Goal: Task Accomplishment & Management: Use online tool/utility

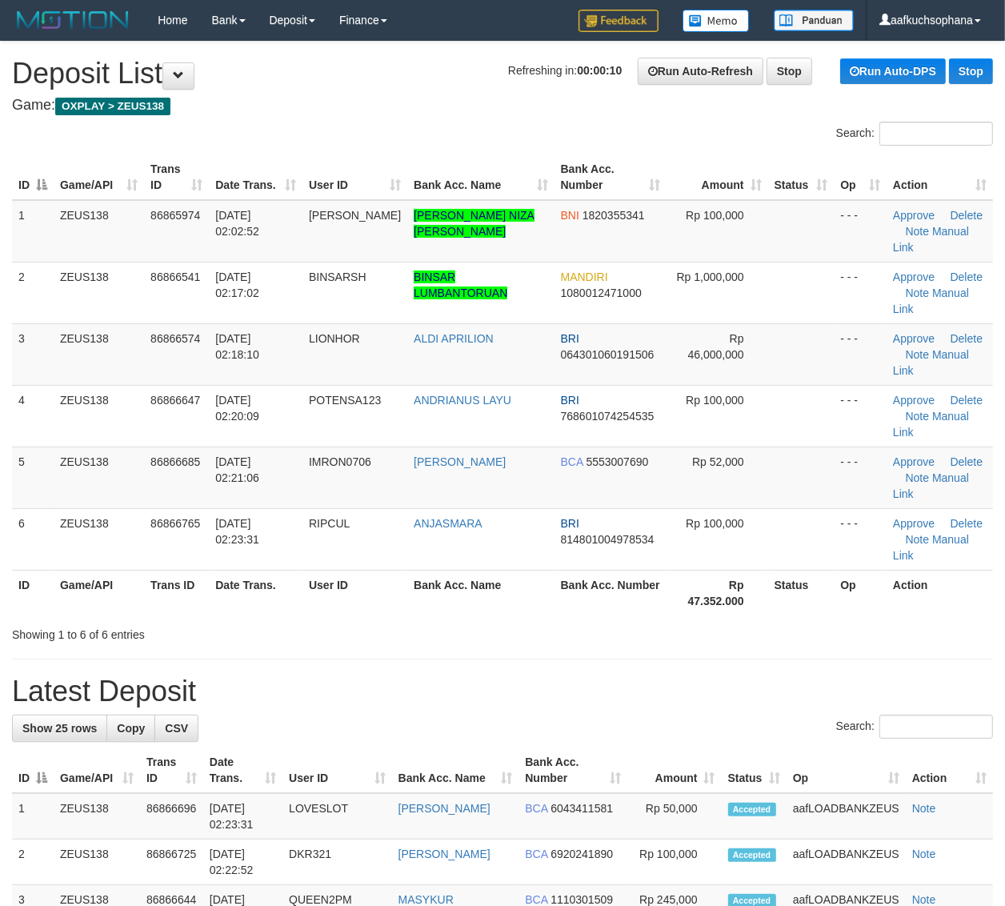
click at [822, 323] on td at bounding box center [801, 354] width 66 height 62
click at [917, 521] on div "ID Game/API Trans ID Date Trans. User ID Bank Acc. Name Bank Acc. Number Amount…" at bounding box center [502, 385] width 1005 height 470
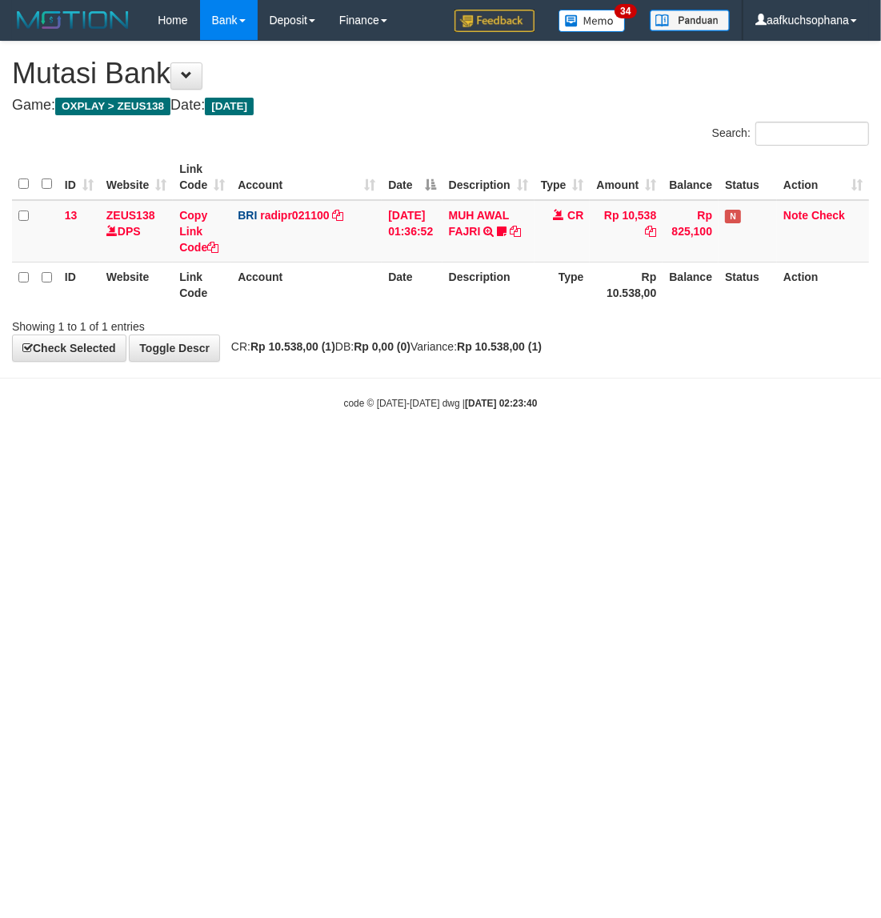
drag, startPoint x: 0, startPoint y: 0, endPoint x: 286, endPoint y: 565, distance: 633.3
click at [304, 450] on html "Toggle navigation Home Bank Account List Load By Website Group [OXPLAY] ZEUS138…" at bounding box center [440, 225] width 881 height 450
click at [449, 450] on html "Toggle navigation Home Bank Account List Load By Website Group [OXPLAY] ZEUS138…" at bounding box center [440, 225] width 881 height 450
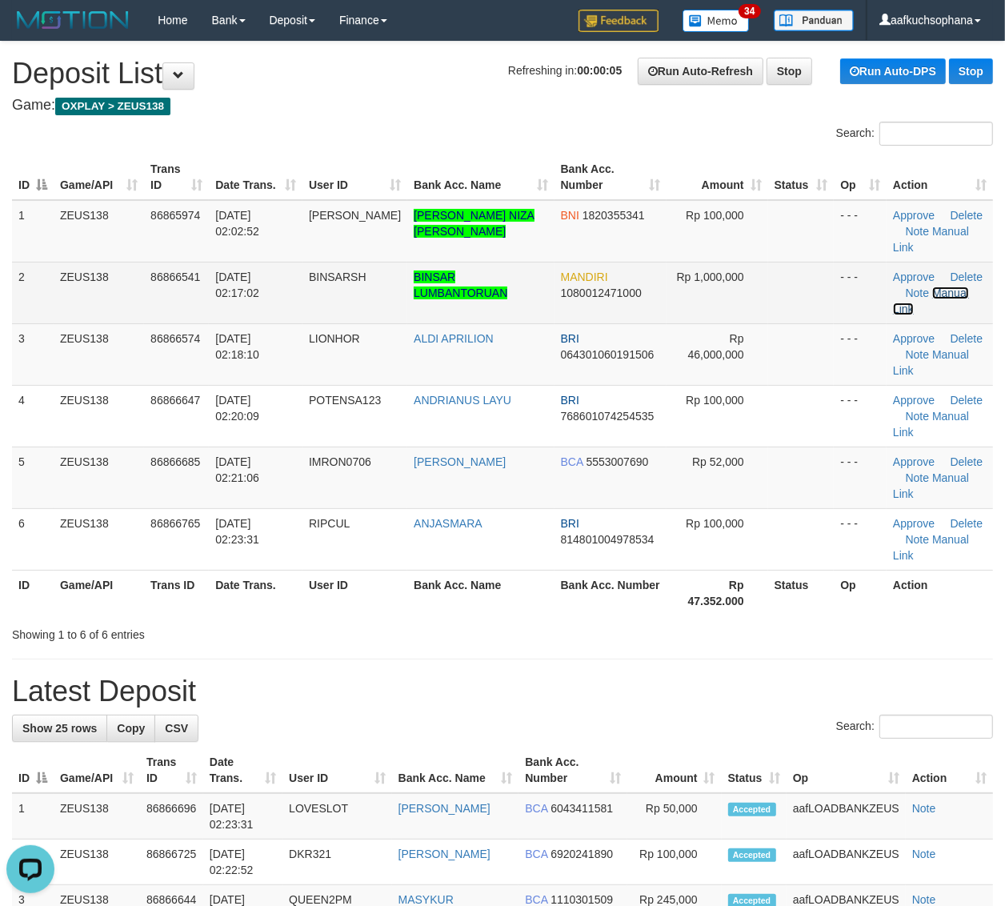
click at [944, 286] on link "Manual Link" at bounding box center [931, 300] width 76 height 29
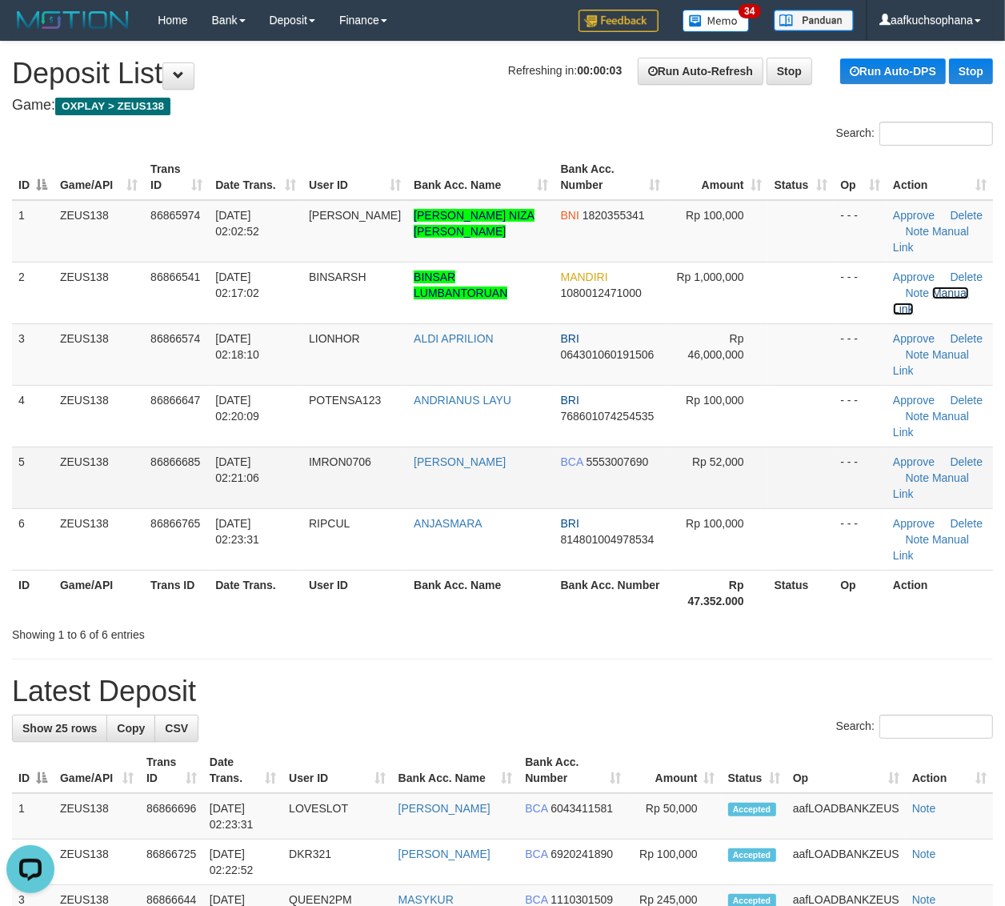
click at [893, 286] on link "Manual Link" at bounding box center [931, 300] width 76 height 29
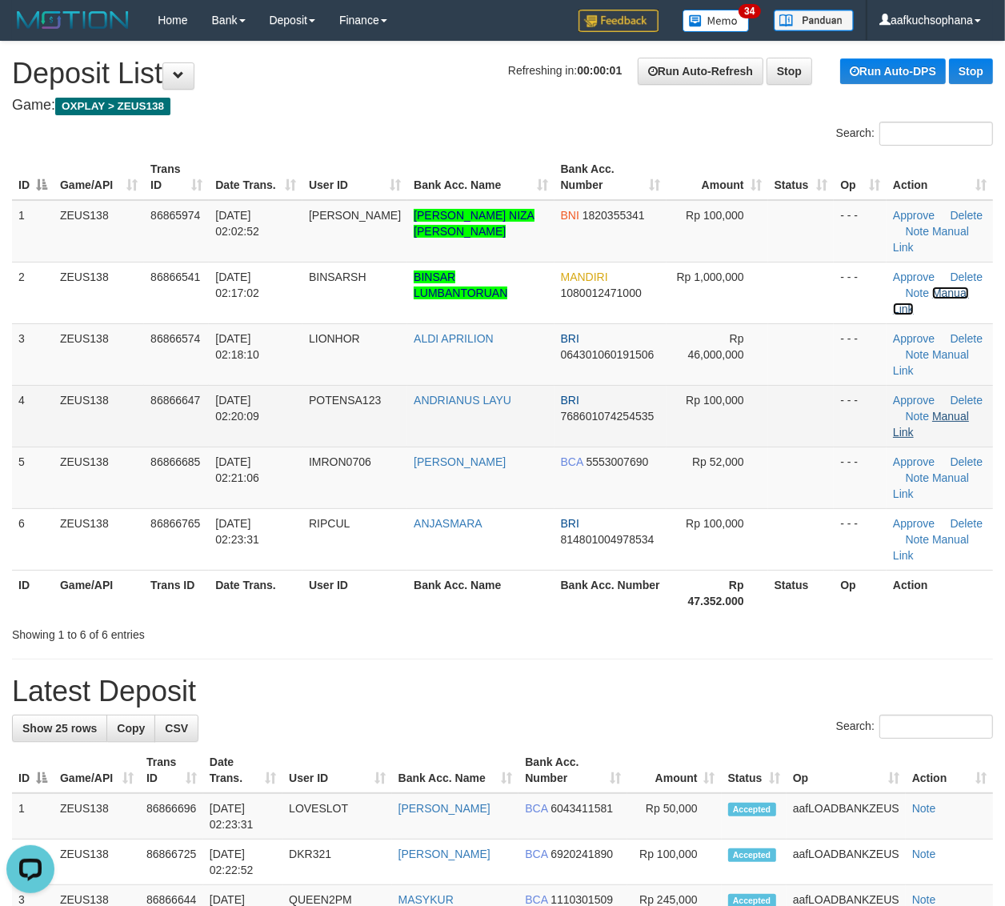
click at [893, 286] on link "Manual Link" at bounding box center [931, 300] width 76 height 29
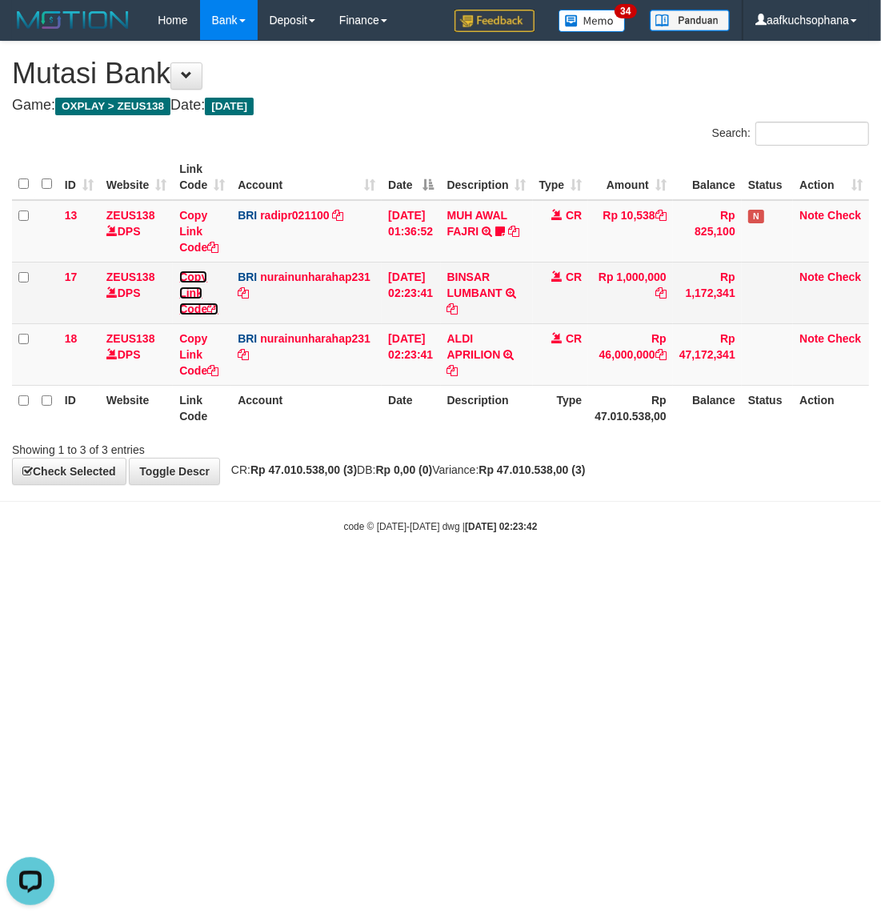
click at [217, 303] on icon at bounding box center [212, 308] width 11 height 11
click at [458, 306] on icon at bounding box center [452, 308] width 11 height 11
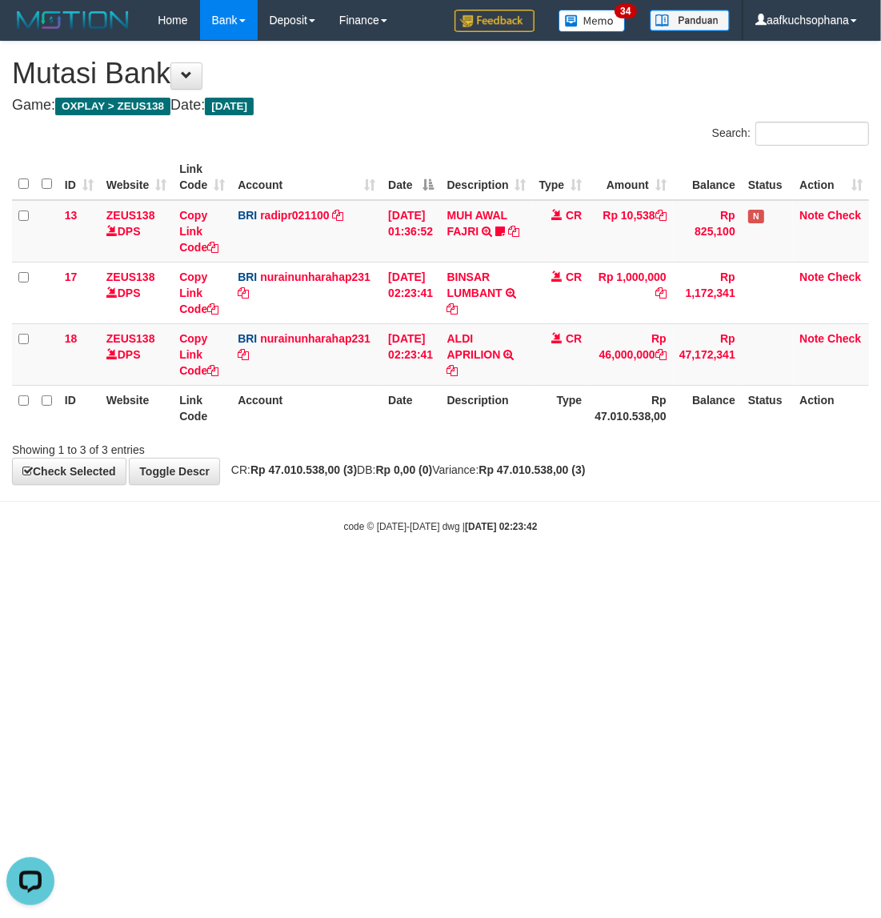
click at [517, 574] on html "Toggle navigation Home Bank Account List Load By Website Group [OXPLAY] ZEUS138…" at bounding box center [440, 287] width 881 height 574
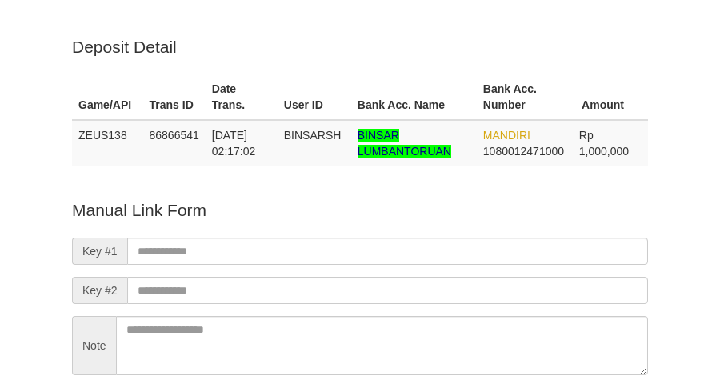
scroll to position [141, 0]
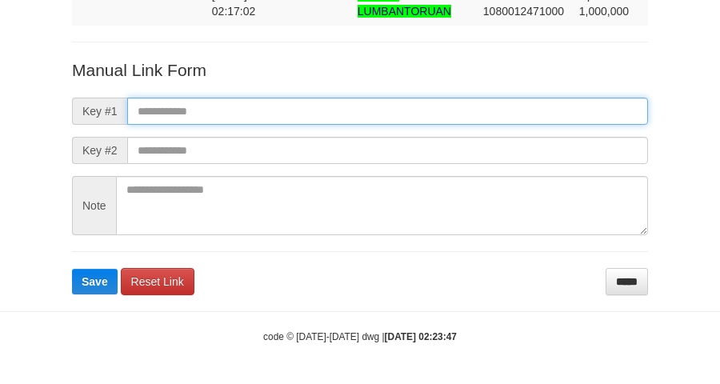
click at [346, 102] on input "text" at bounding box center [387, 111] width 521 height 27
paste input "**********"
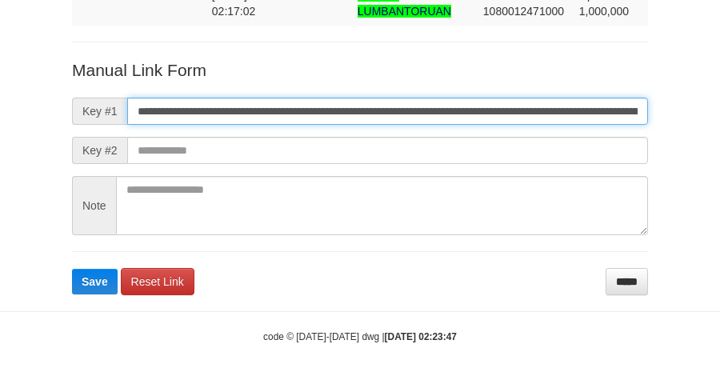
scroll to position [0, 954]
type input "**********"
click at [72, 269] on button "Save" at bounding box center [95, 282] width 46 height 26
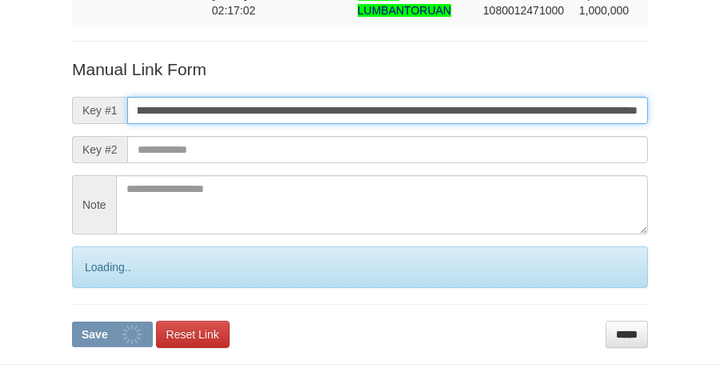
click at [72, 322] on button "Save" at bounding box center [112, 335] width 81 height 26
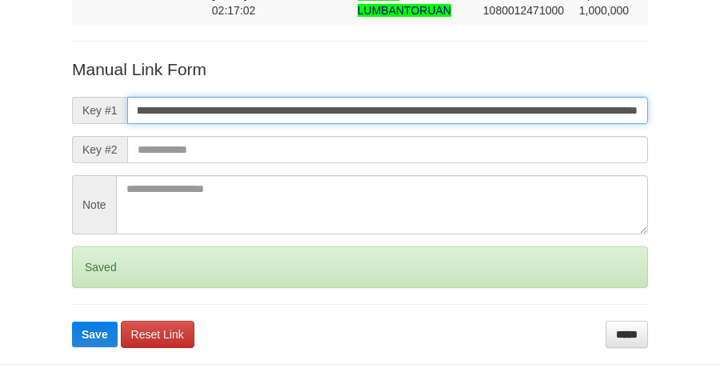
click at [72, 322] on button "Save" at bounding box center [95, 335] width 46 height 26
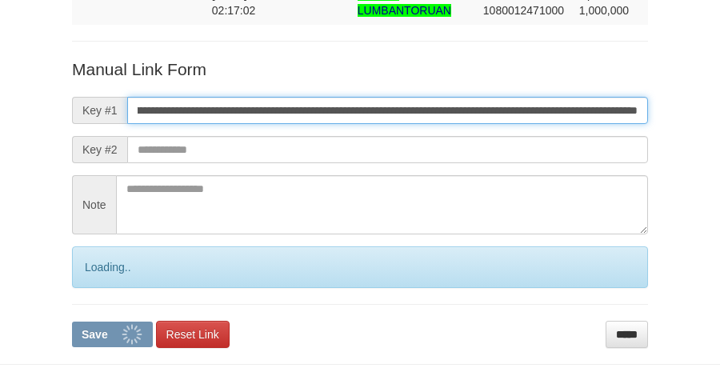
click at [72, 322] on button "Save" at bounding box center [112, 335] width 81 height 26
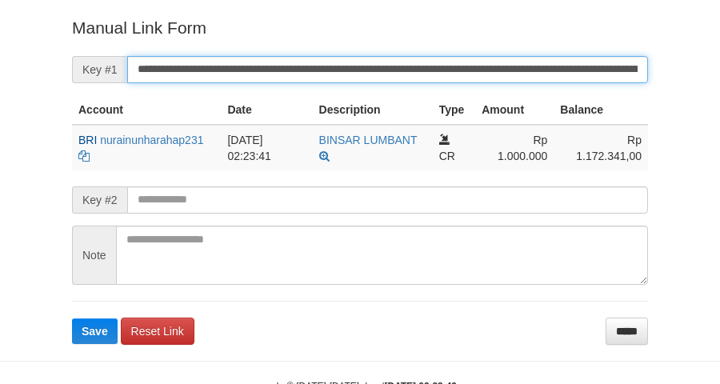
click at [72, 318] on button "Save" at bounding box center [95, 331] width 46 height 26
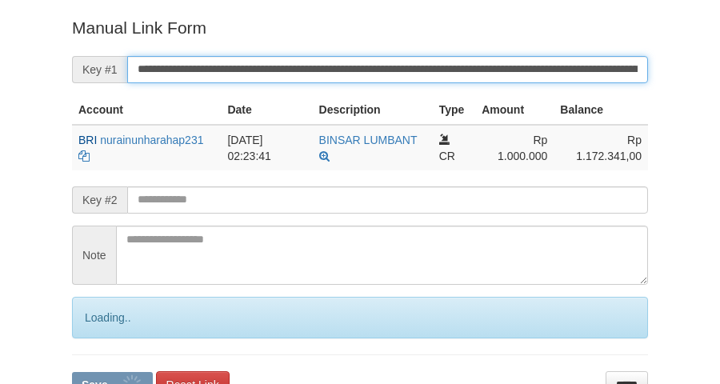
scroll to position [313, 0]
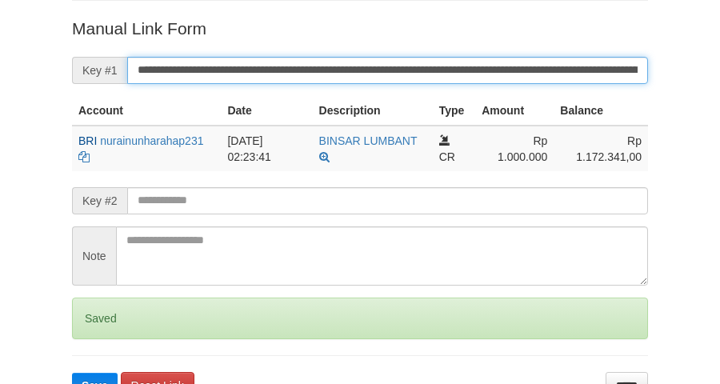
click at [72, 373] on button "Save" at bounding box center [95, 386] width 46 height 26
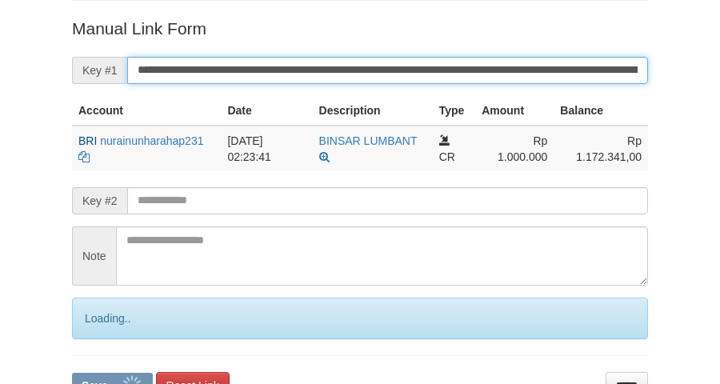
click at [72, 373] on button "Save" at bounding box center [112, 386] width 81 height 26
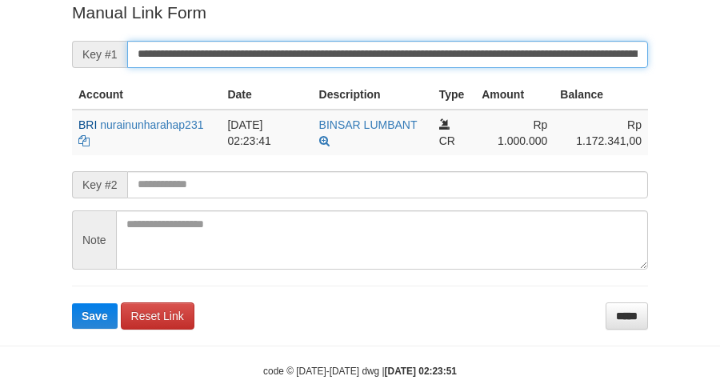
scroll to position [328, 0]
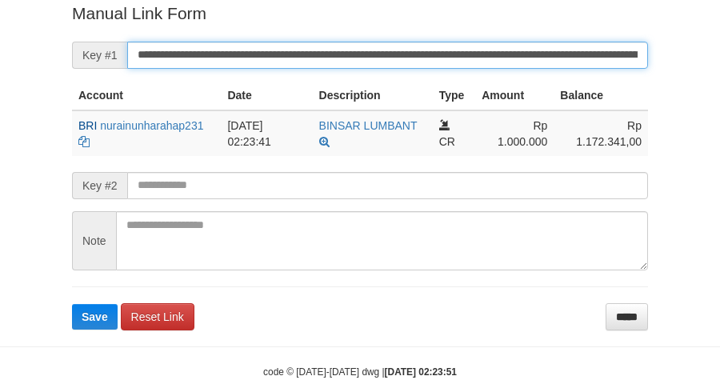
click at [72, 304] on button "Save" at bounding box center [95, 317] width 46 height 26
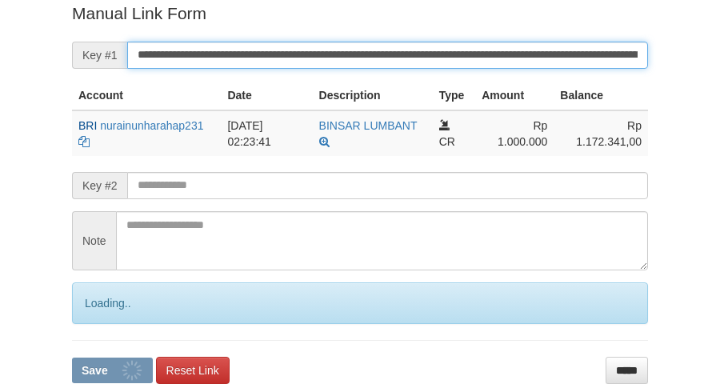
click at [72, 358] on button "Save" at bounding box center [112, 371] width 81 height 26
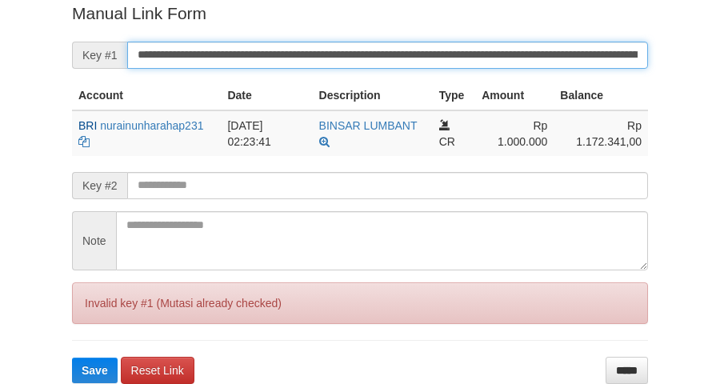
click at [334, 58] on input "**********" at bounding box center [387, 55] width 521 height 27
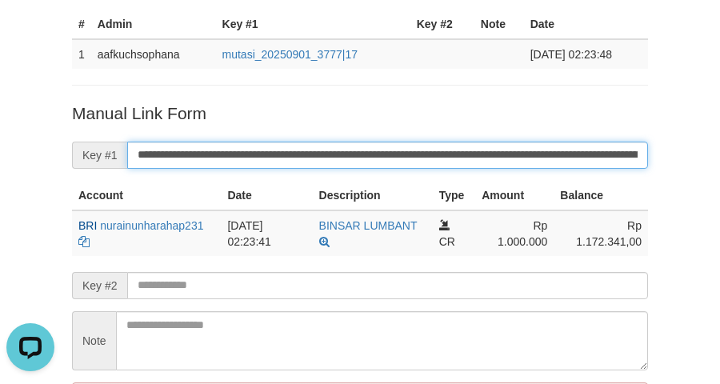
scroll to position [0, 0]
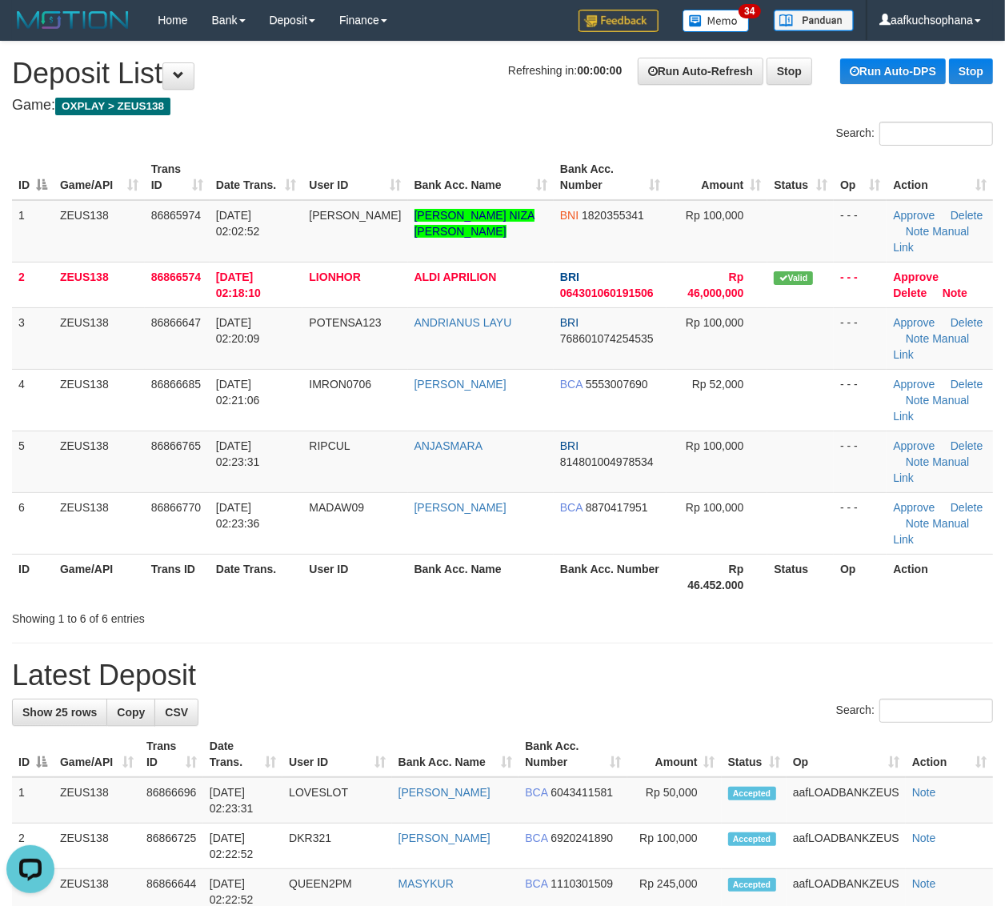
click at [946, 521] on div "ID Game/API Trans ID Date Trans. User ID Bank Acc. Name Bank Acc. Number Amount…" at bounding box center [502, 377] width 1005 height 454
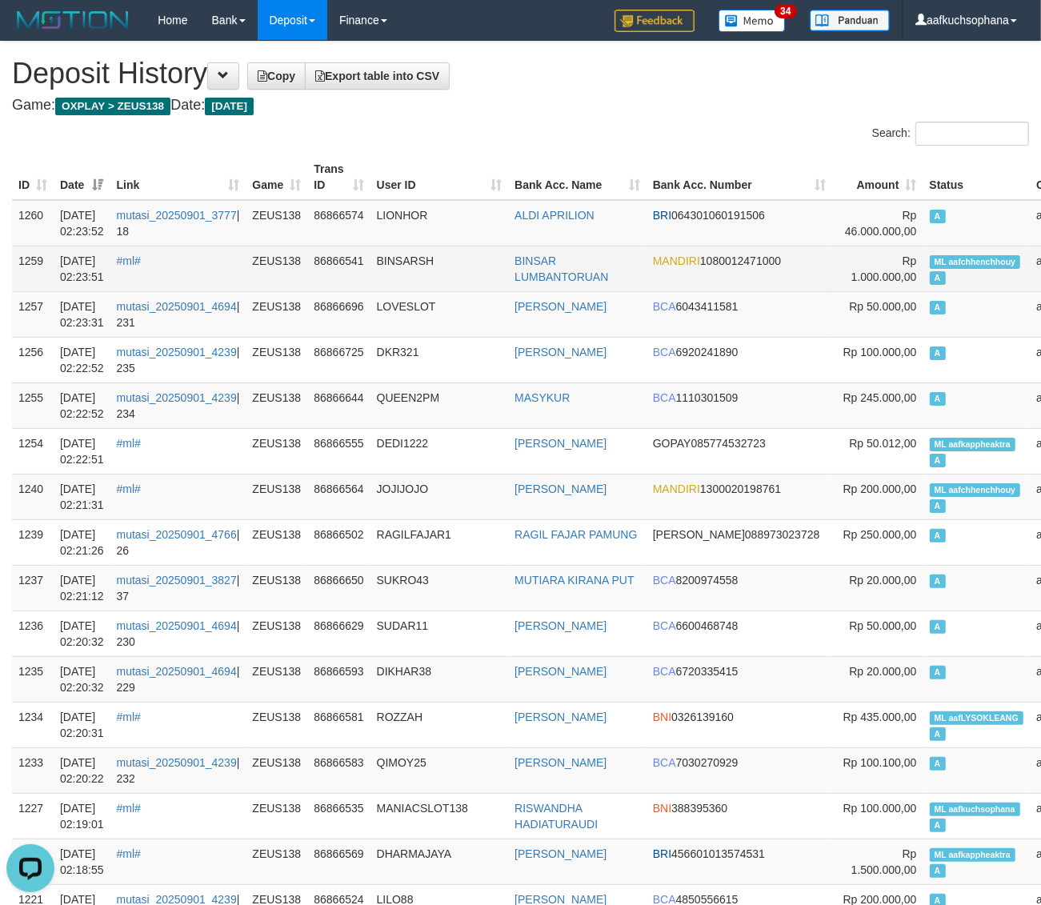
click at [923, 278] on td "ML aafchhenchhouy A" at bounding box center [976, 269] width 107 height 46
click at [930, 266] on span "ML aafchhenchhouy" at bounding box center [975, 262] width 91 height 14
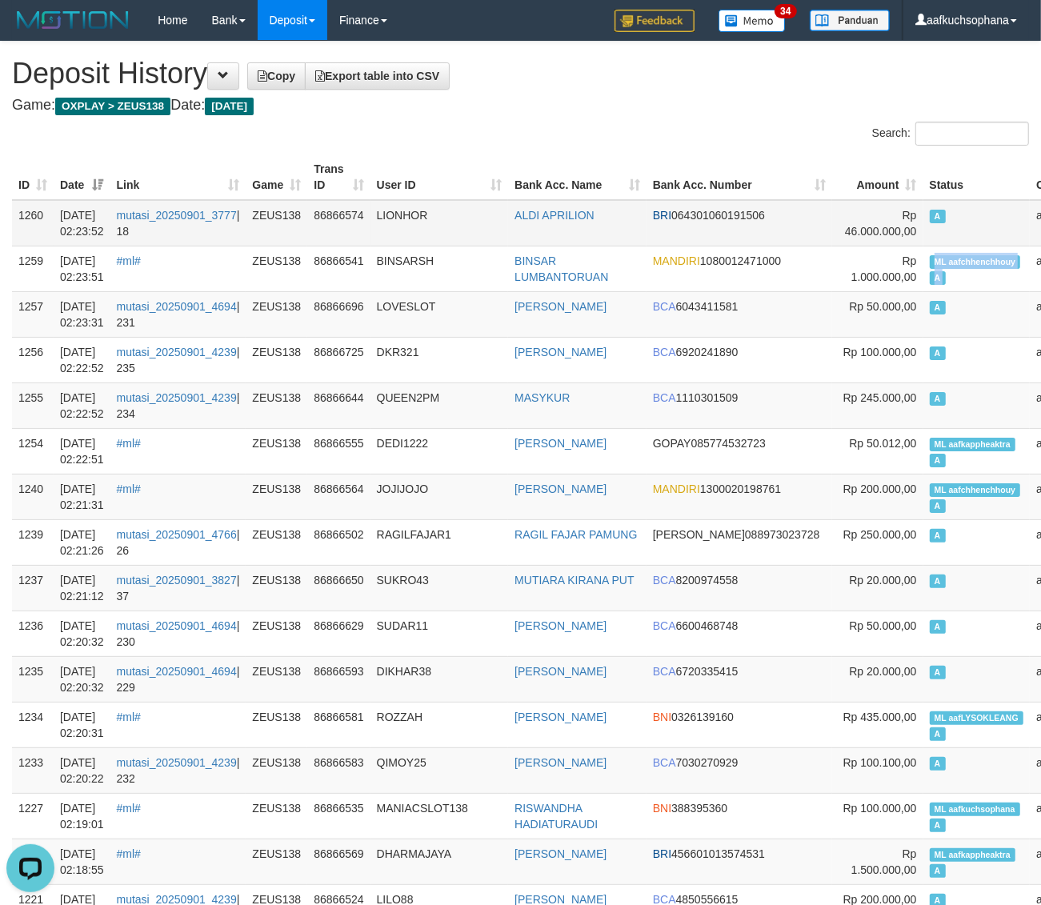
copy td "ML aafchhenchhouy A"
click at [923, 234] on td "A" at bounding box center [976, 223] width 107 height 46
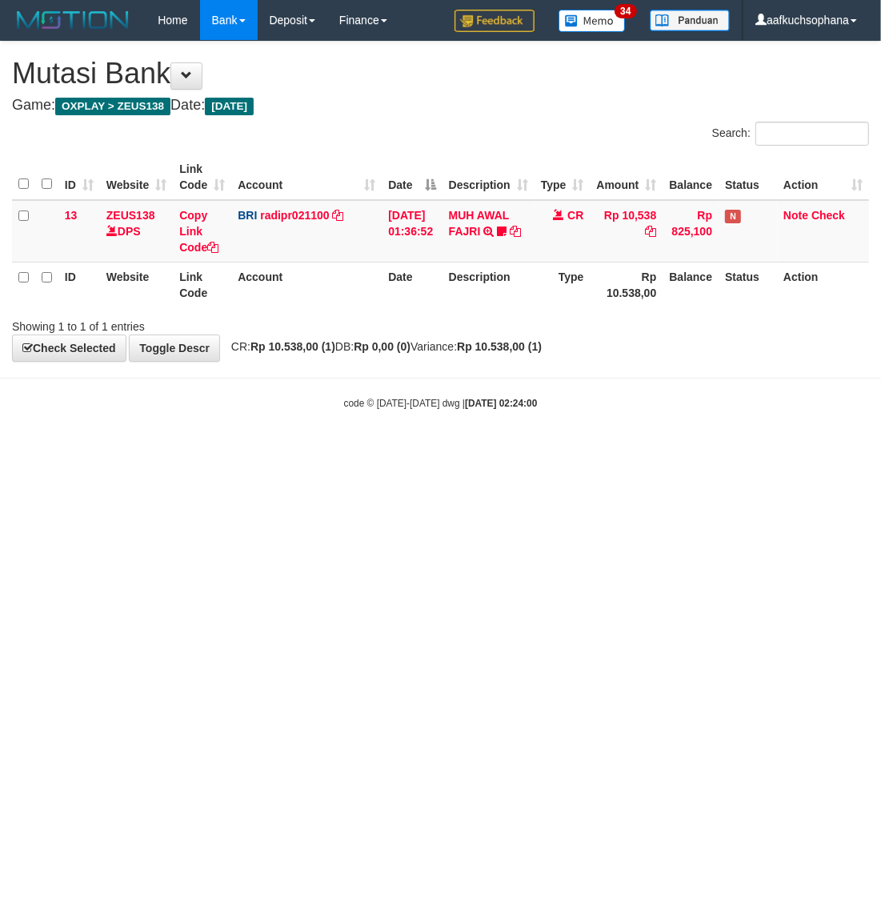
click at [525, 450] on html "Toggle navigation Home Bank Account List Load By Website Group [OXPLAY] ZEUS138…" at bounding box center [440, 225] width 881 height 450
click at [561, 450] on html "Toggle navigation Home Bank Account List Load By Website Group [OXPLAY] ZEUS138…" at bounding box center [440, 225] width 881 height 450
click at [304, 450] on html "Toggle navigation Home Bank Account List Load By Website Group [OXPLAY] ZEUS138…" at bounding box center [440, 225] width 881 height 450
click at [174, 450] on html "Toggle navigation Home Bank Account List Load By Website Group [OXPLAY] ZEUS138…" at bounding box center [440, 225] width 881 height 450
click at [385, 450] on html "Toggle navigation Home Bank Account List Load By Website Group [OXPLAY] ZEUS138…" at bounding box center [440, 225] width 881 height 450
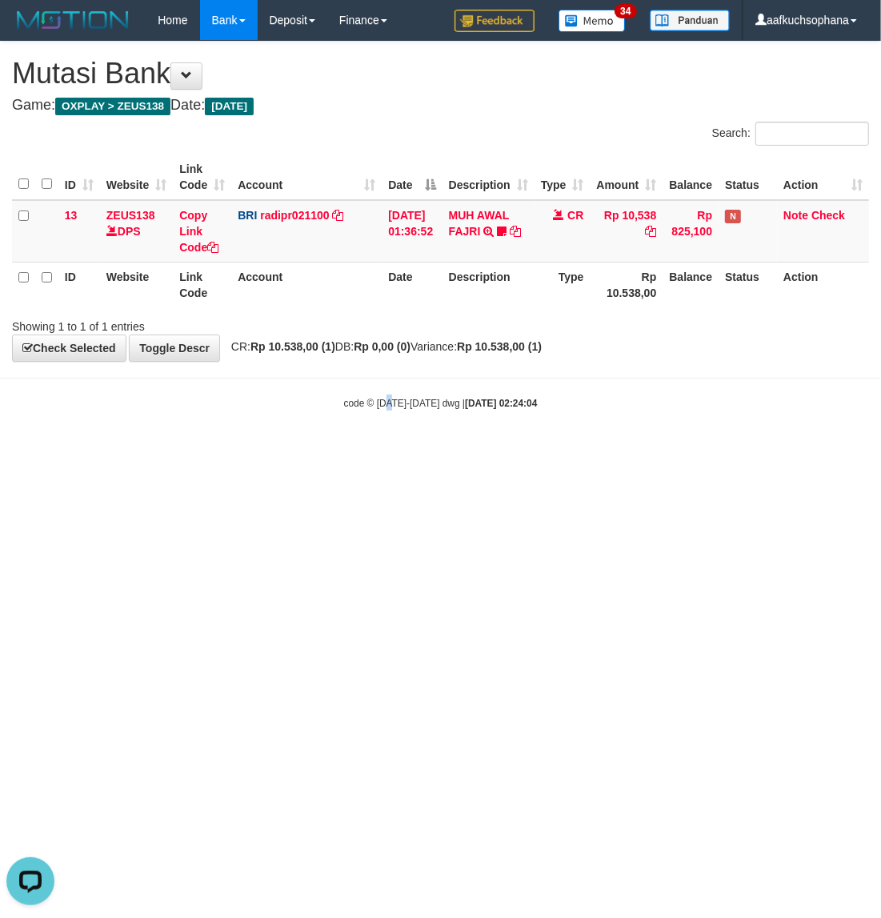
drag, startPoint x: 385, startPoint y: 610, endPoint x: 146, endPoint y: 566, distance: 243.4
click at [384, 450] on html "Toggle navigation Home Bank Account List Load By Website Group [OXPLAY] ZEUS138…" at bounding box center [440, 225] width 881 height 450
click at [528, 450] on html "Toggle navigation Home Bank Account List Load By Website Group [OXPLAY] ZEUS138…" at bounding box center [440, 225] width 881 height 450
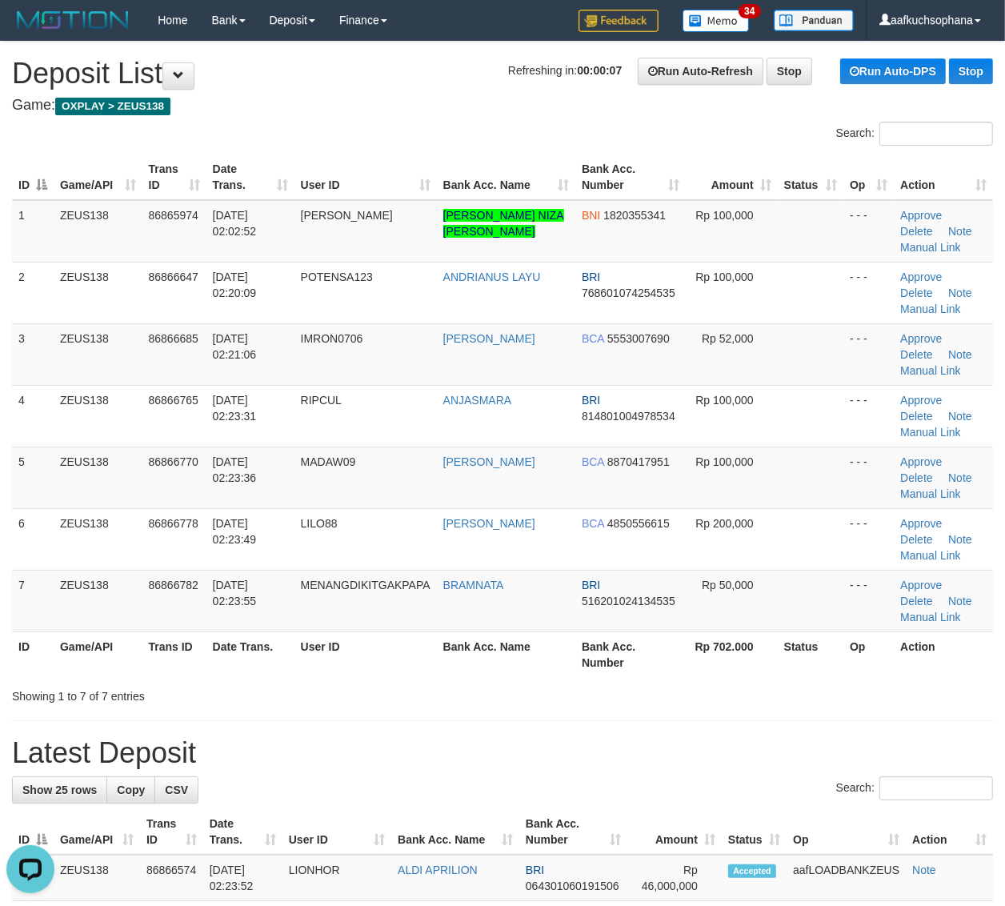
drag, startPoint x: 601, startPoint y: 680, endPoint x: 910, endPoint y: 672, distance: 308.9
click at [606, 680] on div "ID Game/API Trans ID Date Trans. User ID Bank Acc. Name Bank Acc. Number Amount…" at bounding box center [502, 416] width 1005 height 532
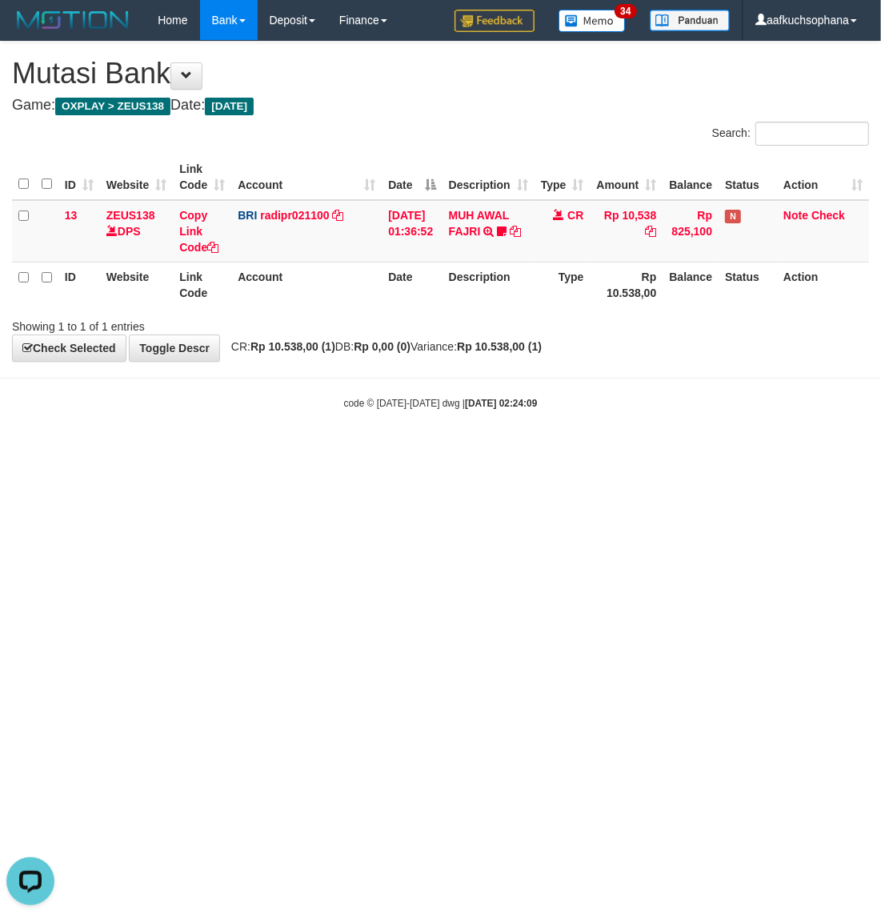
click at [786, 450] on html "Toggle navigation Home Bank Account List Load By Website Group [OXPLAY] ZEUS138…" at bounding box center [440, 225] width 881 height 450
click at [624, 450] on html "Toggle navigation Home Bank Account List Load By Website Group [OXPLAY] ZEUS138…" at bounding box center [440, 225] width 881 height 450
click at [374, 450] on html "Toggle navigation Home Bank Account List Load By Website Group [OXPLAY] ZEUS138…" at bounding box center [440, 225] width 881 height 450
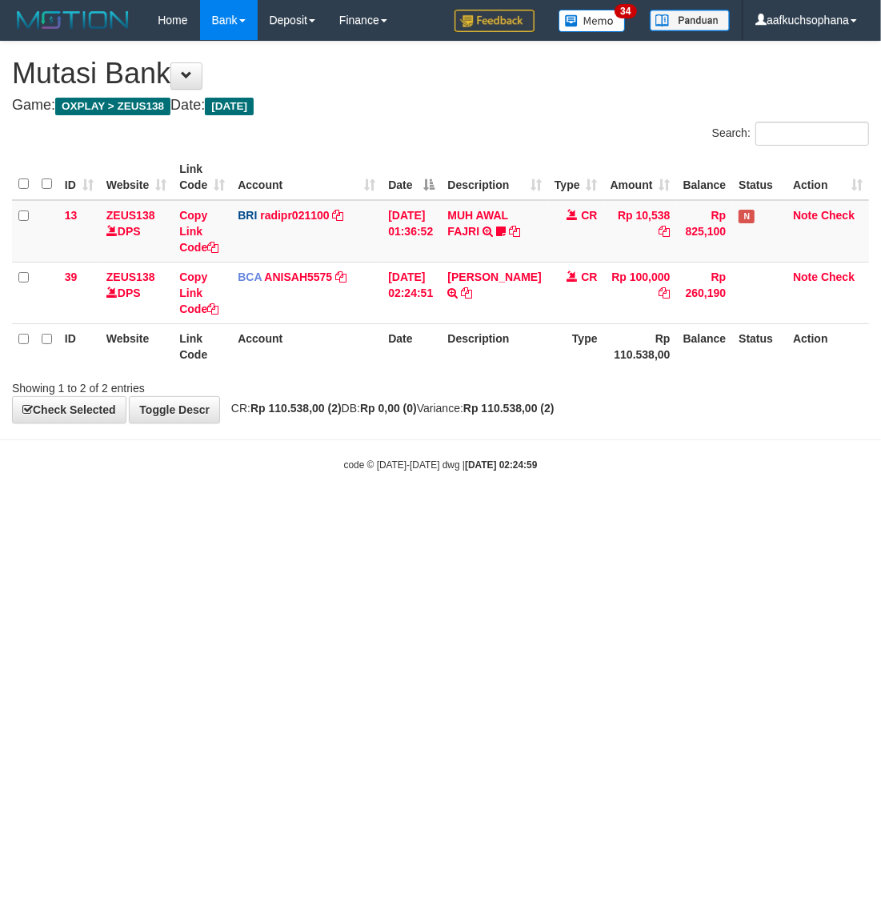
click at [161, 512] on html "Toggle navigation Home Bank Account List Load By Website Group [OXPLAY] ZEUS138…" at bounding box center [440, 256] width 881 height 512
drag, startPoint x: 324, startPoint y: 538, endPoint x: 426, endPoint y: 404, distance: 167.8
click at [337, 512] on html "Toggle navigation Home Bank Account List Load By Website Group [OXPLAY] ZEUS138…" at bounding box center [440, 256] width 881 height 512
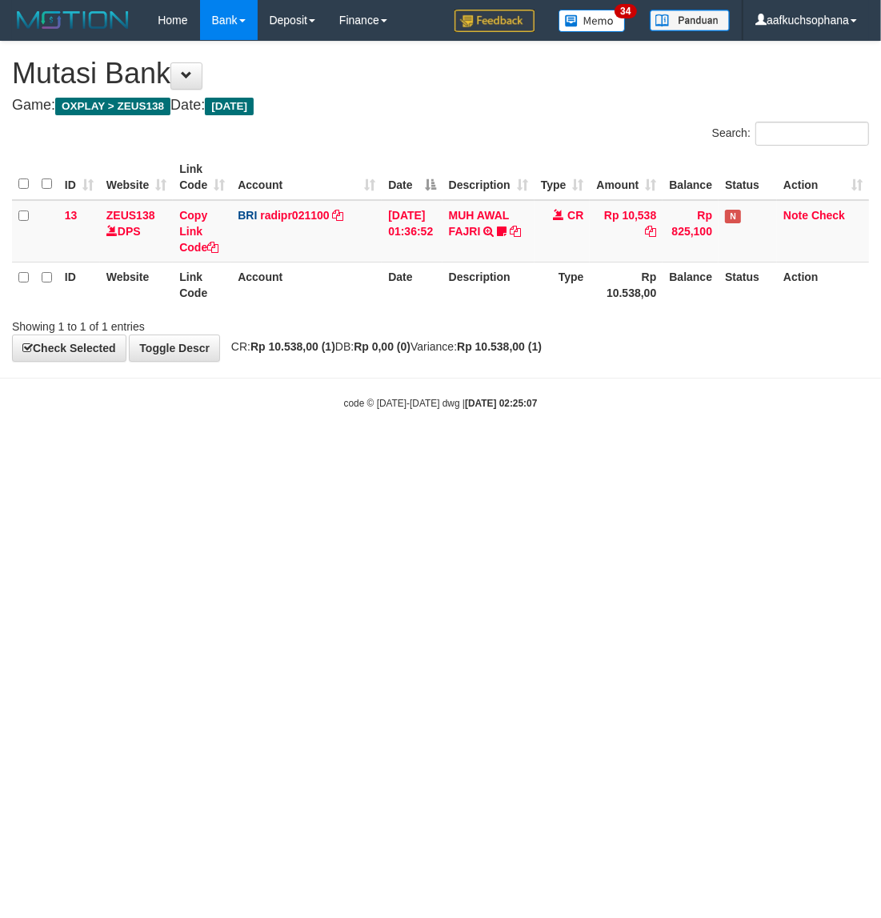
click at [394, 450] on html "Toggle navigation Home Bank Account List Load By Website Group [OXPLAY] ZEUS138…" at bounding box center [440, 225] width 881 height 450
click at [434, 450] on html "Toggle navigation Home Bank Account List Load By Website Group [OXPLAY] ZEUS138…" at bounding box center [440, 225] width 881 height 450
click at [718, 450] on html "Toggle navigation Home Bank Account List Load By Website Group [OXPLAY] ZEUS138…" at bounding box center [440, 225] width 881 height 450
click at [548, 450] on html "Toggle navigation Home Bank Account List Load By Website Group [OXPLAY] ZEUS138…" at bounding box center [440, 225] width 881 height 450
click at [541, 450] on html "Toggle navigation Home Bank Account List Load By Website Group [OXPLAY] ZEUS138…" at bounding box center [440, 225] width 881 height 450
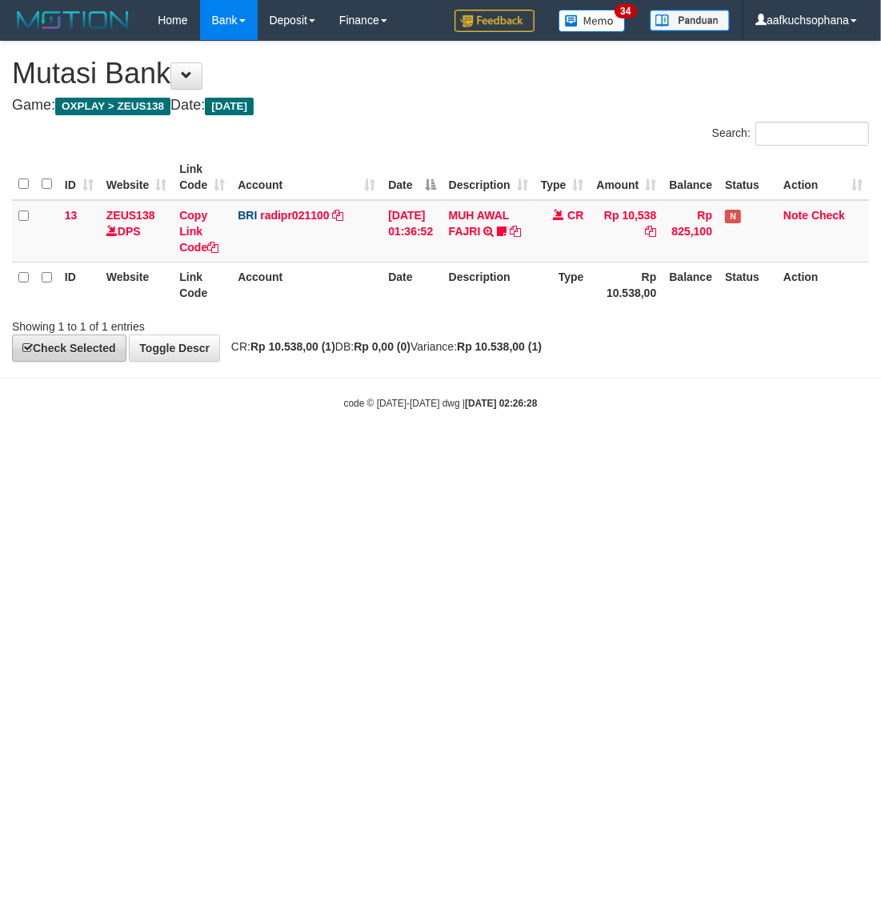
drag, startPoint x: 361, startPoint y: 612, endPoint x: 90, endPoint y: 344, distance: 380.7
click at [358, 450] on html "Toggle navigation Home Bank Account List Load By Website Group [OXPLAY] ZEUS138…" at bounding box center [440, 225] width 881 height 450
click at [501, 450] on html "Toggle navigation Home Bank Account List Load By Website Group [OXPLAY] ZEUS138…" at bounding box center [440, 225] width 881 height 450
click at [398, 450] on html "Toggle navigation Home Bank Account List Load By Website Group [OXPLAY] ZEUS138…" at bounding box center [440, 225] width 881 height 450
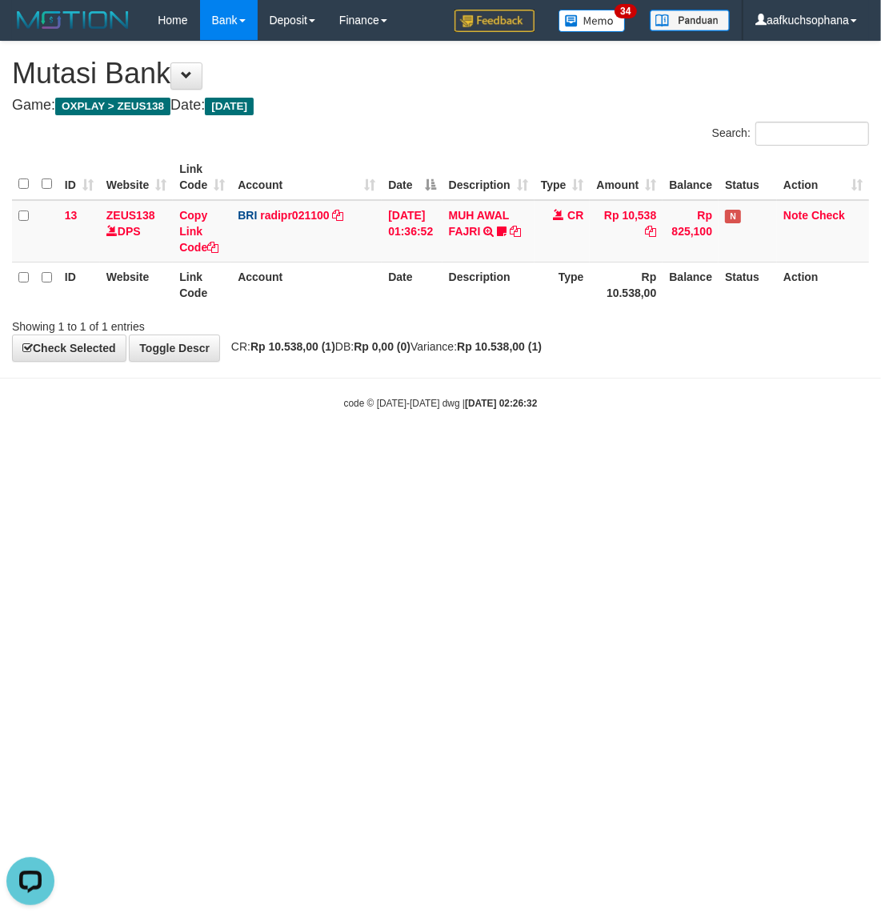
click at [537, 450] on html "Toggle navigation Home Bank Account List Load By Website Group [OXPLAY] ZEUS138…" at bounding box center [440, 225] width 881 height 450
click at [542, 450] on html "Toggle navigation Home Bank Account List Load By Website Group [OXPLAY] ZEUS138…" at bounding box center [440, 225] width 881 height 450
click at [440, 450] on html "Toggle navigation Home Bank Account List Load By Website Group [OXPLAY] ZEUS138…" at bounding box center [440, 225] width 881 height 450
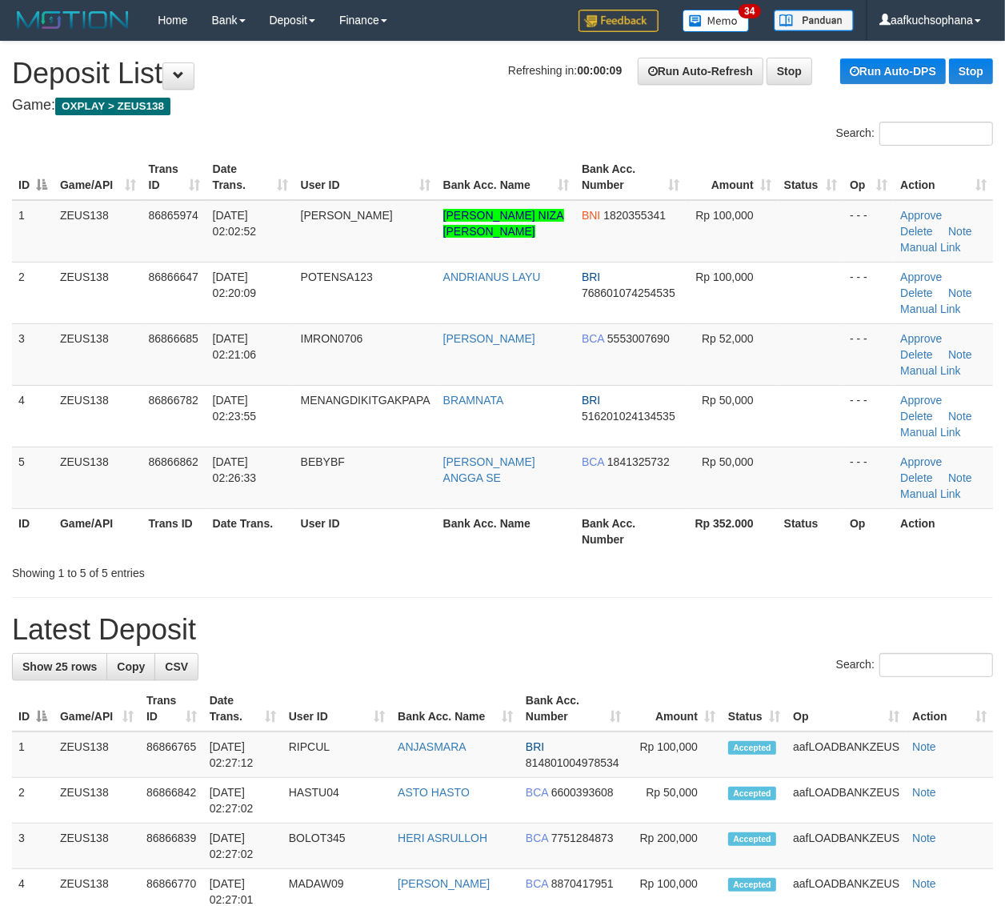
drag, startPoint x: 470, startPoint y: 518, endPoint x: 640, endPoint y: 534, distance: 170.4
click at [484, 518] on th "Bank Acc. Name" at bounding box center [506, 531] width 138 height 46
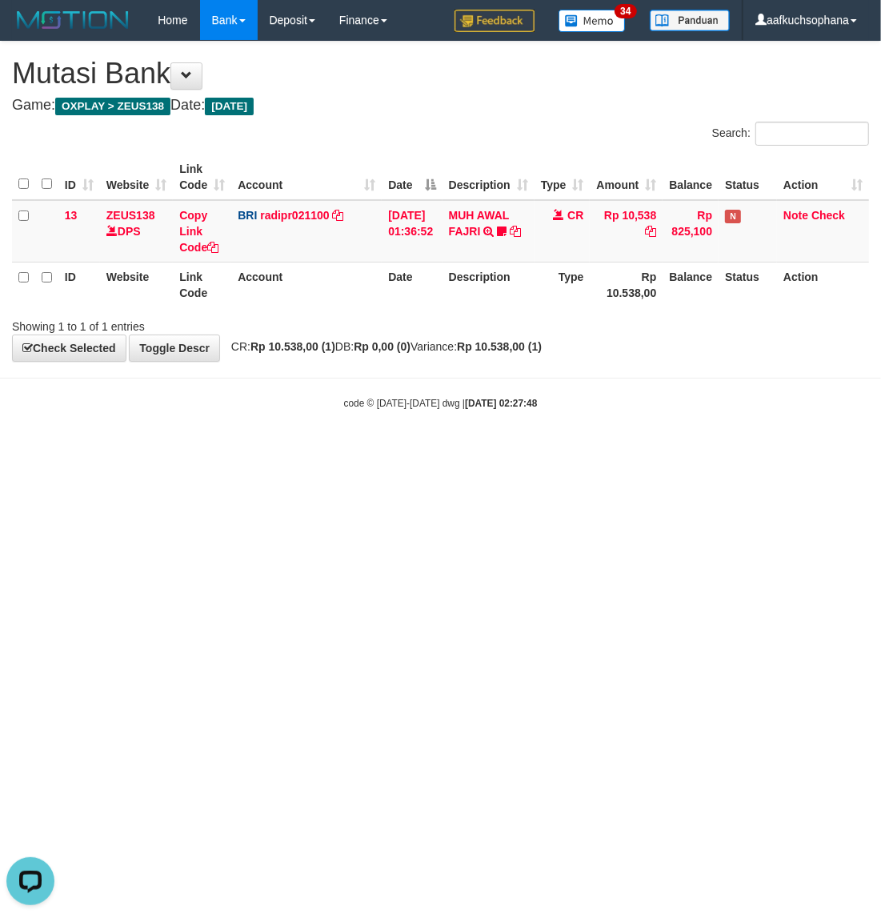
drag, startPoint x: 350, startPoint y: 450, endPoint x: 370, endPoint y: 449, distance: 20.8
click at [361, 450] on html "Toggle navigation Home Bank Account List Load By Website Group [OXPLAY] ZEUS138…" at bounding box center [440, 225] width 881 height 450
drag, startPoint x: 553, startPoint y: 640, endPoint x: 560, endPoint y: 629, distance: 13.3
click at [558, 450] on html "Toggle navigation Home Bank Account List Load By Website Group [OXPLAY] ZEUS138…" at bounding box center [440, 225] width 881 height 450
click at [562, 450] on html "Toggle navigation Home Bank Account List Load By Website Group [OXPLAY] ZEUS138…" at bounding box center [440, 225] width 881 height 450
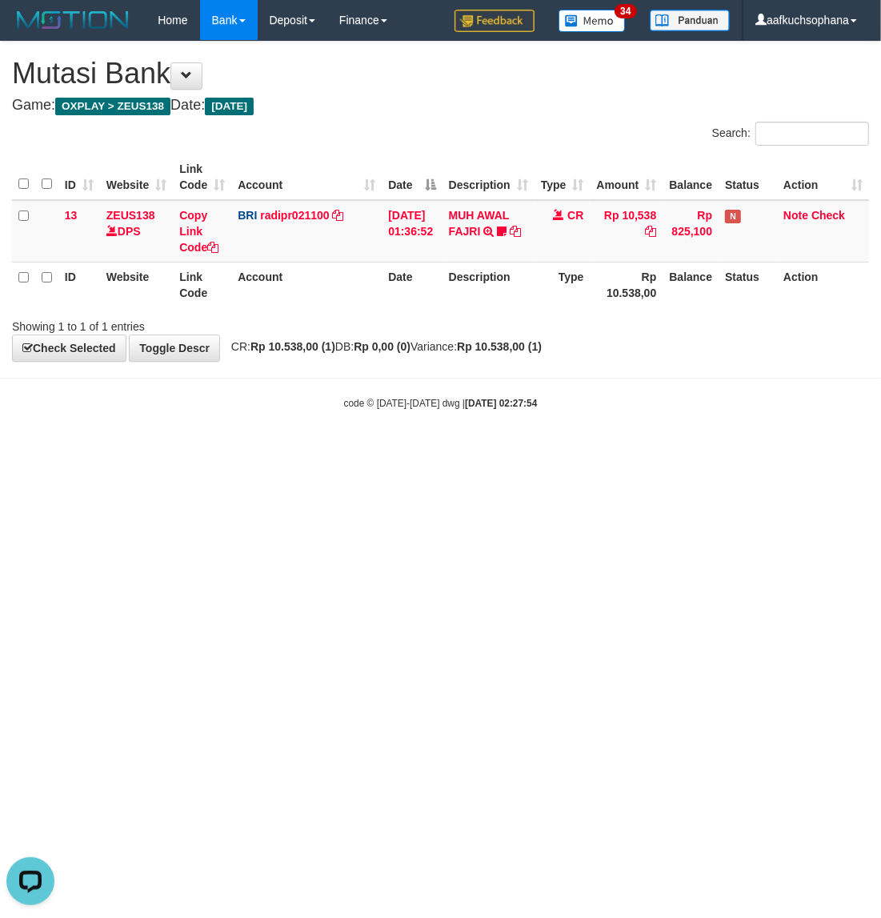
click at [562, 450] on html "Toggle navigation Home Bank Account List Load By Website Group [OXPLAY] ZEUS138…" at bounding box center [440, 225] width 881 height 450
click at [464, 450] on html "Toggle navigation Home Bank Account List Load By Website Group [OXPLAY] ZEUS138…" at bounding box center [440, 225] width 881 height 450
click at [450, 450] on html "Toggle navigation Home Bank Account List Load By Website Group [OXPLAY] ZEUS138…" at bounding box center [440, 225] width 881 height 450
drag, startPoint x: 444, startPoint y: 614, endPoint x: 692, endPoint y: 446, distance: 299.1
click at [446, 450] on html "Toggle navigation Home Bank Account List Load By Website Group [OXPLAY] ZEUS138…" at bounding box center [440, 225] width 881 height 450
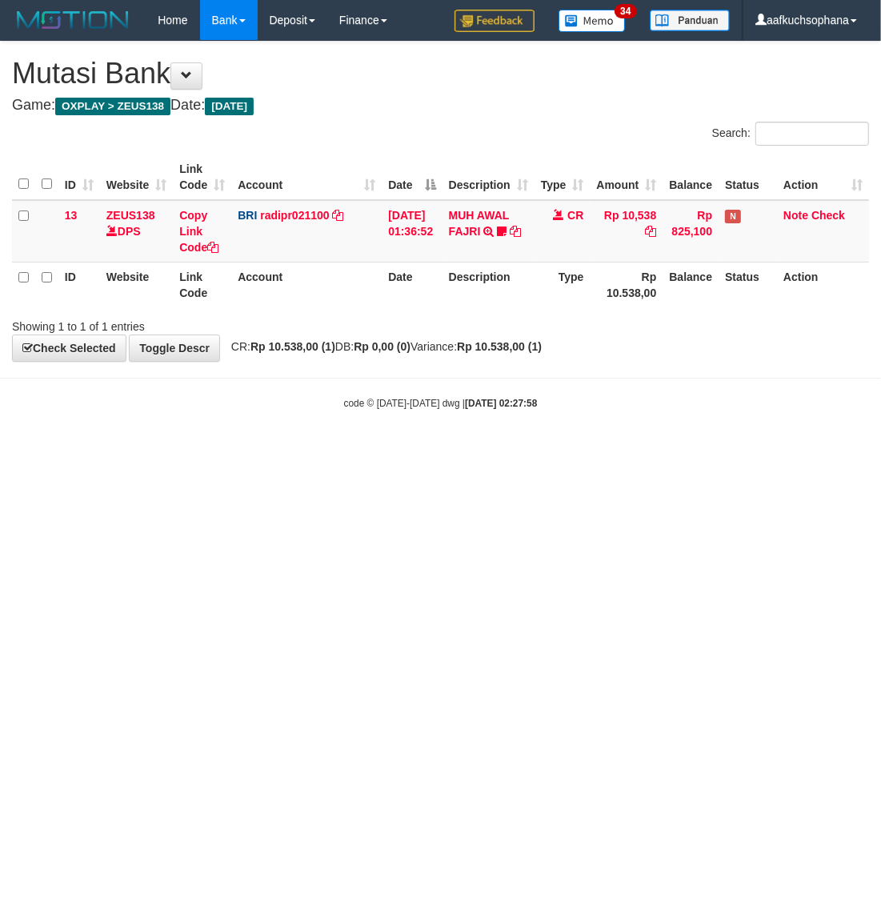
click at [542, 450] on html "Toggle navigation Home Bank Account List Load By Website Group [OXPLAY] ZEUS138…" at bounding box center [440, 225] width 881 height 450
click at [394, 450] on html "Toggle navigation Home Bank Account List Load By Website Group [OXPLAY] ZEUS138…" at bounding box center [440, 225] width 881 height 450
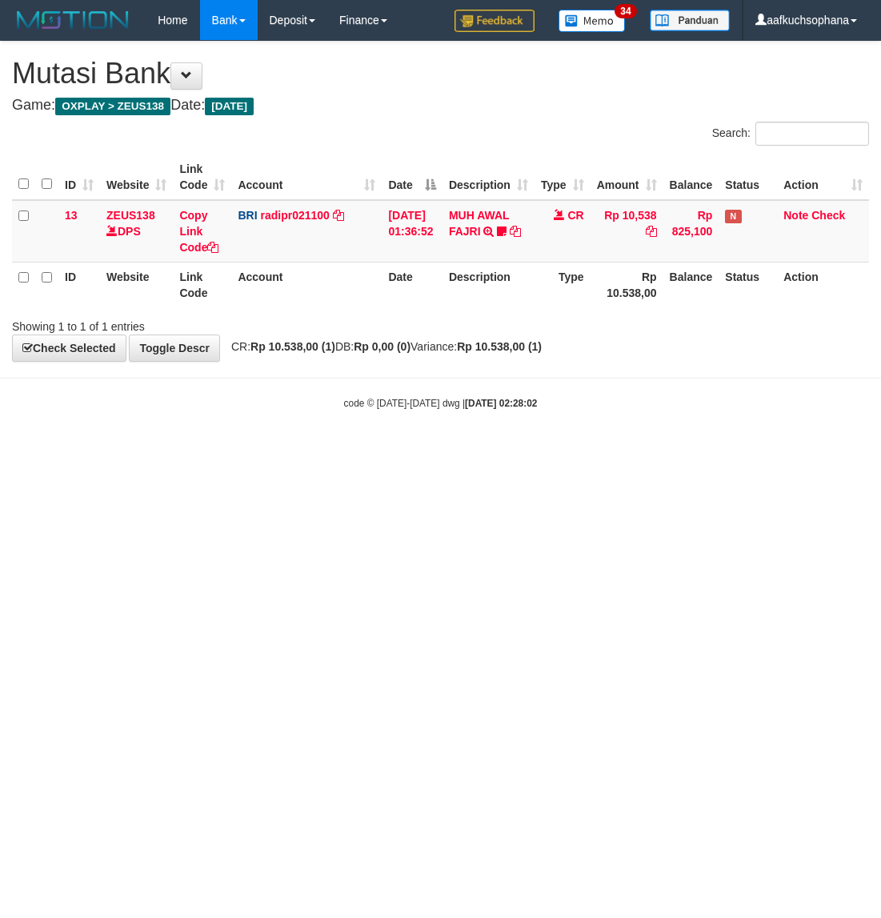
click at [305, 450] on html "Toggle navigation Home Bank Account List Load By Website Group [OXPLAY] ZEUS138…" at bounding box center [440, 225] width 881 height 450
drag, startPoint x: 310, startPoint y: 637, endPoint x: 524, endPoint y: 510, distance: 248.2
click at [320, 450] on html "Toggle navigation Home Bank Account List Load By Website Group [OXPLAY] ZEUS138…" at bounding box center [440, 225] width 881 height 450
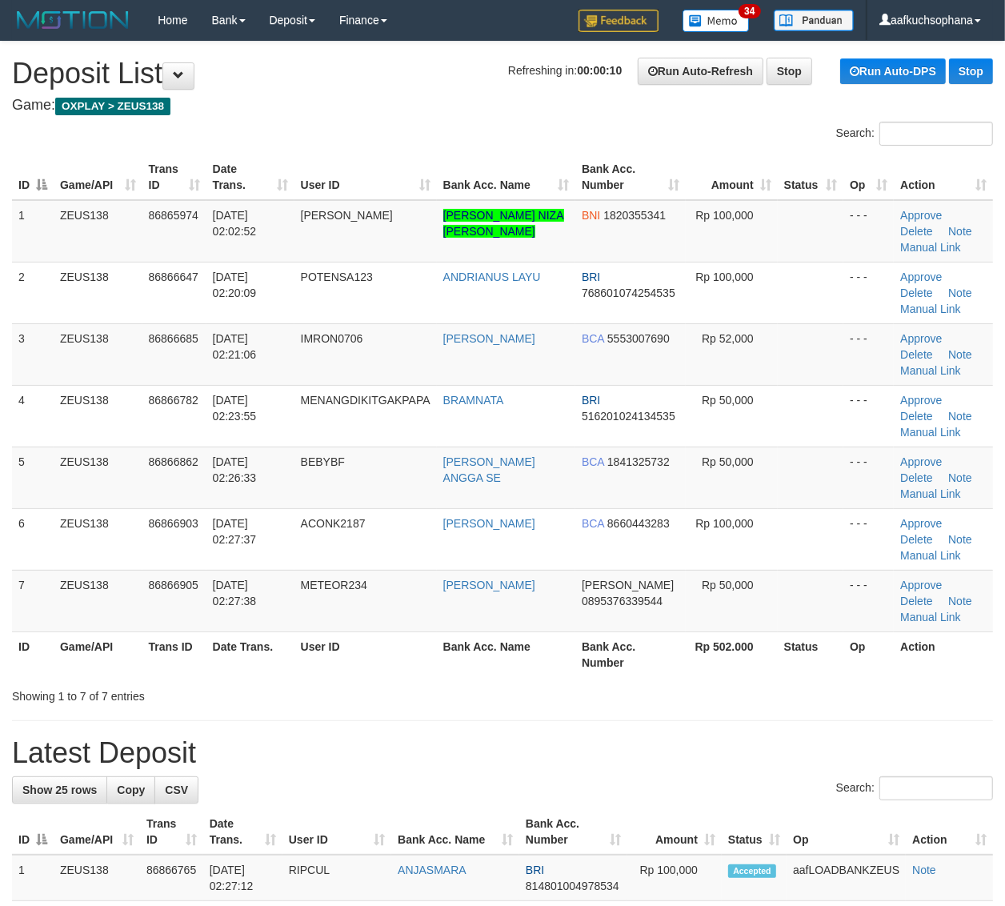
drag, startPoint x: 626, startPoint y: 690, endPoint x: 1017, endPoint y: 685, distance: 390.4
click at [630, 690] on div "Showing 1 to 7 of 7 entries" at bounding box center [502, 693] width 1005 height 22
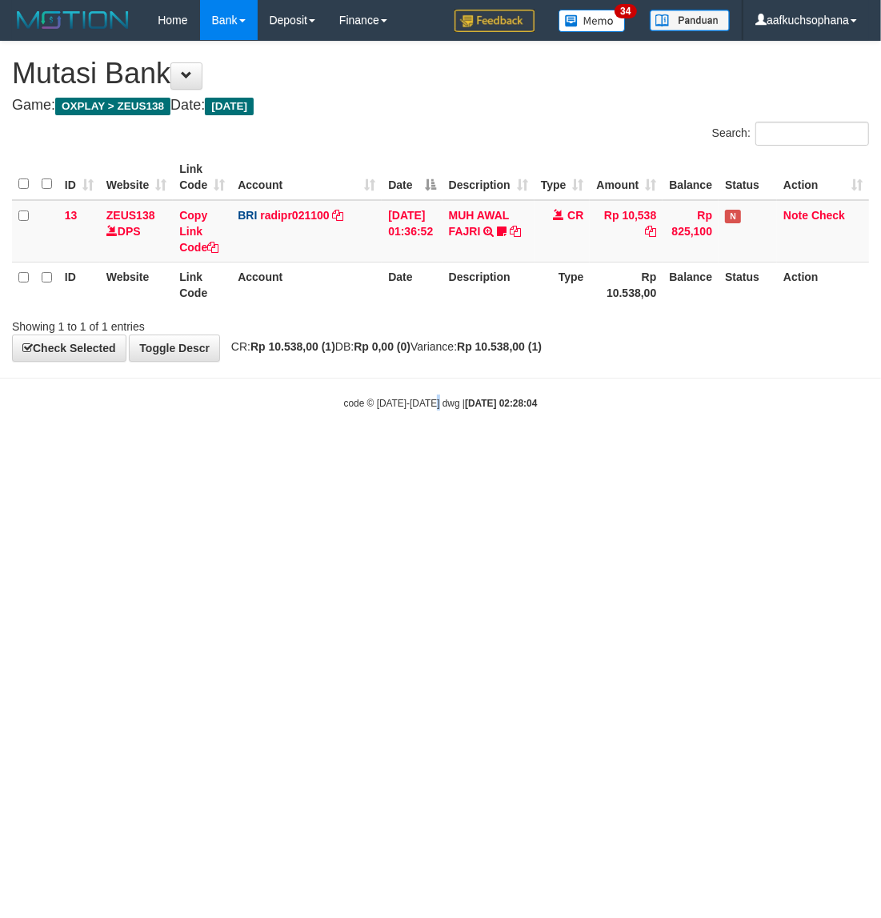
drag, startPoint x: 437, startPoint y: 664, endPoint x: 542, endPoint y: 586, distance: 130.4
click at [454, 450] on html "Toggle navigation Home Bank Account List Load By Website Group [OXPLAY] ZEUS138…" at bounding box center [440, 225] width 881 height 450
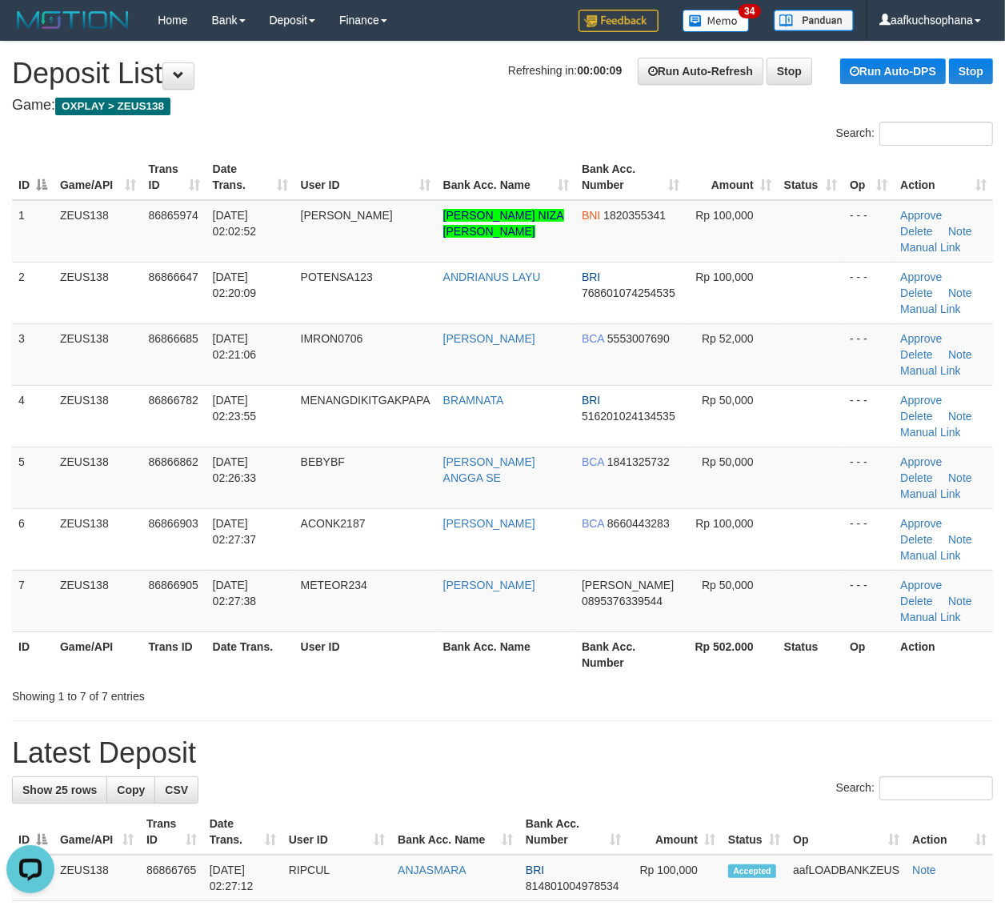
drag, startPoint x: 669, startPoint y: 657, endPoint x: 1014, endPoint y: 534, distance: 366.6
click at [680, 650] on th "Bank Acc. Number" at bounding box center [630, 654] width 110 height 46
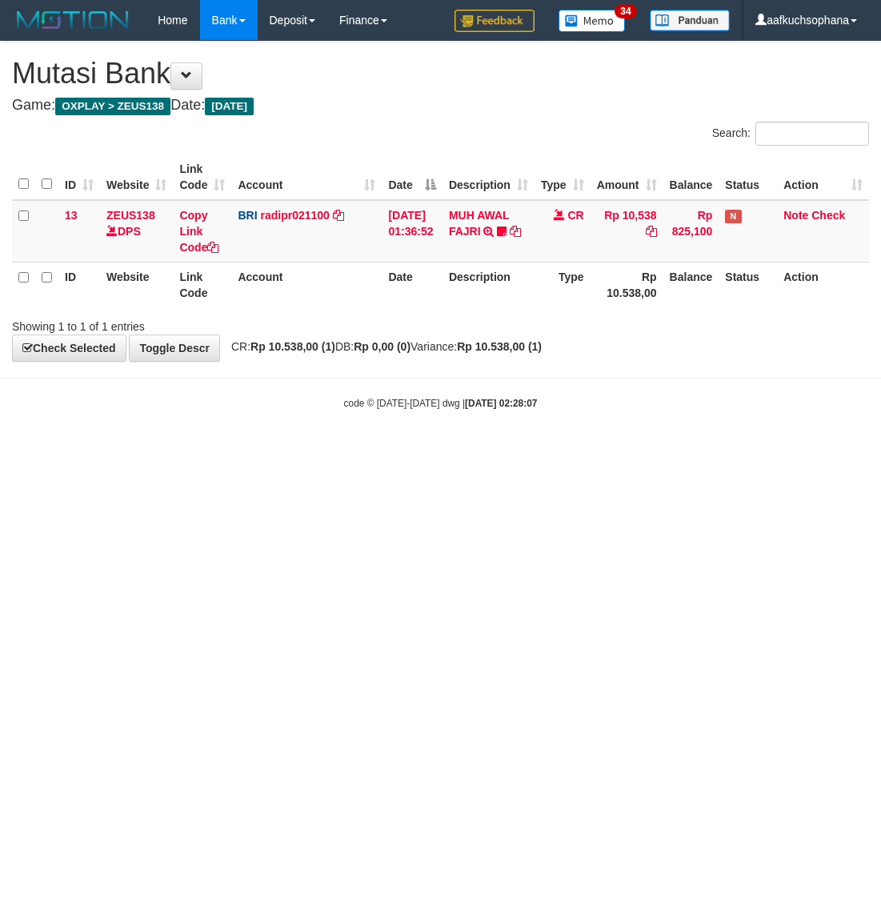
click at [326, 450] on html "Toggle navigation Home Bank Account List Load By Website Group [OXPLAY] ZEUS138…" at bounding box center [440, 225] width 881 height 450
drag, startPoint x: 161, startPoint y: 636, endPoint x: 190, endPoint y: 625, distance: 30.9
click at [181, 450] on html "Toggle navigation Home Bank Account List Load By Website Group [OXPLAY] ZEUS138…" at bounding box center [440, 225] width 881 height 450
click at [297, 450] on html "Toggle navigation Home Bank Account List Load By Website Group [OXPLAY] ZEUS138…" at bounding box center [440, 225] width 881 height 450
click at [296, 450] on html "Toggle navigation Home Bank Account List Load By Website Group [OXPLAY] ZEUS138…" at bounding box center [440, 225] width 881 height 450
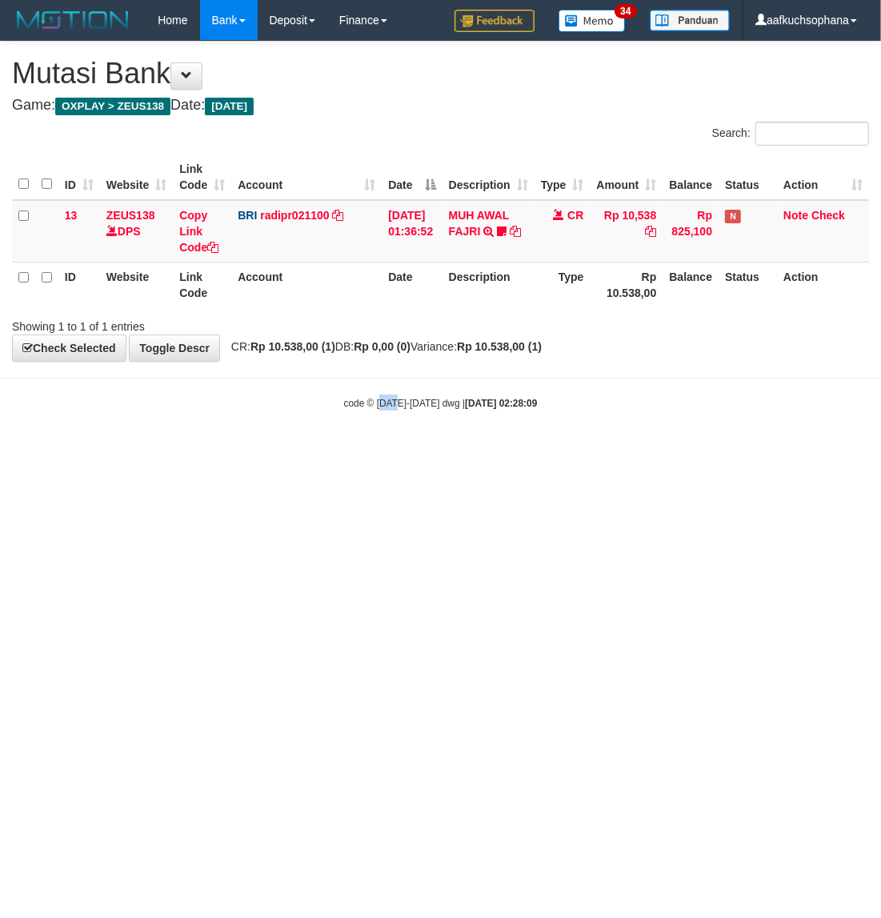
drag, startPoint x: 394, startPoint y: 561, endPoint x: 309, endPoint y: 441, distance: 146.9
click at [394, 450] on html "Toggle navigation Home Bank Account List Load By Website Group [OXPLAY] ZEUS138…" at bounding box center [440, 225] width 881 height 450
click at [302, 450] on html "Toggle navigation Home Bank Account List Load By Website Group [OXPLAY] ZEUS138…" at bounding box center [440, 225] width 881 height 450
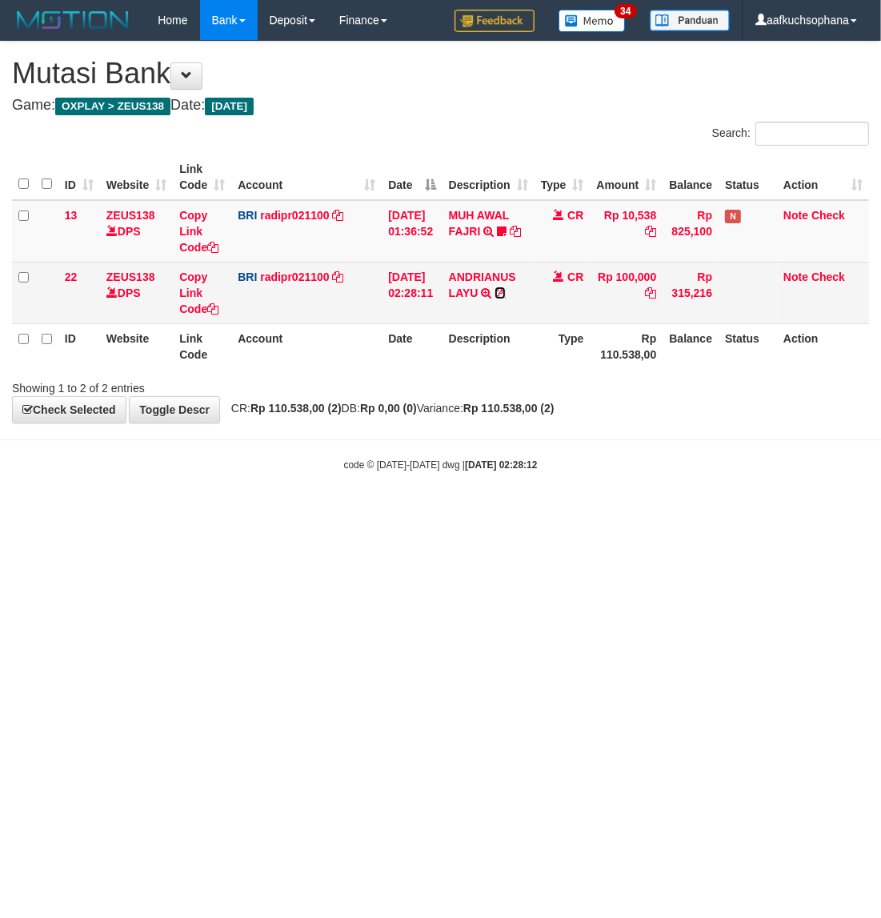
click at [506, 290] on icon at bounding box center [499, 292] width 11 height 11
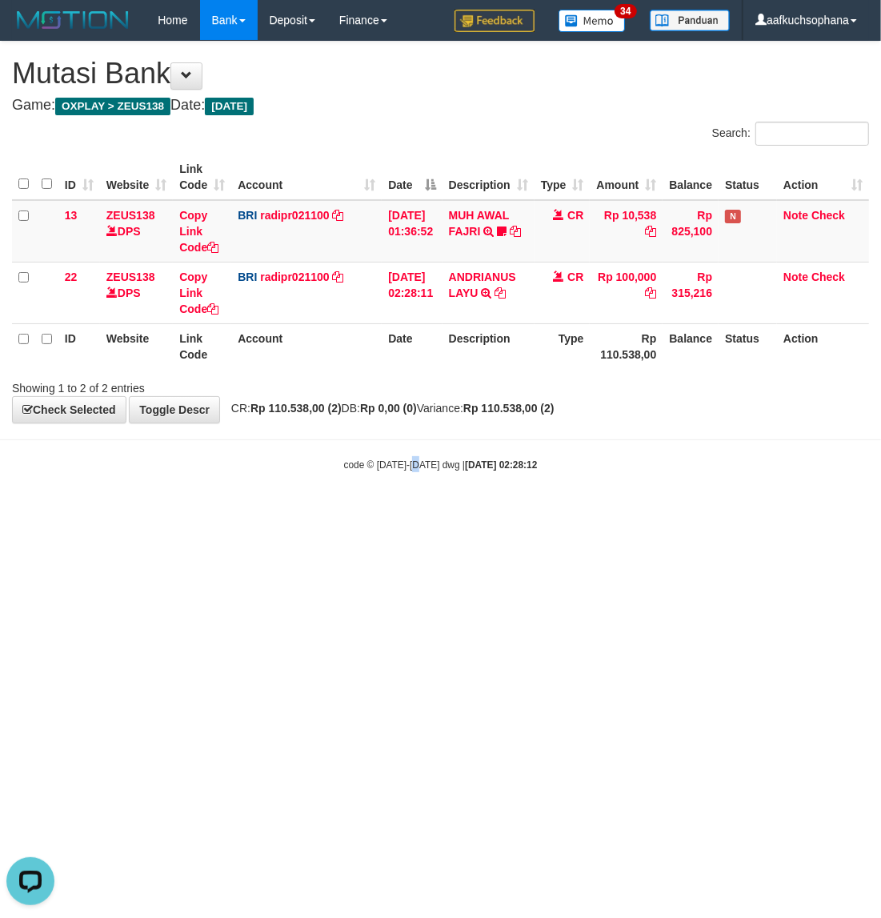
drag, startPoint x: 417, startPoint y: 614, endPoint x: 422, endPoint y: 621, distance: 8.5
click at [422, 512] on html "Toggle navigation Home Bank Account List Load By Website Group [OXPLAY] ZEUS138…" at bounding box center [440, 256] width 881 height 512
click at [417, 512] on html "Toggle navigation Home Bank Account List Load By Website Group [OXPLAY] ZEUS138…" at bounding box center [440, 256] width 881 height 512
drag, startPoint x: 476, startPoint y: 585, endPoint x: 484, endPoint y: 590, distance: 9.8
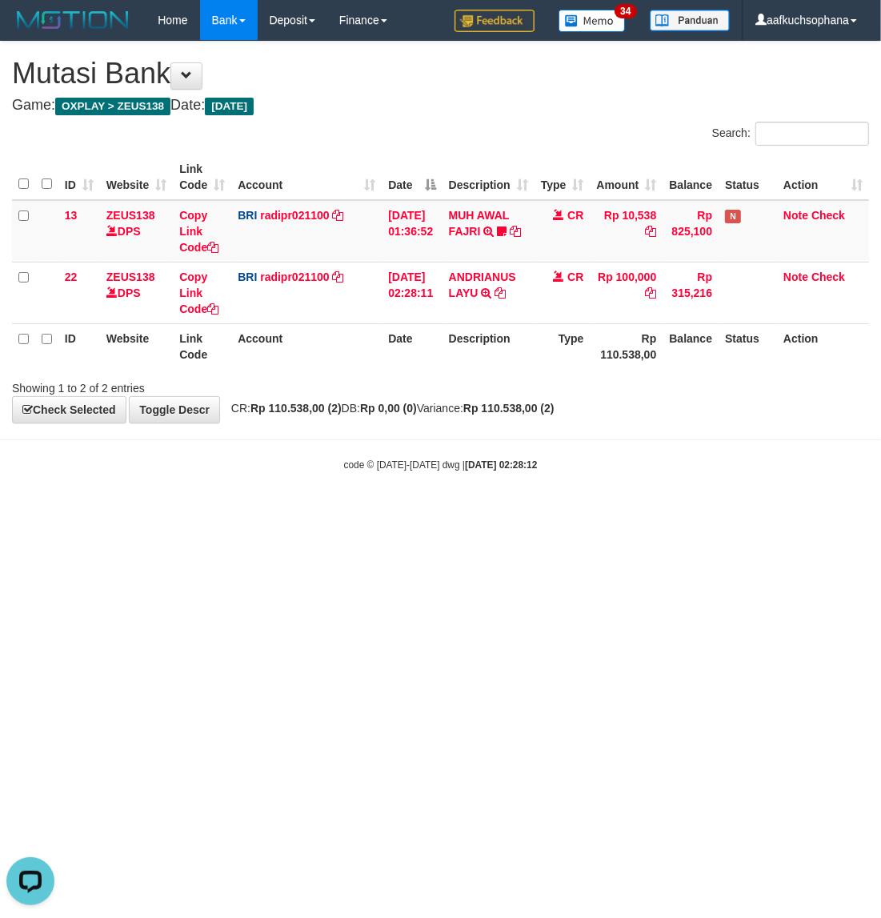
click at [485, 512] on html "Toggle navigation Home Bank Account List Load By Website Group [OXPLAY] ZEUS138…" at bounding box center [440, 256] width 881 height 512
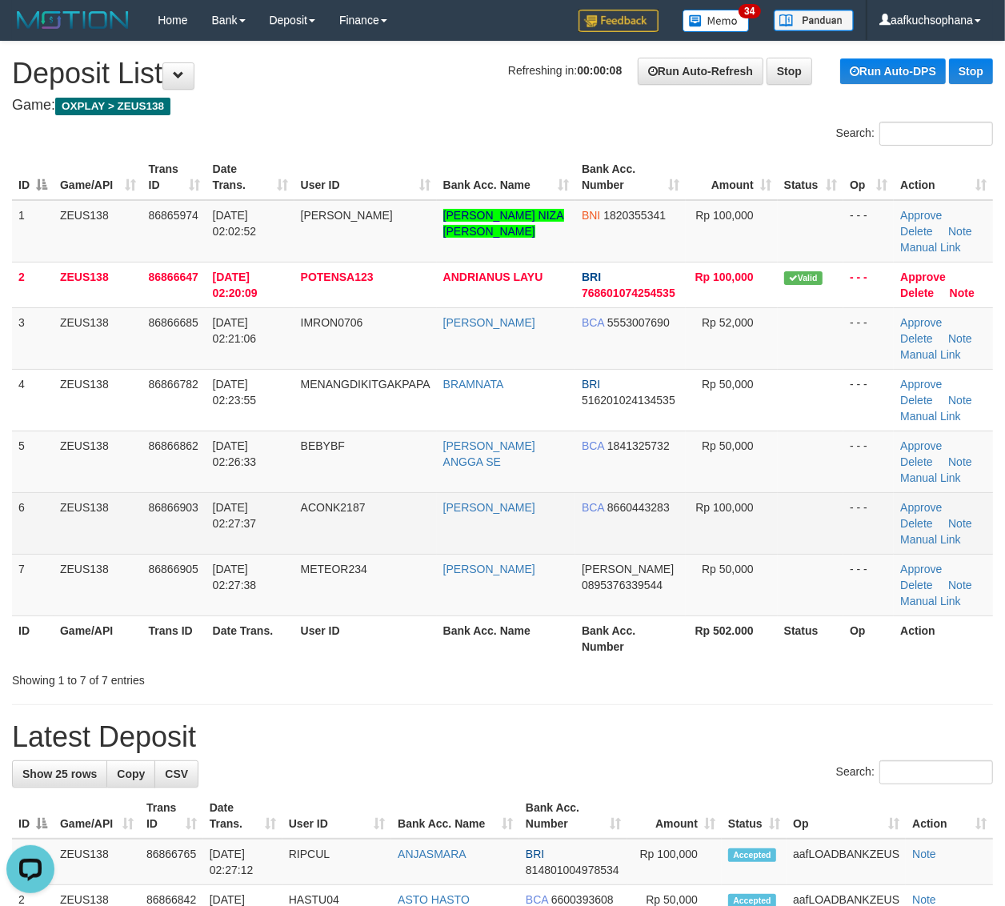
drag, startPoint x: 870, startPoint y: 590, endPoint x: 970, endPoint y: 542, distance: 110.6
click at [874, 590] on td "- - -" at bounding box center [868, 585] width 50 height 62
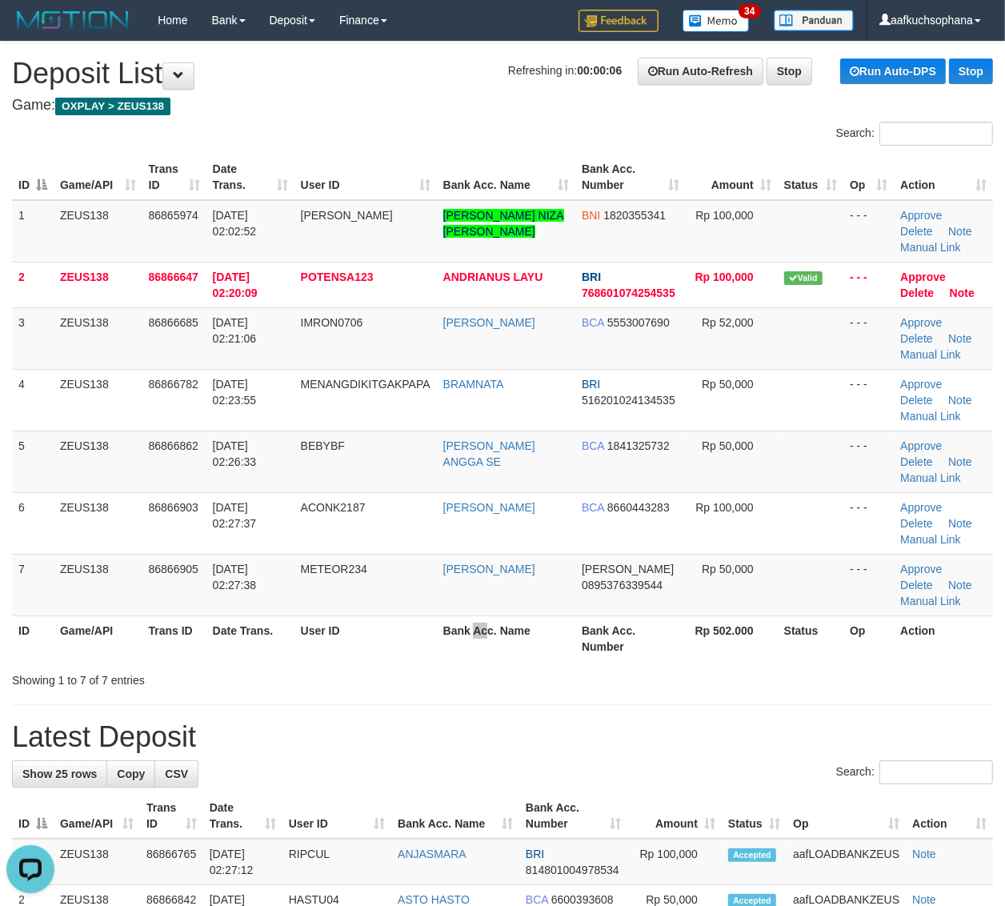
click at [482, 657] on th "Bank Acc. Name" at bounding box center [506, 638] width 138 height 46
click at [482, 654] on th "Bank Acc. Name" at bounding box center [506, 638] width 138 height 46
drag, startPoint x: 798, startPoint y: 610, endPoint x: 882, endPoint y: 598, distance: 84.9
click at [794, 614] on td at bounding box center [811, 585] width 66 height 62
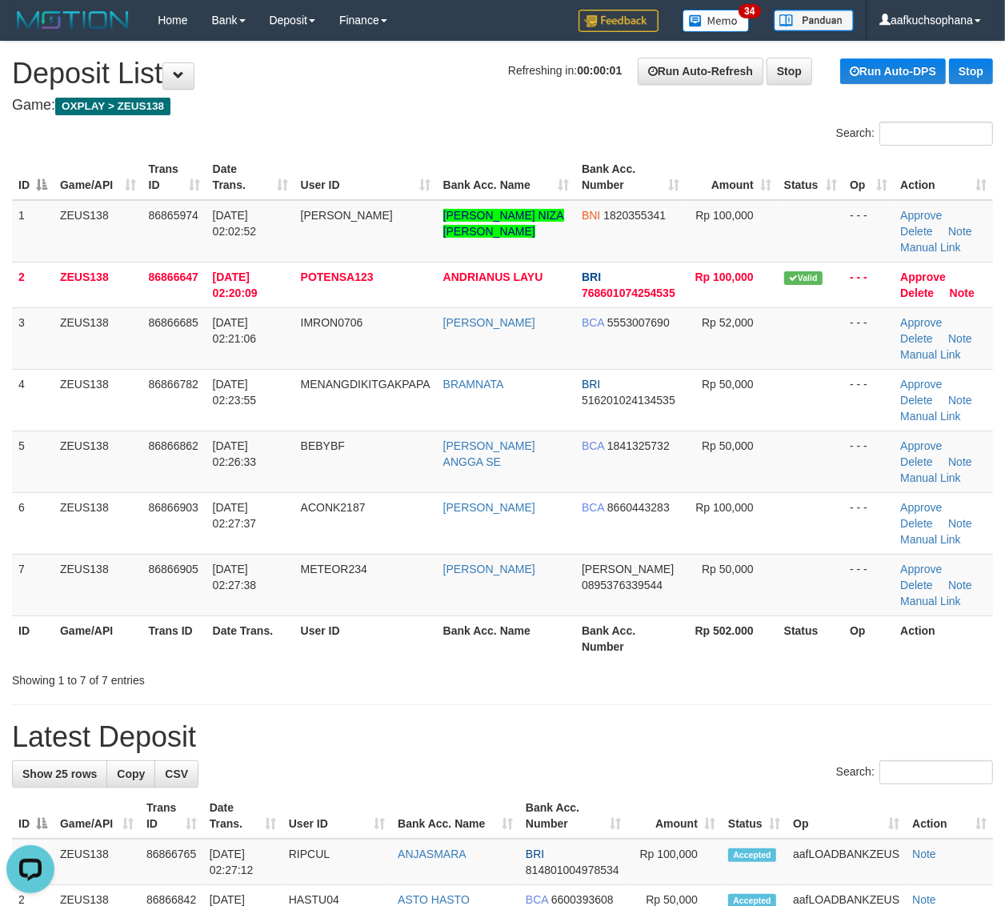
drag, startPoint x: 817, startPoint y: 633, endPoint x: 1018, endPoint y: 588, distance: 206.5
click at [821, 630] on th "Status" at bounding box center [811, 638] width 66 height 46
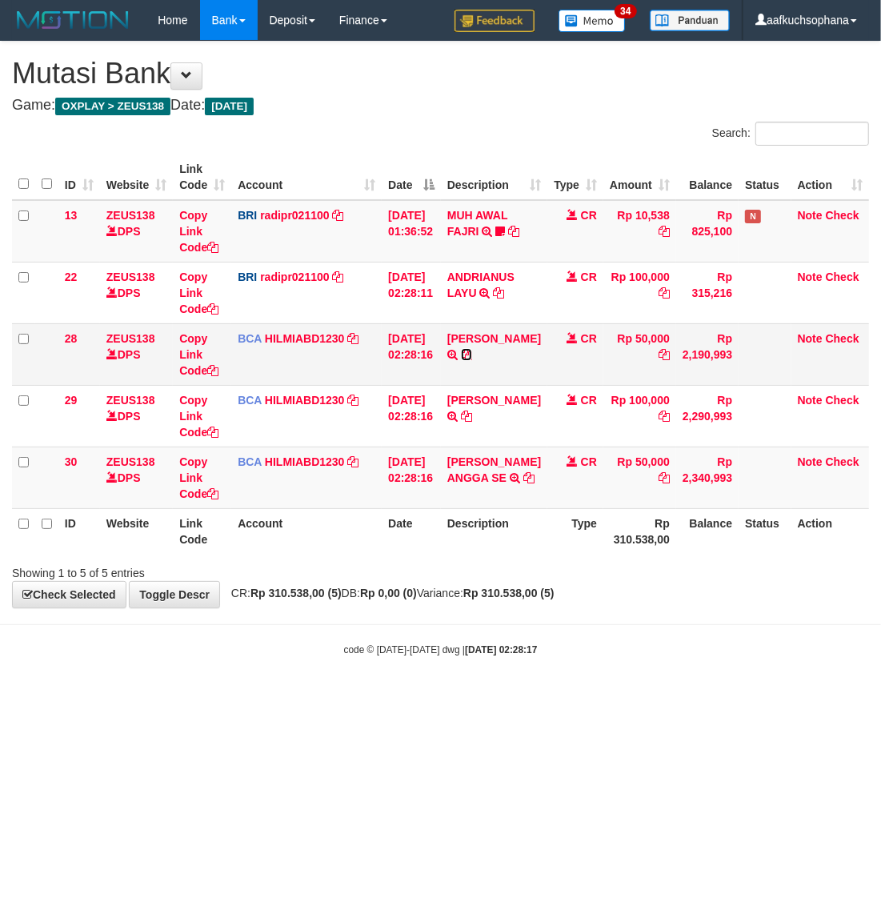
drag, startPoint x: 478, startPoint y: 349, endPoint x: 476, endPoint y: 357, distance: 8.2
click at [472, 350] on icon at bounding box center [466, 354] width 11 height 11
drag, startPoint x: 238, startPoint y: 700, endPoint x: 293, endPoint y: 714, distance: 56.3
click at [293, 697] on html "Toggle navigation Home Bank Account List Load By Website Group [OXPLAY] ZEUS138…" at bounding box center [440, 348] width 881 height 697
click at [523, 483] on icon at bounding box center [528, 477] width 11 height 11
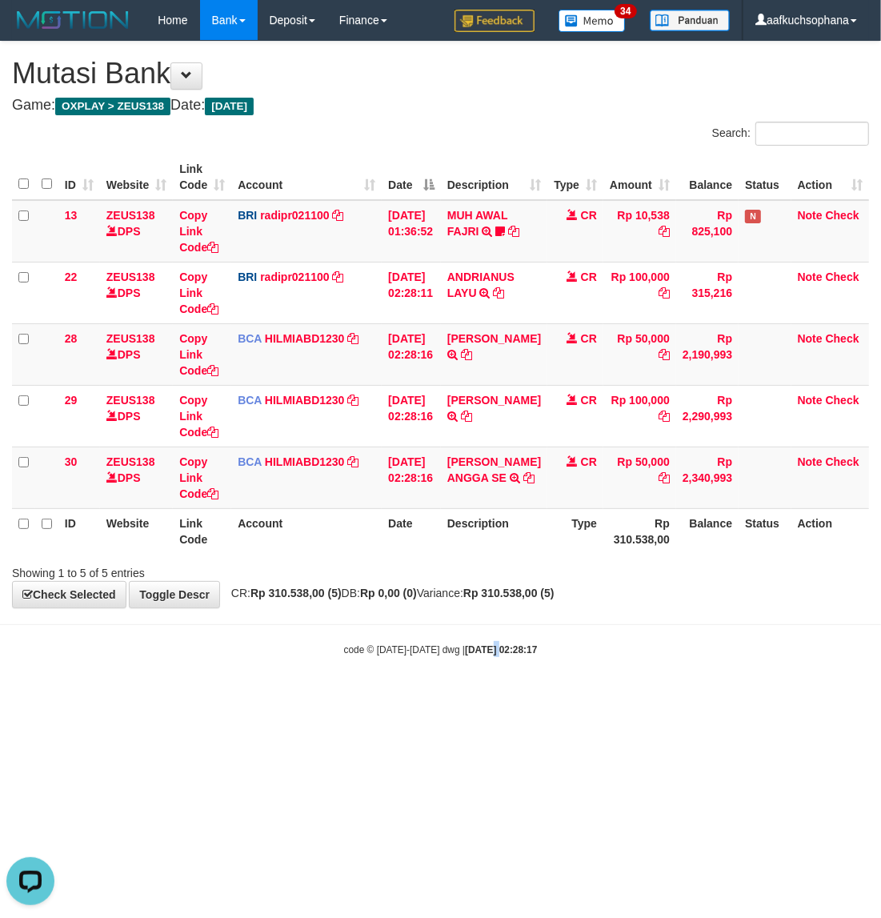
drag, startPoint x: 472, startPoint y: 646, endPoint x: 486, endPoint y: 650, distance: 14.8
click at [485, 650] on strong "[DATE] 02:28:17" at bounding box center [501, 649] width 72 height 11
click at [173, 697] on html "Toggle navigation Home Bank Account List Load By Website Group [OXPLAY] ZEUS138…" at bounding box center [440, 348] width 881 height 697
drag, startPoint x: 622, startPoint y: 729, endPoint x: 604, endPoint y: 736, distance: 19.8
click at [634, 697] on html "Toggle navigation Home Bank Account List Load By Website Group [OXPLAY] ZEUS138…" at bounding box center [440, 348] width 881 height 697
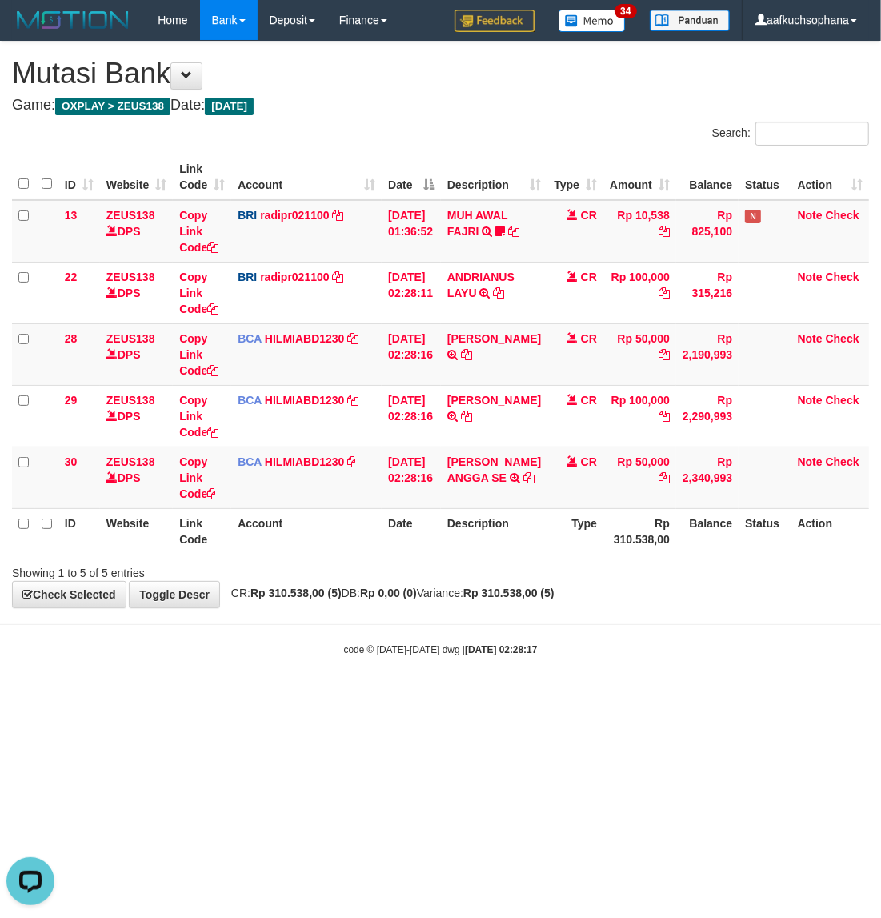
click at [602, 697] on html "Toggle navigation Home Bank Account List Load By Website Group [OXPLAY] ZEUS138…" at bounding box center [440, 348] width 881 height 697
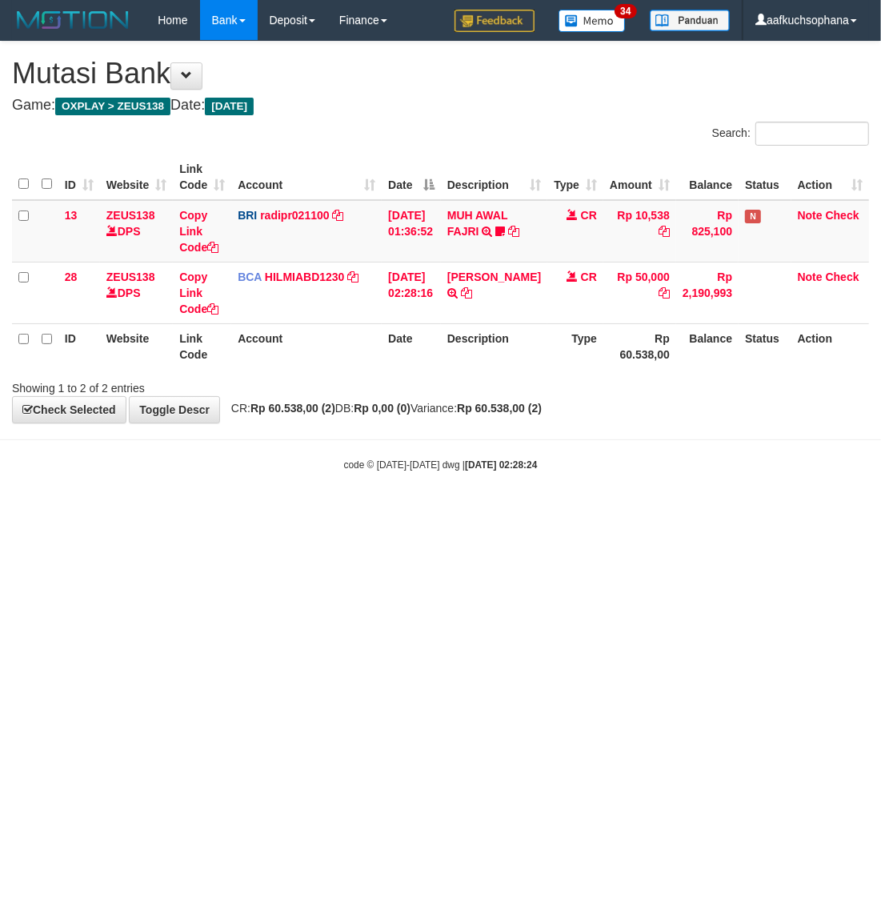
click at [366, 512] on html "Toggle navigation Home Bank Account List Load By Website Group [OXPLAY] ZEUS138…" at bounding box center [440, 256] width 881 height 512
drag, startPoint x: 345, startPoint y: 662, endPoint x: 320, endPoint y: 658, distance: 25.0
click at [345, 512] on html "Toggle navigation Home Bank Account List Load By Website Group [OXPLAY] ZEUS138…" at bounding box center [440, 256] width 881 height 512
click at [374, 512] on html "Toggle navigation Home Bank Account List Load By Website Group [OXPLAY] ZEUS138…" at bounding box center [440, 256] width 881 height 512
click at [404, 512] on html "Toggle navigation Home Bank Account List Load By Website Group [OXPLAY] ZEUS138…" at bounding box center [440, 256] width 881 height 512
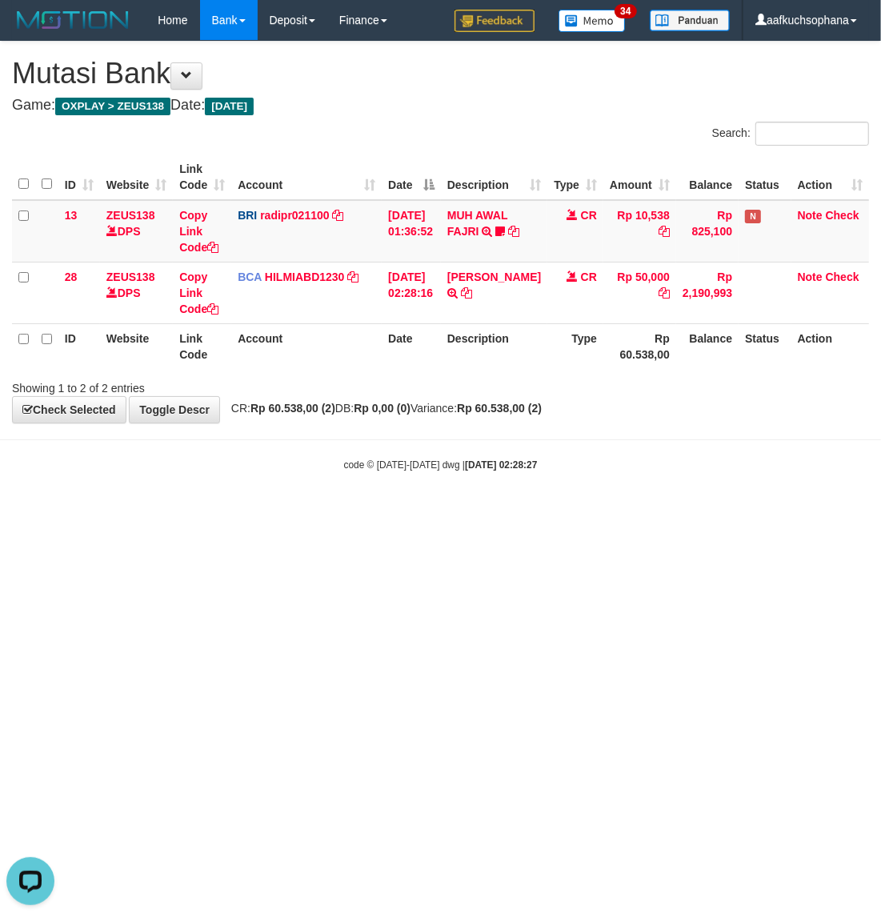
click at [317, 512] on html "Toggle navigation Home Bank Account List Load By Website Group [OXPLAY] ZEUS138…" at bounding box center [440, 256] width 881 height 512
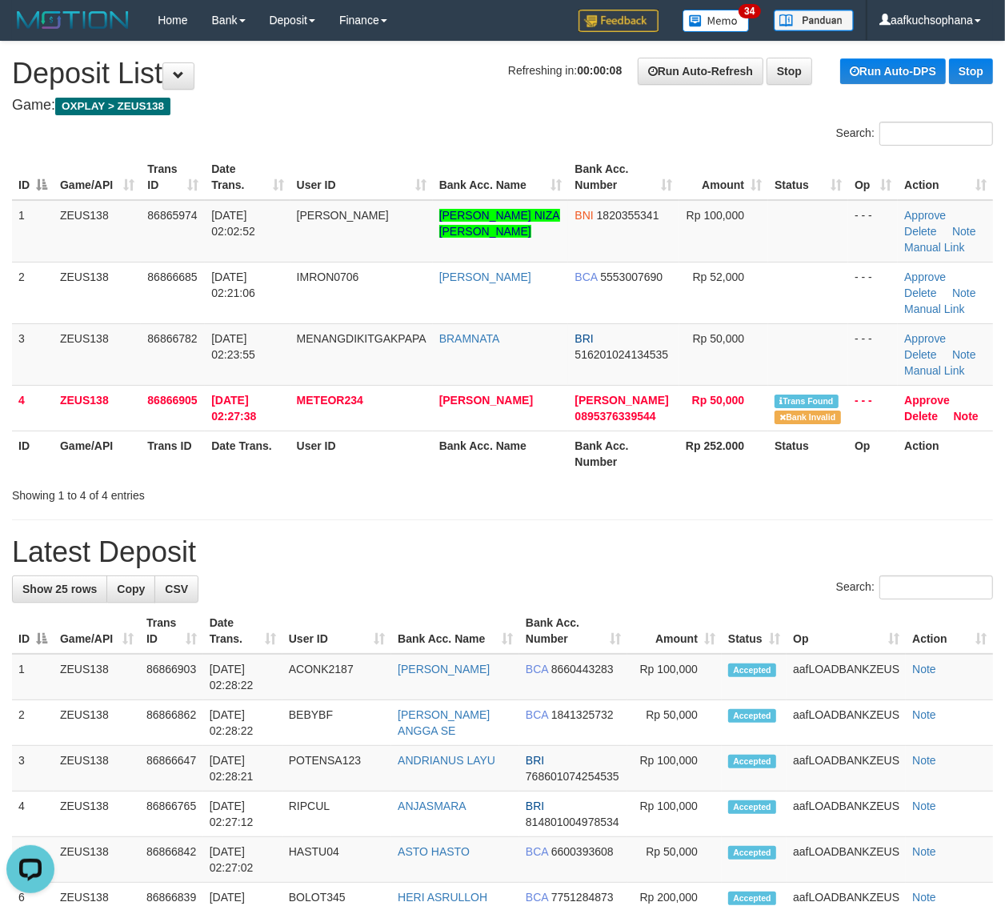
drag, startPoint x: 722, startPoint y: 486, endPoint x: 1016, endPoint y: 518, distance: 296.1
click at [752, 485] on div "Showing 1 to 4 of 4 entries" at bounding box center [502, 492] width 1005 height 22
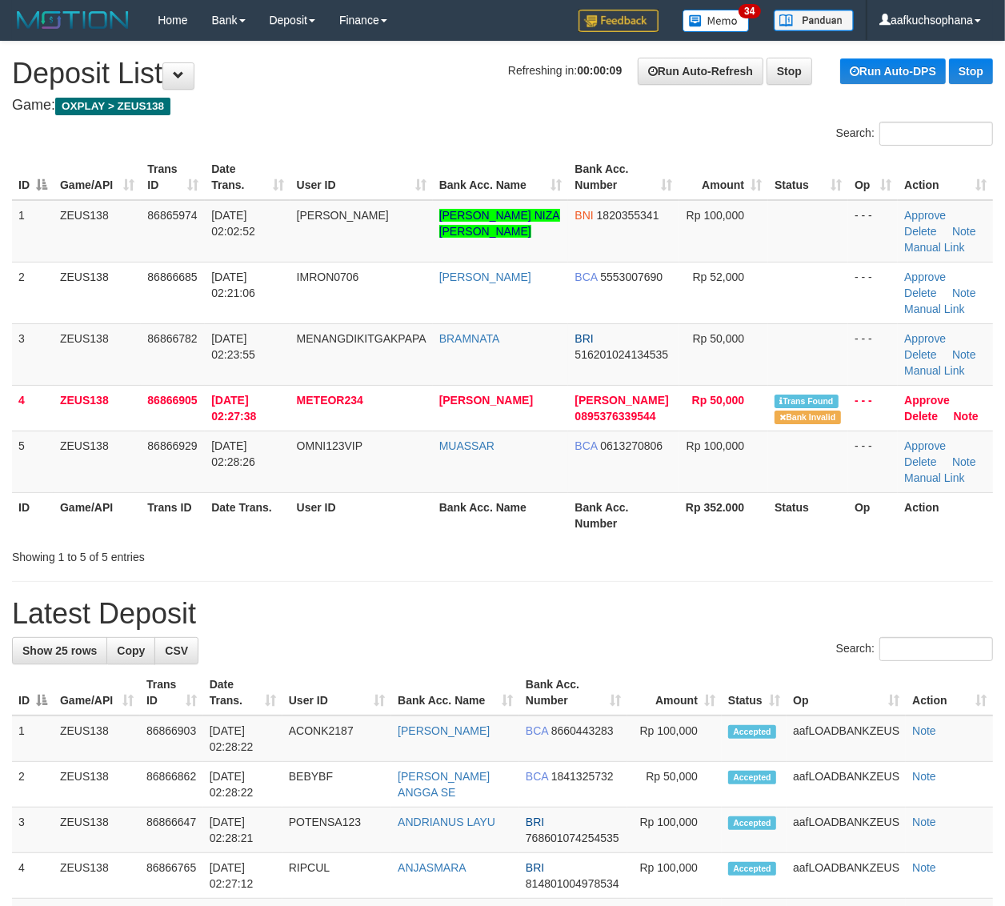
drag, startPoint x: 793, startPoint y: 586, endPoint x: 826, endPoint y: 573, distance: 36.2
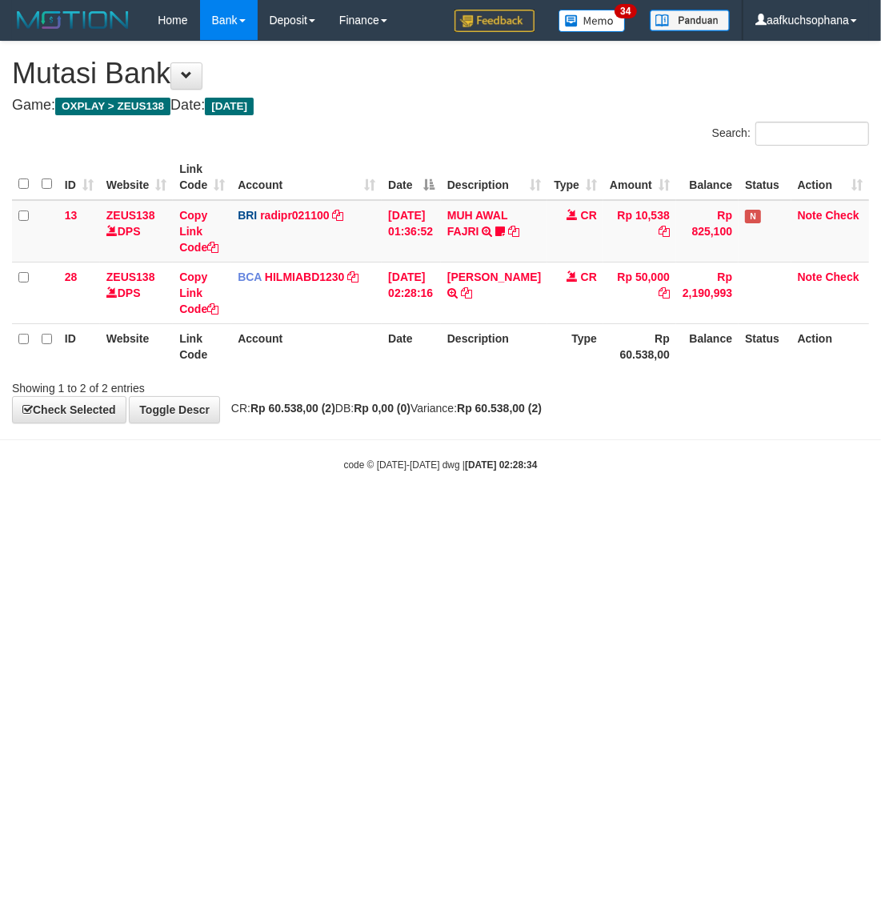
drag, startPoint x: 0, startPoint y: 0, endPoint x: 230, endPoint y: 620, distance: 661.4
click at [234, 512] on html "Toggle navigation Home Bank Account List Load By Website Group [OXPLAY] ZEUS138…" at bounding box center [440, 256] width 881 height 512
click at [629, 512] on html "Toggle navigation Home Bank Account List Load By Website Group [OXPLAY] ZEUS138…" at bounding box center [440, 256] width 881 height 512
drag, startPoint x: 220, startPoint y: 654, endPoint x: 200, endPoint y: 661, distance: 21.3
click at [200, 512] on html "Toggle navigation Home Bank Account List Load By Website Group [OXPLAY] ZEUS138…" at bounding box center [440, 256] width 881 height 512
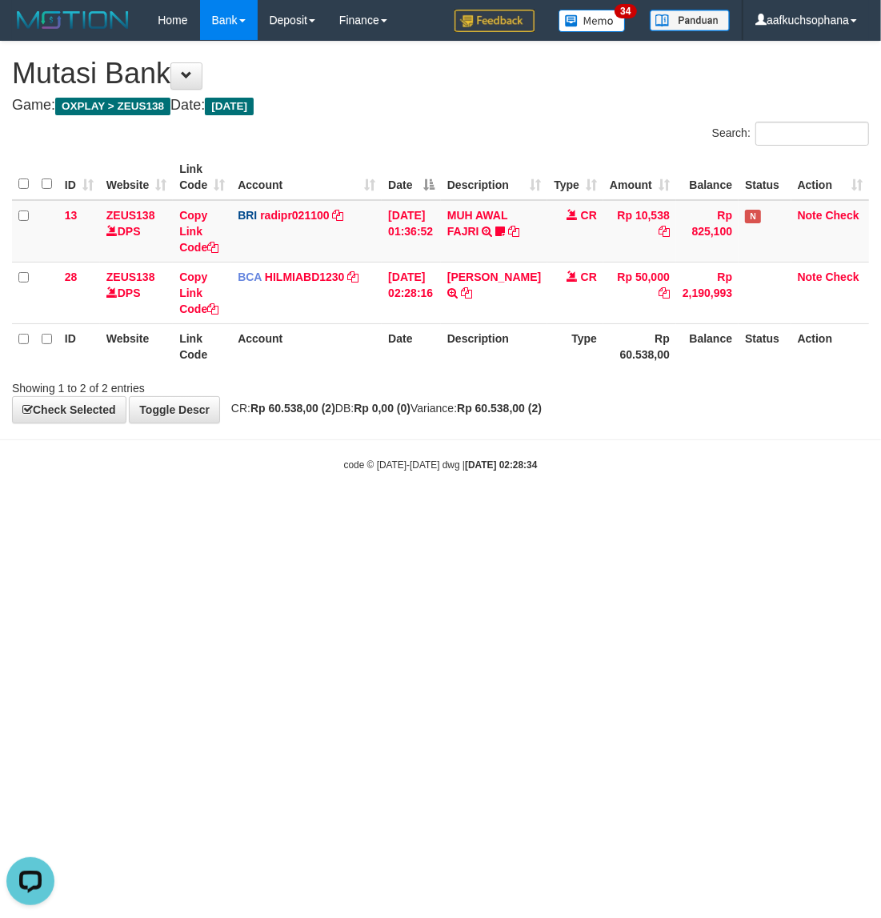
drag, startPoint x: 200, startPoint y: 661, endPoint x: 208, endPoint y: 662, distance: 8.0
click at [208, 512] on html "Toggle navigation Home Bank Account List Load By Website Group [OXPLAY] ZEUS138…" at bounding box center [440, 256] width 881 height 512
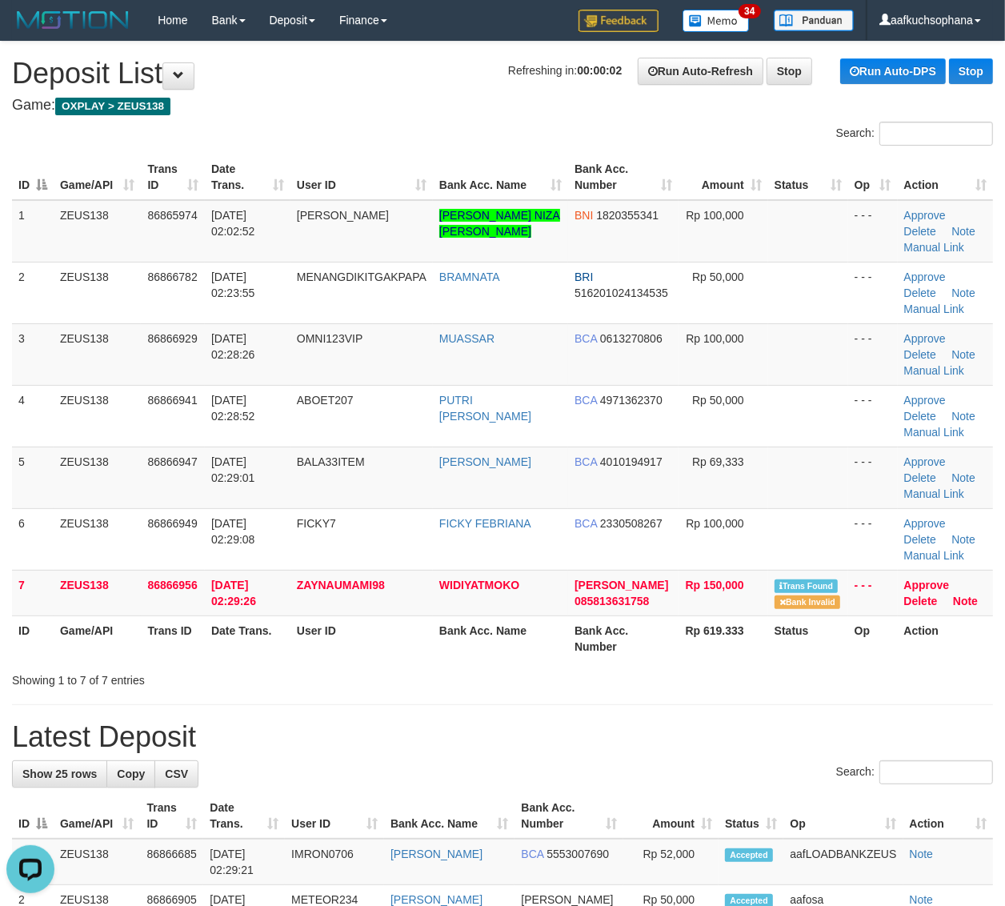
drag, startPoint x: 842, startPoint y: 712, endPoint x: 856, endPoint y: 710, distance: 13.8
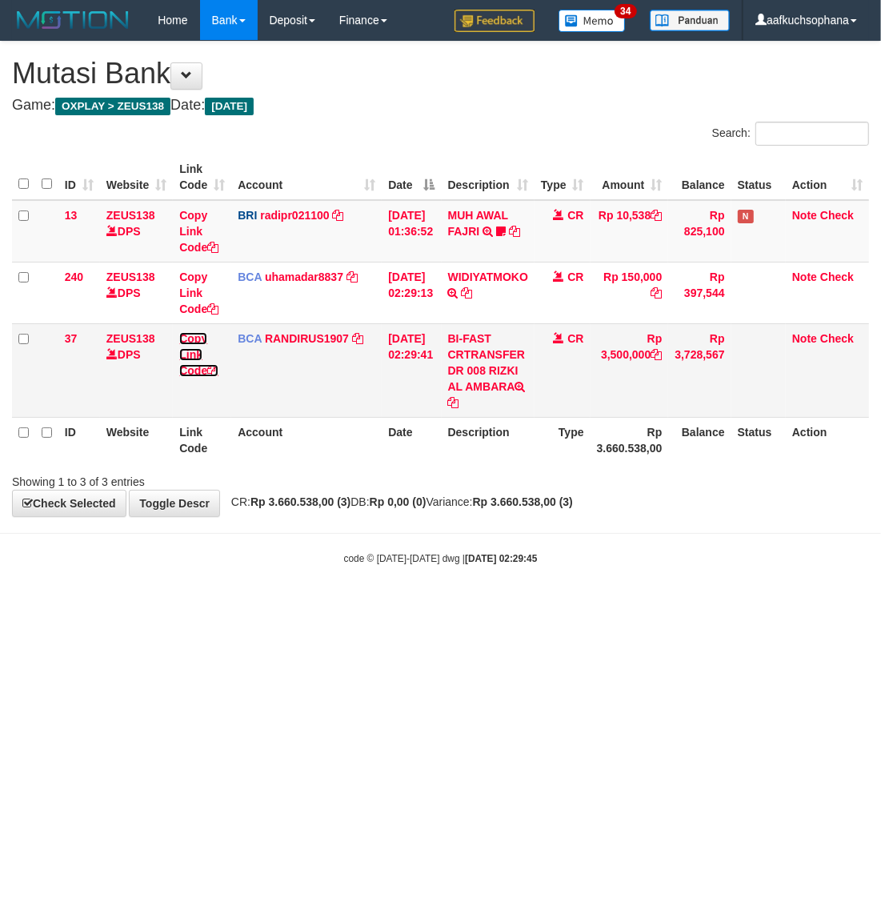
click at [214, 368] on icon at bounding box center [212, 370] width 11 height 11
click at [304, 606] on html "Toggle navigation Home Bank Account List Load By Website Group [OXPLAY] ZEUS138…" at bounding box center [440, 303] width 881 height 606
drag, startPoint x: 304, startPoint y: 697, endPoint x: 33, endPoint y: 654, distance: 274.5
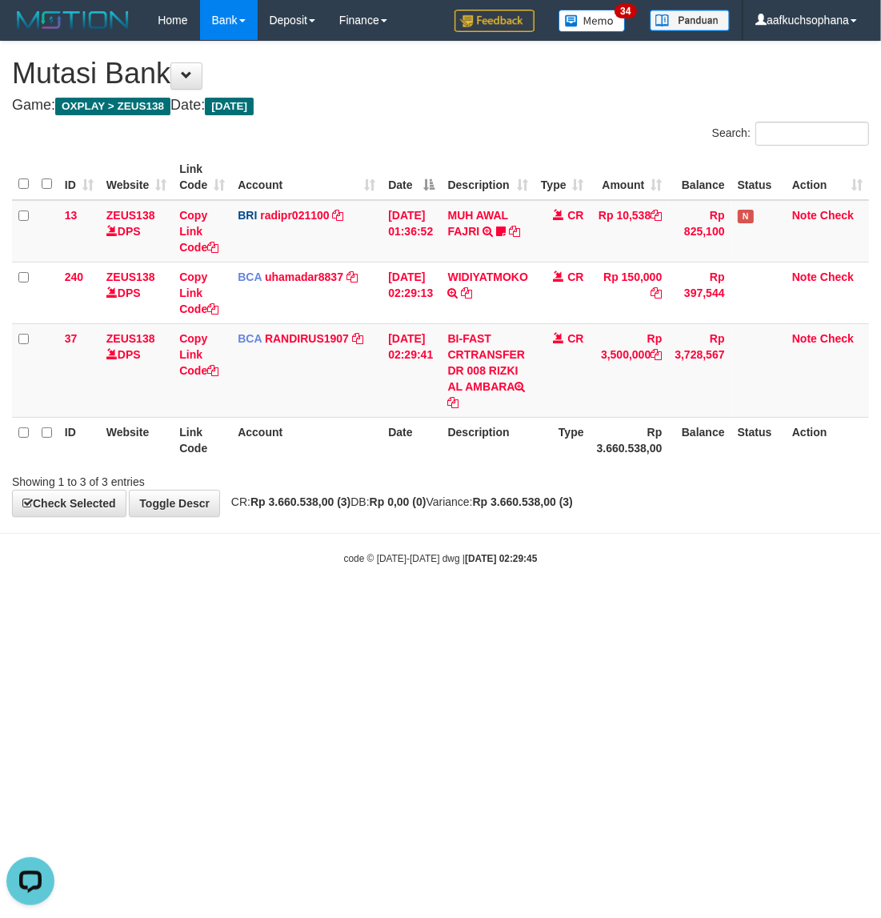
click at [298, 606] on html "Toggle navigation Home Bank Account List Load By Website Group [OXPLAY] ZEUS138…" at bounding box center [440, 303] width 881 height 606
drag, startPoint x: 452, startPoint y: 706, endPoint x: 184, endPoint y: 657, distance: 272.6
click at [453, 606] on html "Toggle navigation Home Bank Account List Load By Website Group [OXPLAY] ZEUS138…" at bounding box center [440, 303] width 881 height 606
click at [214, 369] on icon at bounding box center [212, 370] width 11 height 11
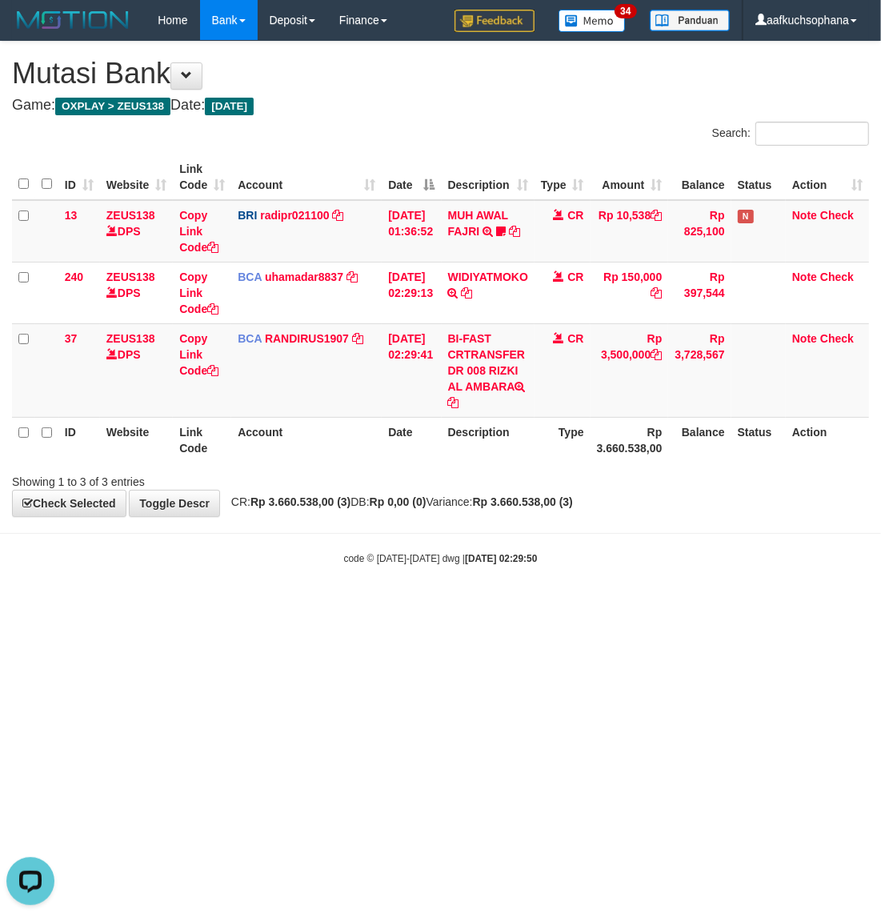
scroll to position [218, 0]
drag, startPoint x: 538, startPoint y: 582, endPoint x: 874, endPoint y: 293, distance: 444.2
click at [570, 568] on body "Toggle navigation Home Bank Account List Load By Website Group [OXPLAY] ZEUS138…" at bounding box center [440, 303] width 881 height 606
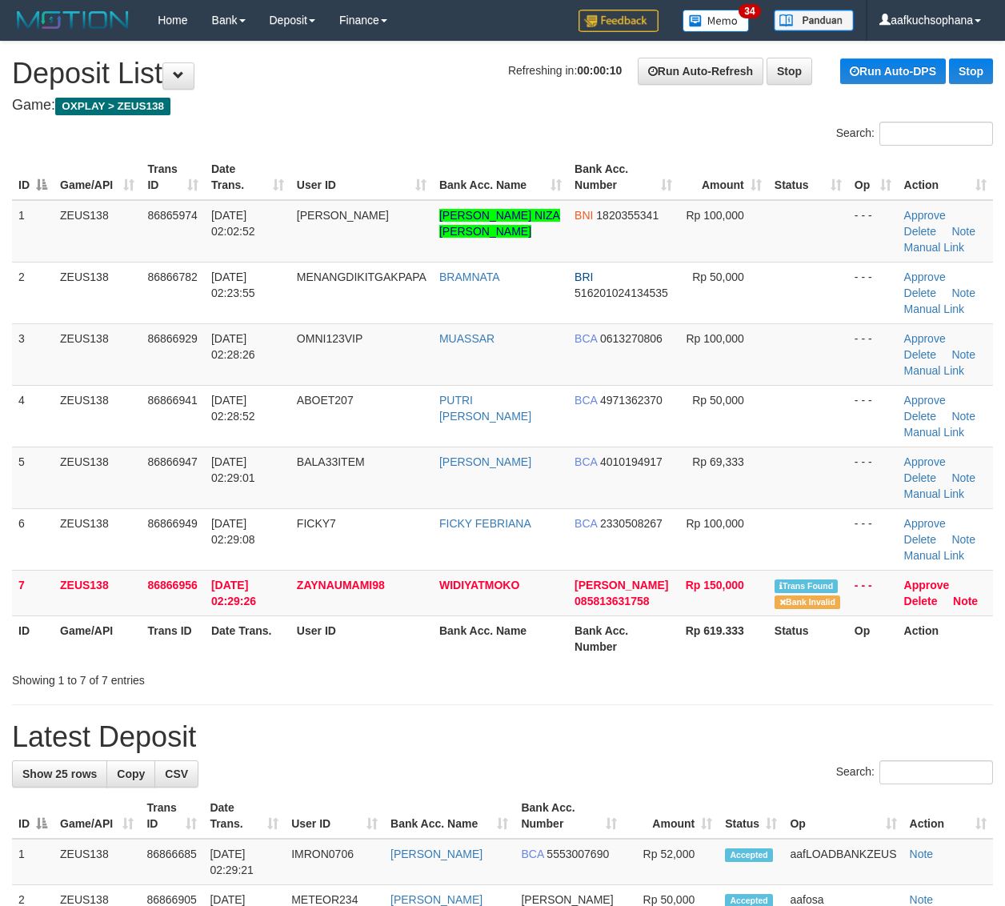
click at [809, 672] on div "Showing 1 to 7 of 7 entries" at bounding box center [502, 677] width 1005 height 22
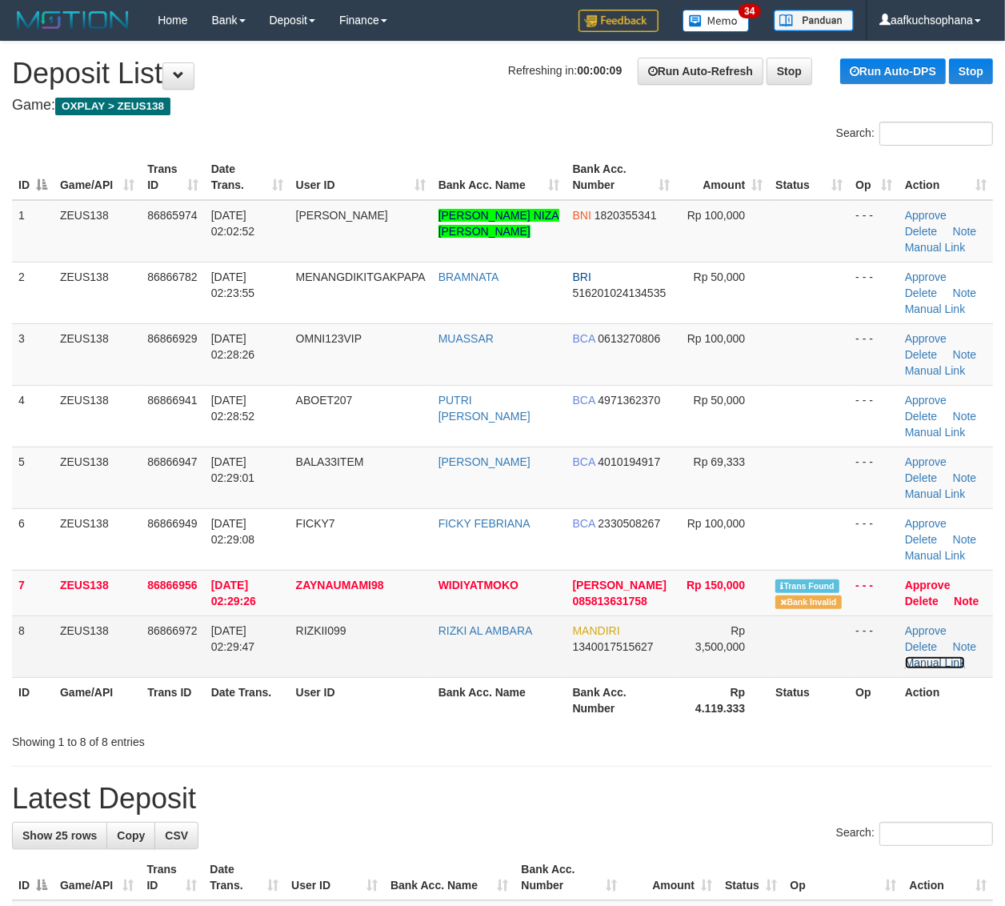
click at [922, 662] on link "Manual Link" at bounding box center [935, 662] width 61 height 13
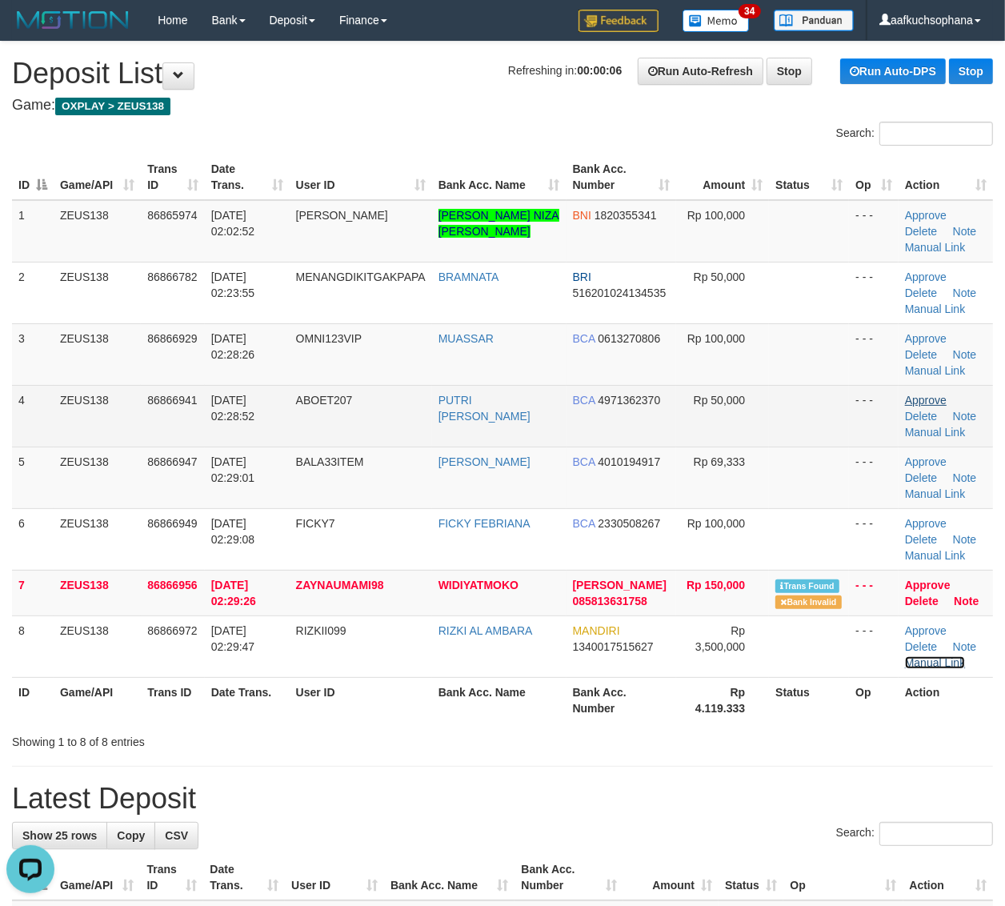
click at [905, 656] on link "Manual Link" at bounding box center [935, 662] width 61 height 13
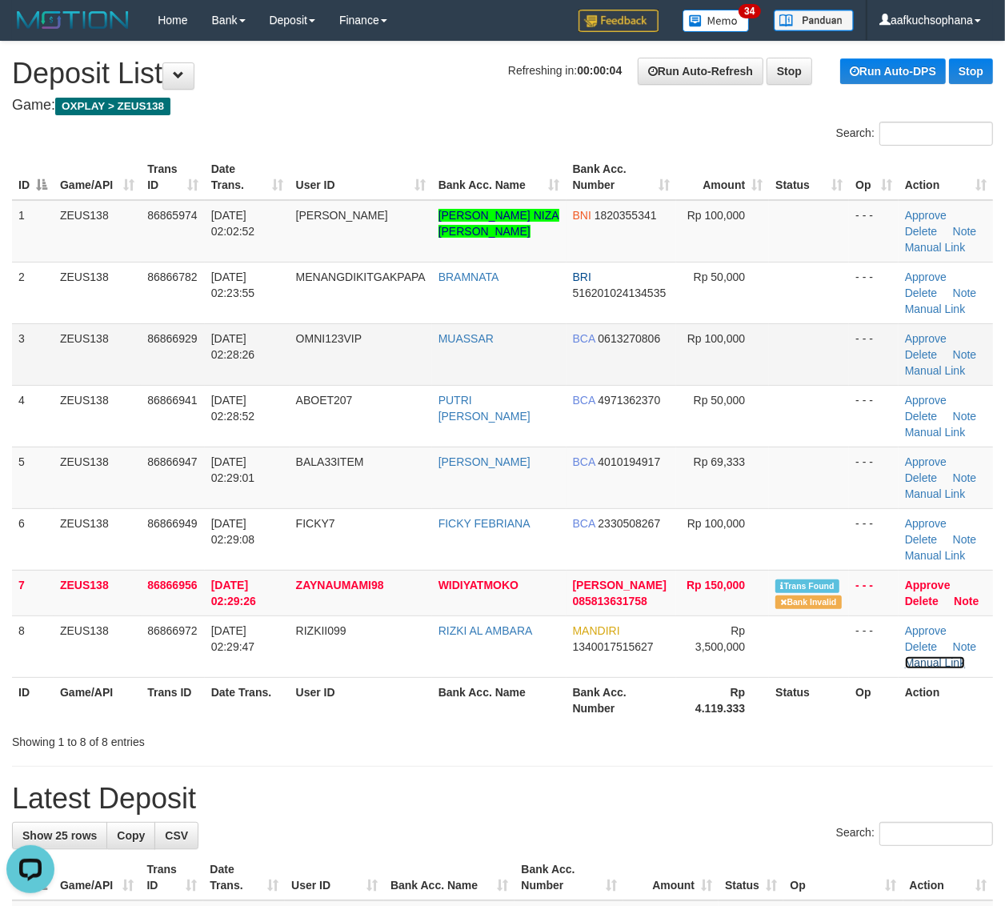
click at [905, 656] on link "Manual Link" at bounding box center [935, 662] width 61 height 13
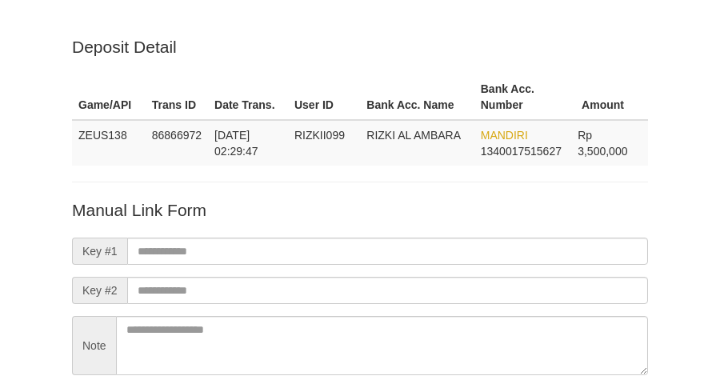
scroll to position [141, 0]
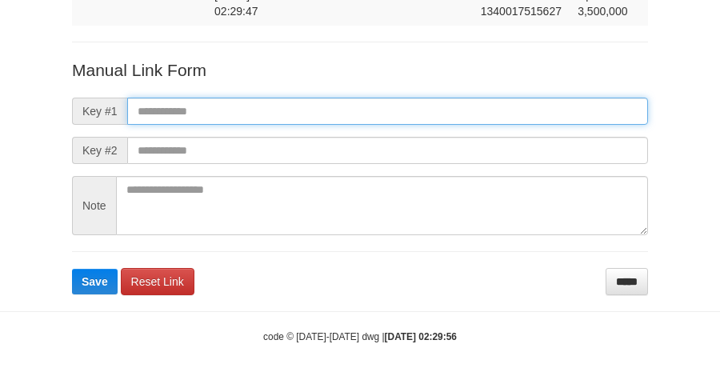
click at [313, 116] on input "text" at bounding box center [387, 111] width 521 height 27
paste input "**********"
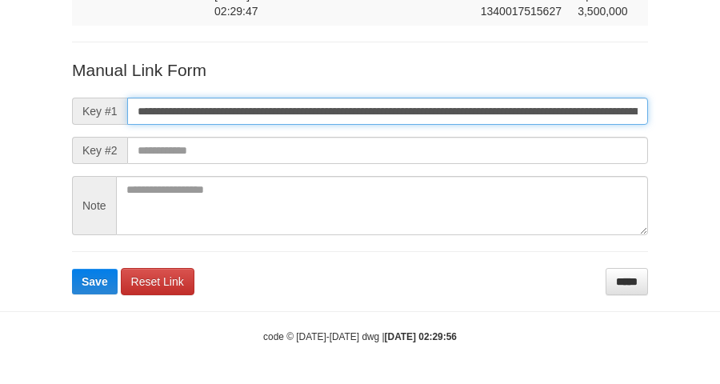
scroll to position [0, 918]
type input "**********"
click at [72, 269] on button "Save" at bounding box center [95, 282] width 46 height 26
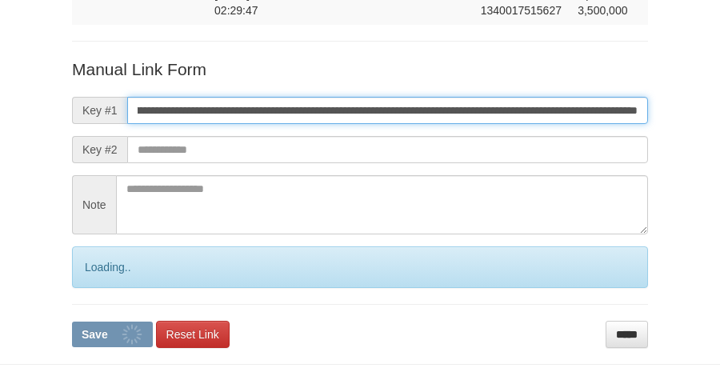
click at [72, 322] on button "Save" at bounding box center [112, 335] width 81 height 26
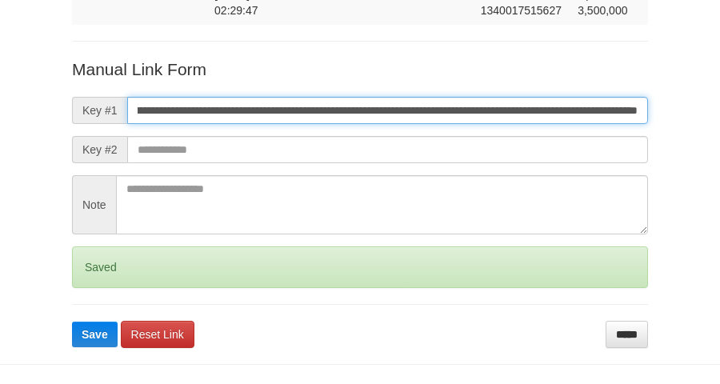
click at [72, 322] on button "Save" at bounding box center [95, 335] width 46 height 26
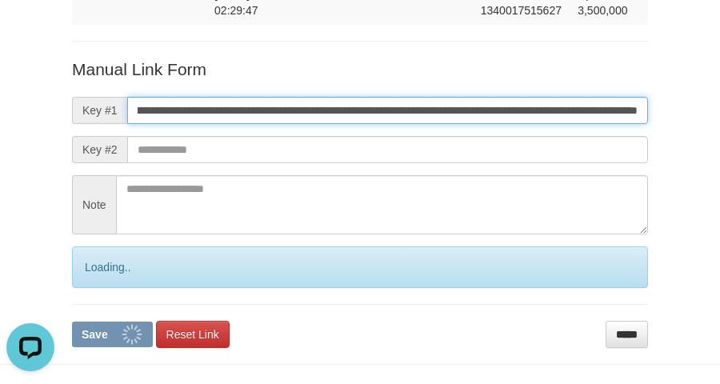
scroll to position [0, 0]
click at [72, 322] on button "Save" at bounding box center [112, 335] width 81 height 26
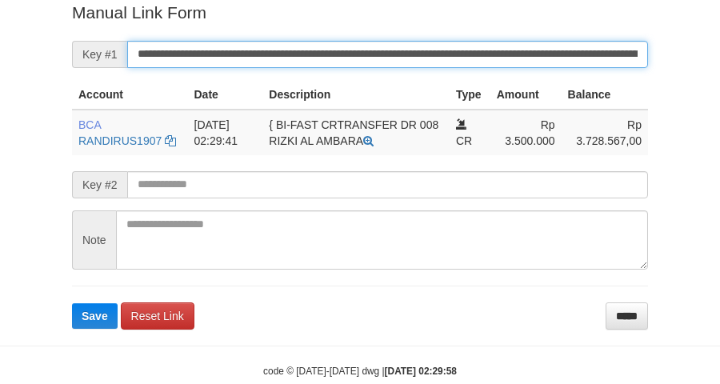
click at [72, 303] on button "Save" at bounding box center [95, 316] width 46 height 26
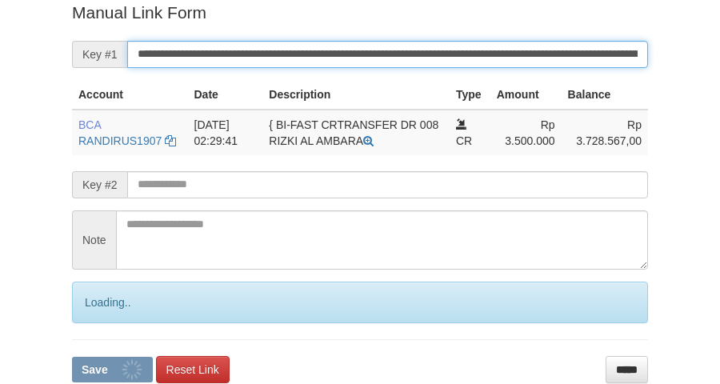
scroll to position [328, 0]
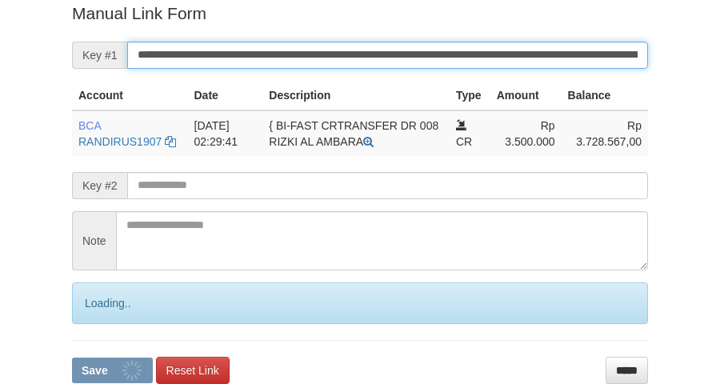
click at [72, 358] on button "Save" at bounding box center [112, 371] width 81 height 26
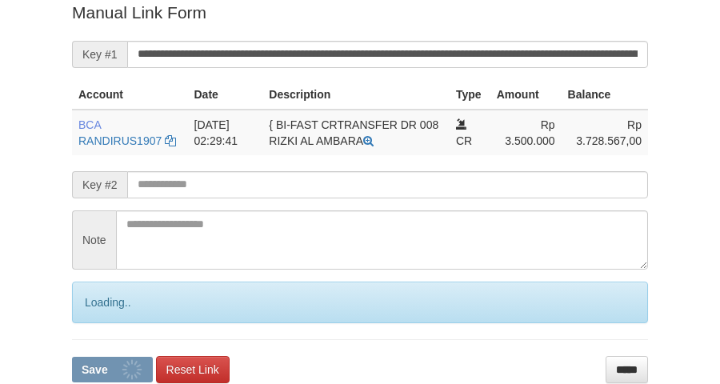
click at [368, 58] on input "**********" at bounding box center [387, 54] width 521 height 27
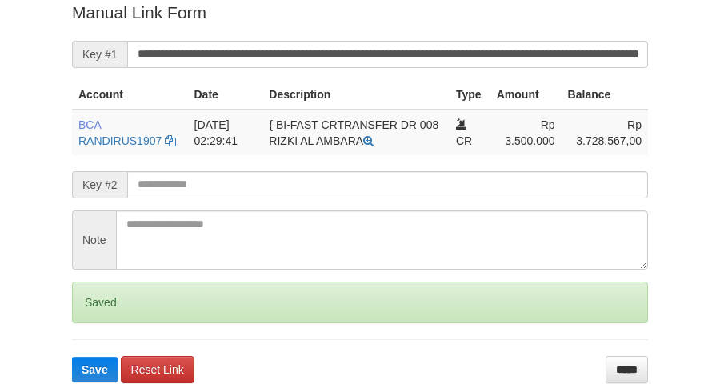
click at [72, 357] on button "Save" at bounding box center [95, 370] width 46 height 26
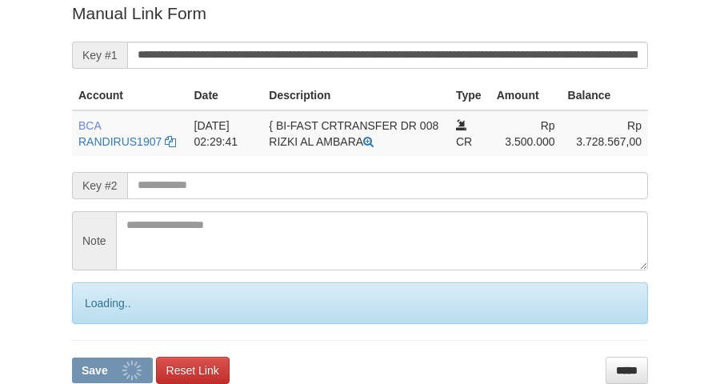
click at [72, 358] on button "Save" at bounding box center [112, 371] width 81 height 26
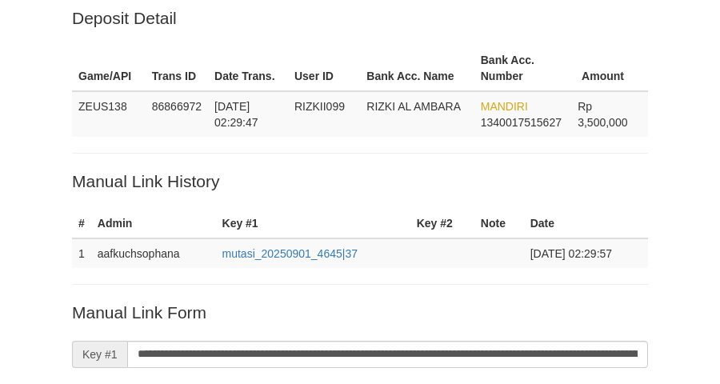
scroll to position [28, 0]
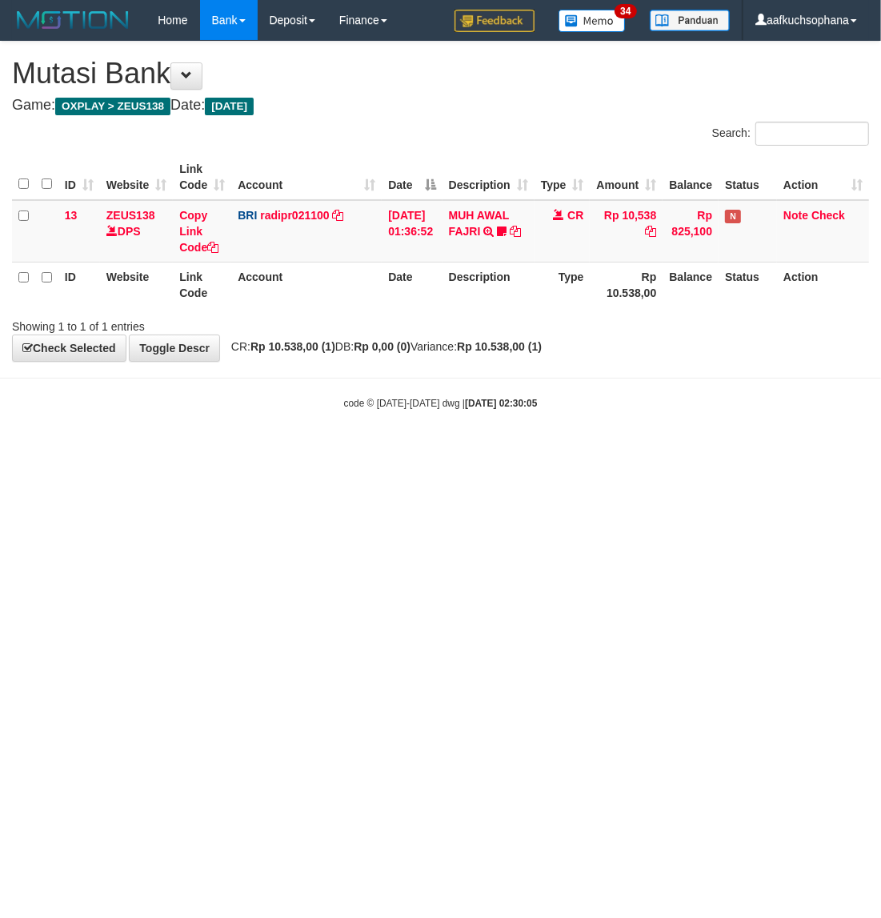
drag, startPoint x: 328, startPoint y: 738, endPoint x: 356, endPoint y: 722, distance: 32.2
click at [354, 450] on html "Toggle navigation Home Bank Account List Load By Website Group [OXPLAY] ZEUS138…" at bounding box center [440, 225] width 881 height 450
drag, startPoint x: 361, startPoint y: 720, endPoint x: 512, endPoint y: 624, distance: 179.1
click at [368, 450] on html "Toggle navigation Home Bank Account List Load By Website Group [OXPLAY] ZEUS138…" at bounding box center [440, 225] width 881 height 450
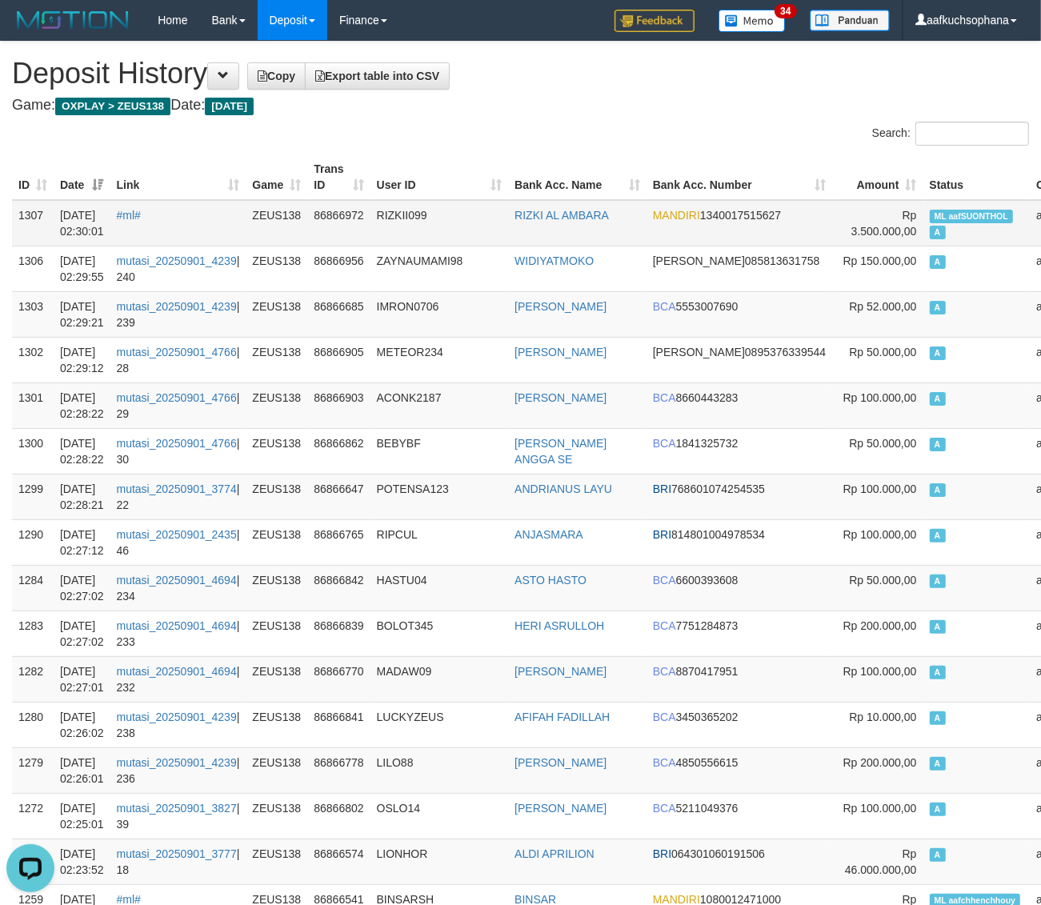
click at [923, 201] on td "ML aafSUONTHOL A" at bounding box center [976, 223] width 107 height 46
click at [923, 204] on td "ML aafSUONTHOL A" at bounding box center [976, 223] width 107 height 46
copy td "ML aafSUONTHOL A"
click at [832, 168] on th "Amount" at bounding box center [877, 177] width 90 height 46
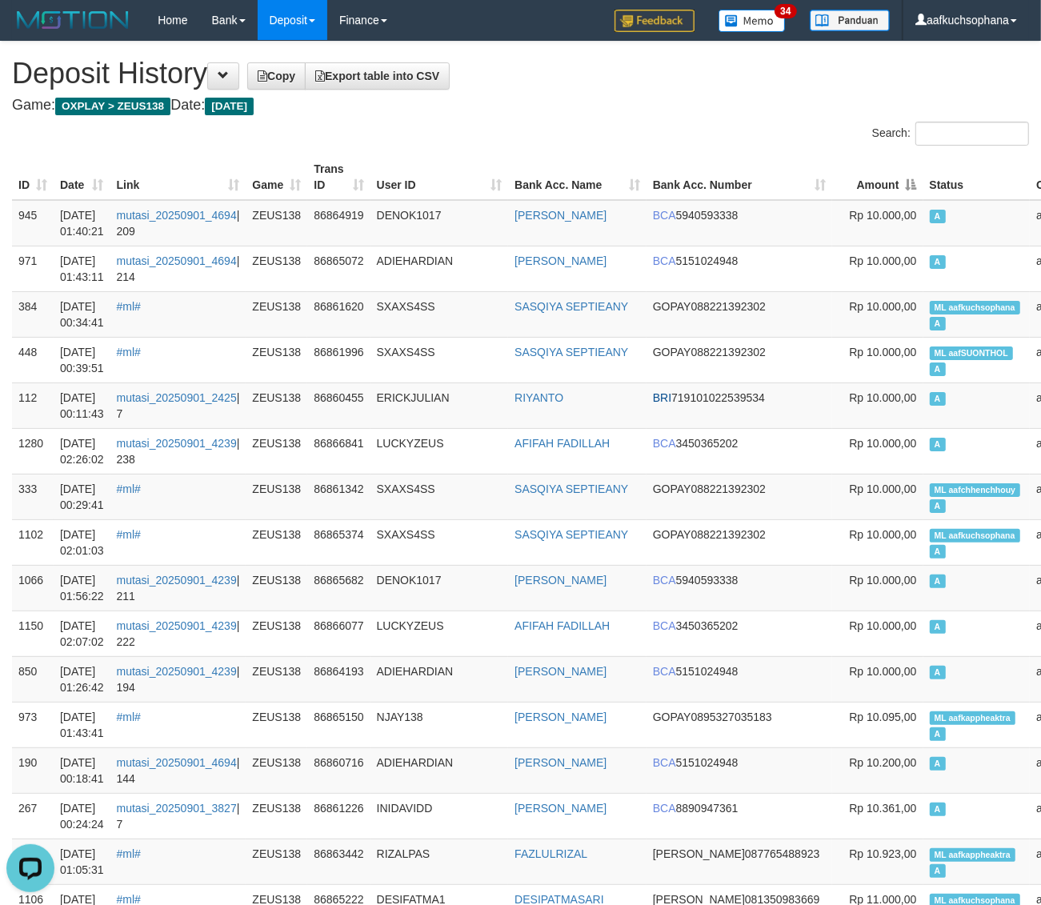
click at [670, 157] on th "Bank Acc. Number" at bounding box center [739, 177] width 186 height 46
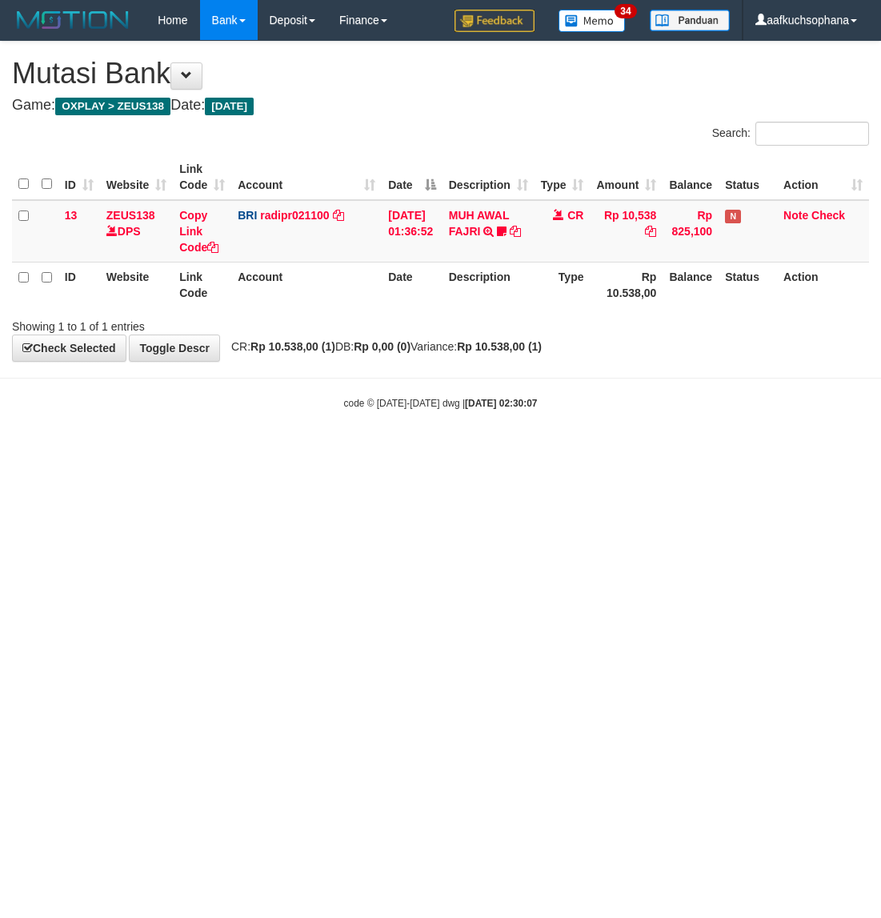
click at [696, 450] on html "Toggle navigation Home Bank Account List Load By Website Group [OXPLAY] ZEUS138…" at bounding box center [440, 225] width 881 height 450
click at [490, 450] on html "Toggle navigation Home Bank Account List Load By Website Group [OXPLAY] ZEUS138…" at bounding box center [440, 225] width 881 height 450
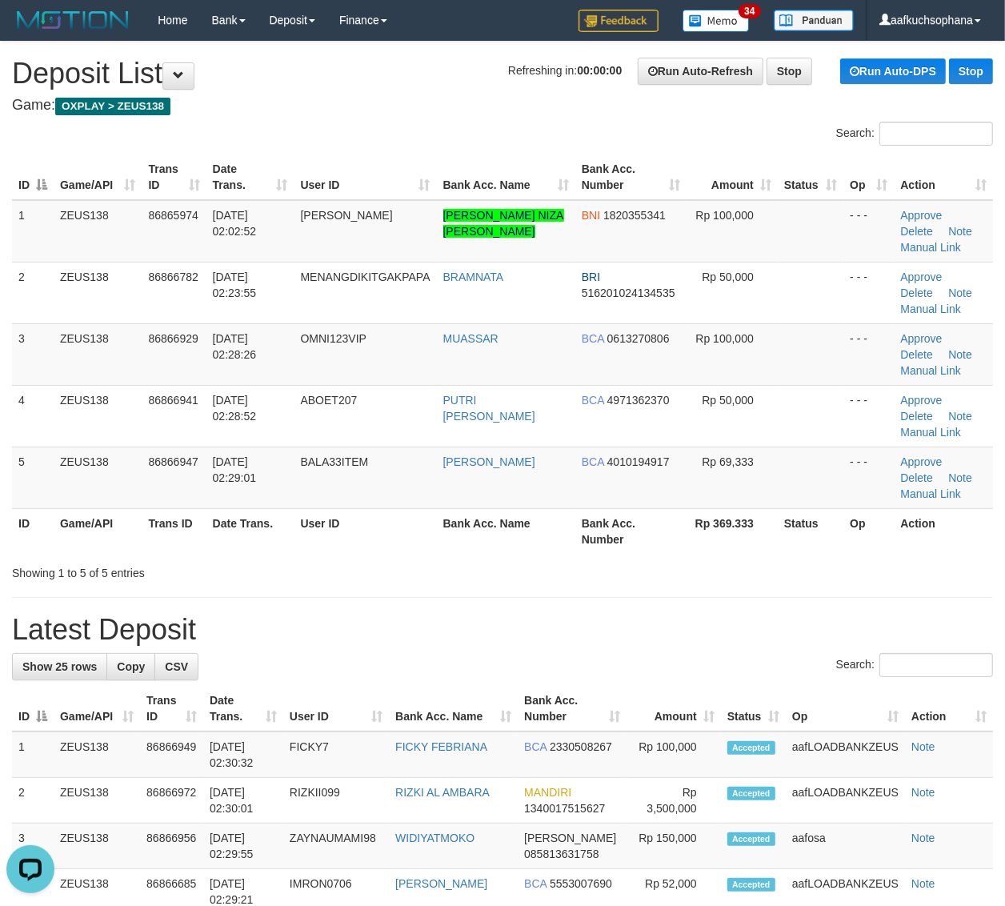
drag, startPoint x: 782, startPoint y: 634, endPoint x: 870, endPoint y: 618, distance: 90.2
click at [782, 634] on h1 "Latest Deposit" at bounding box center [502, 630] width 981 height 32
click at [829, 576] on div "Showing 1 to 5 of 5 entries" at bounding box center [502, 569] width 1005 height 22
drag, startPoint x: 868, startPoint y: 598, endPoint x: 926, endPoint y: 594, distance: 57.7
click at [873, 598] on hr at bounding box center [502, 597] width 981 height 1
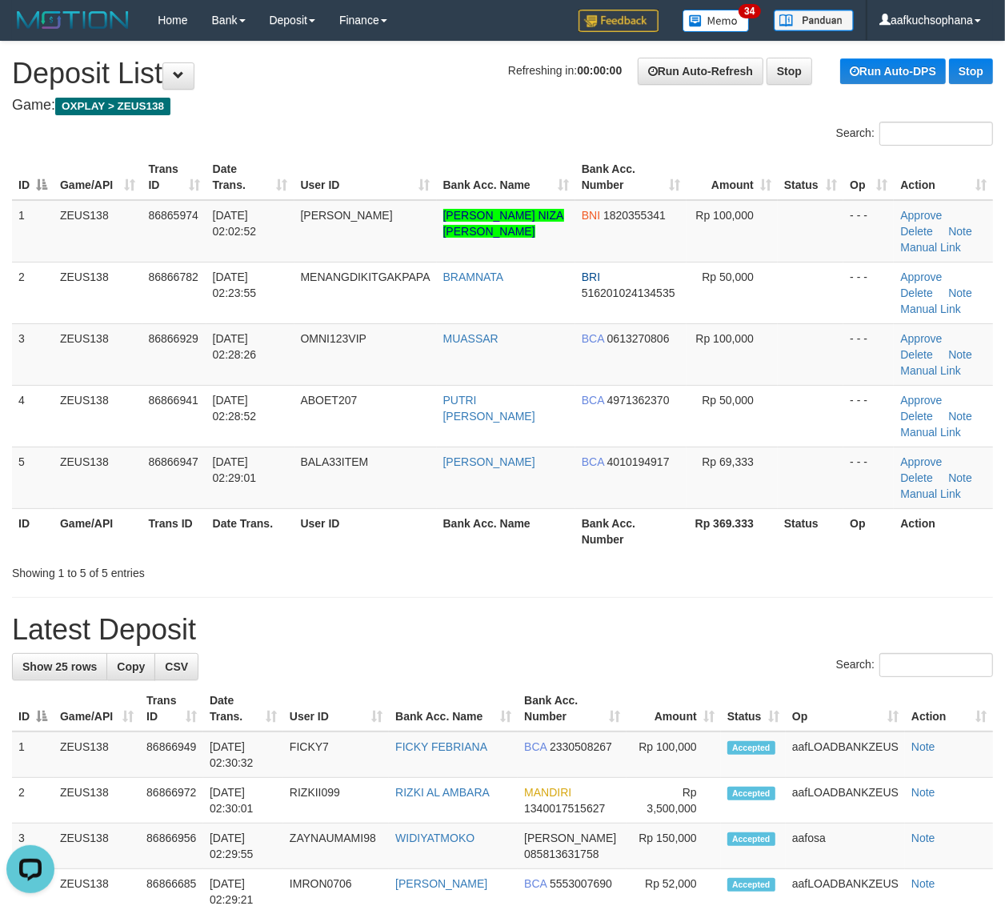
click at [730, 621] on h1 "Latest Deposit" at bounding box center [502, 630] width 981 height 32
drag, startPoint x: 934, startPoint y: 626, endPoint x: 994, endPoint y: 606, distance: 64.0
click at [934, 626] on h1 "Latest Deposit" at bounding box center [502, 630] width 981 height 32
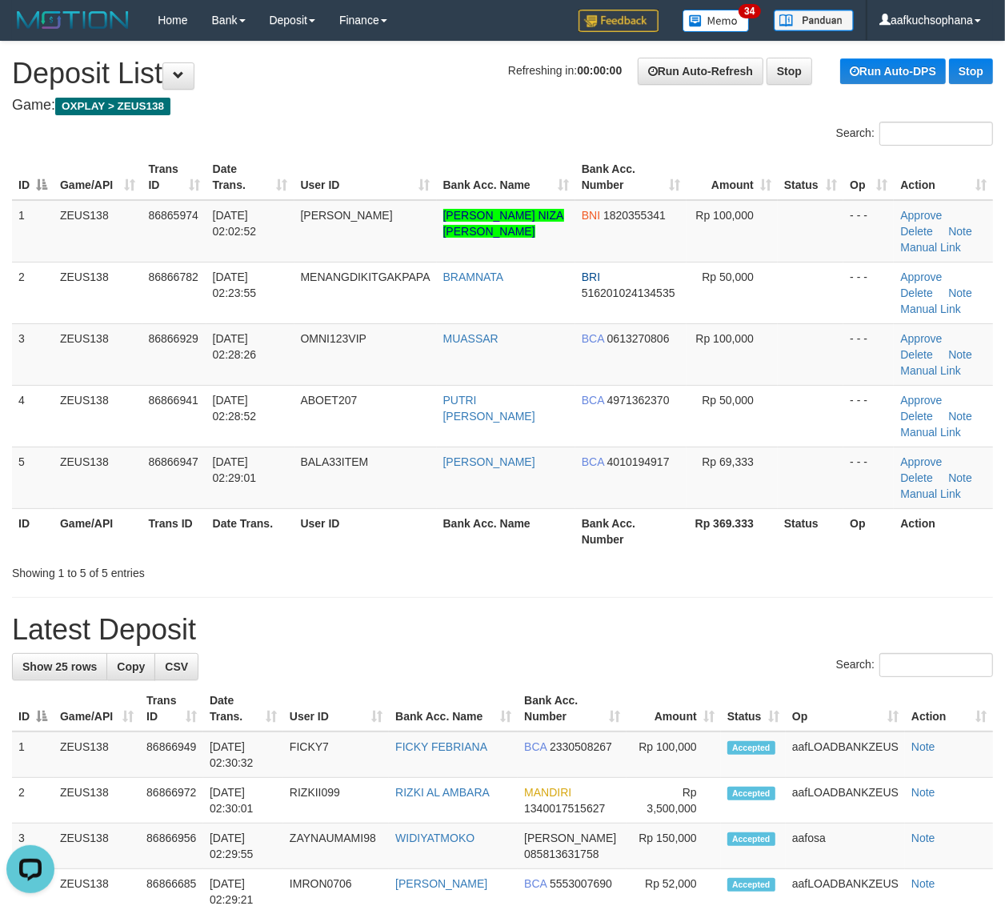
click at [888, 542] on th "Op" at bounding box center [868, 531] width 50 height 46
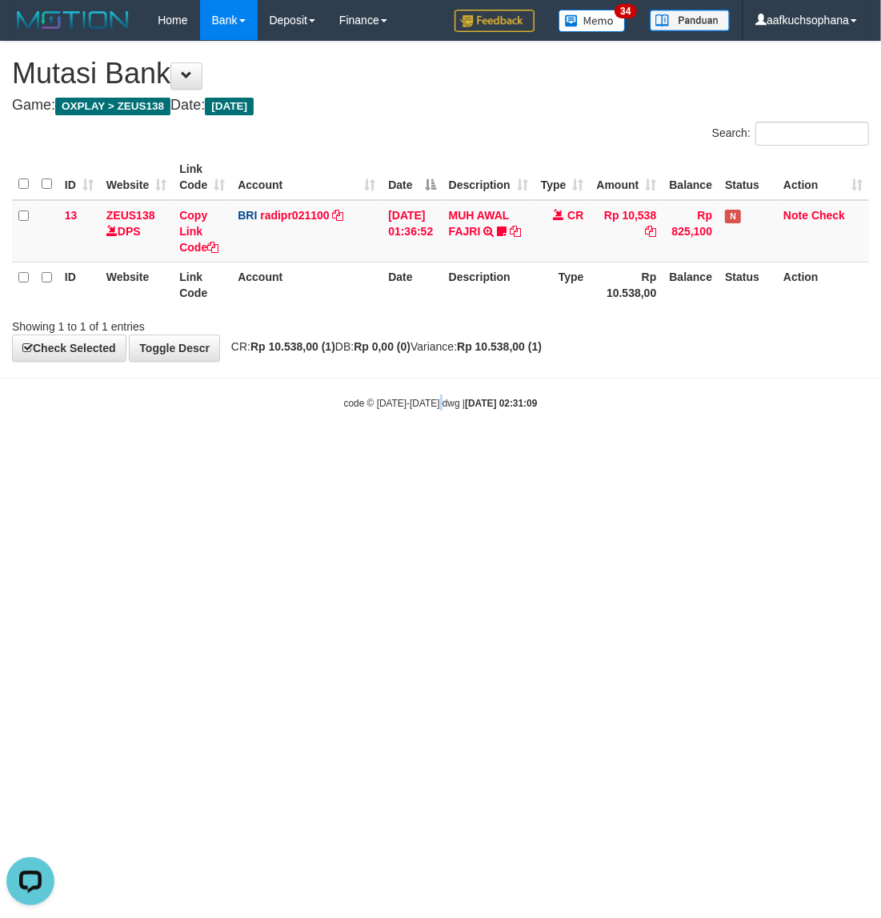
click at [444, 450] on html "Toggle navigation Home Bank Account List Load By Website Group [OXPLAY] ZEUS138…" at bounding box center [440, 225] width 881 height 450
click at [141, 450] on html "Toggle navigation Home Bank Account List Load By Website Group [OXPLAY] ZEUS138…" at bounding box center [440, 225] width 881 height 450
drag, startPoint x: 266, startPoint y: 572, endPoint x: 265, endPoint y: 582, distance: 10.5
click at [266, 450] on html "Toggle navigation Home Bank Account List Load By Website Group [OXPLAY] ZEUS138…" at bounding box center [440, 225] width 881 height 450
click at [262, 450] on html "Toggle navigation Home Bank Account List Load By Website Group [OXPLAY] ZEUS138…" at bounding box center [440, 225] width 881 height 450
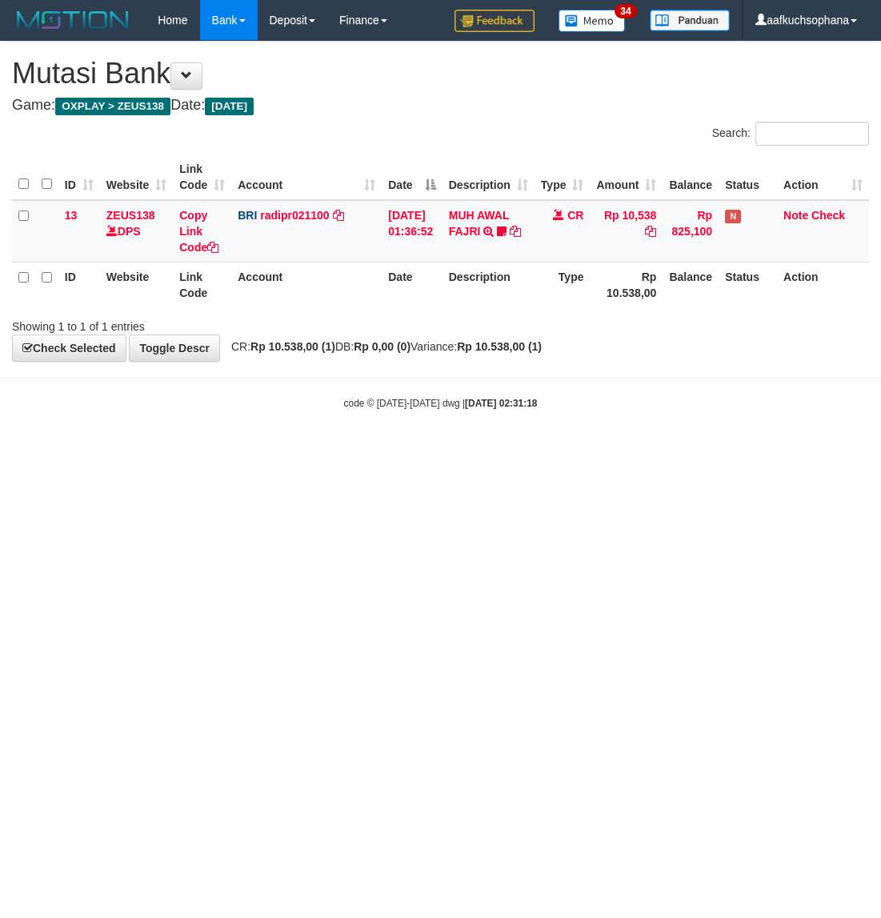
click at [141, 450] on html "Toggle navigation Home Bank Account List Load By Website Group [OXPLAY] ZEUS138…" at bounding box center [440, 225] width 881 height 450
click at [180, 450] on html "Toggle navigation Home Bank Account List Load By Website Group [OXPLAY] ZEUS138…" at bounding box center [440, 225] width 881 height 450
drag, startPoint x: 520, startPoint y: 664, endPoint x: 502, endPoint y: 668, distance: 18.0
click at [522, 450] on html "Toggle navigation Home Bank Account List Load By Website Group [OXPLAY] ZEUS138…" at bounding box center [440, 225] width 881 height 450
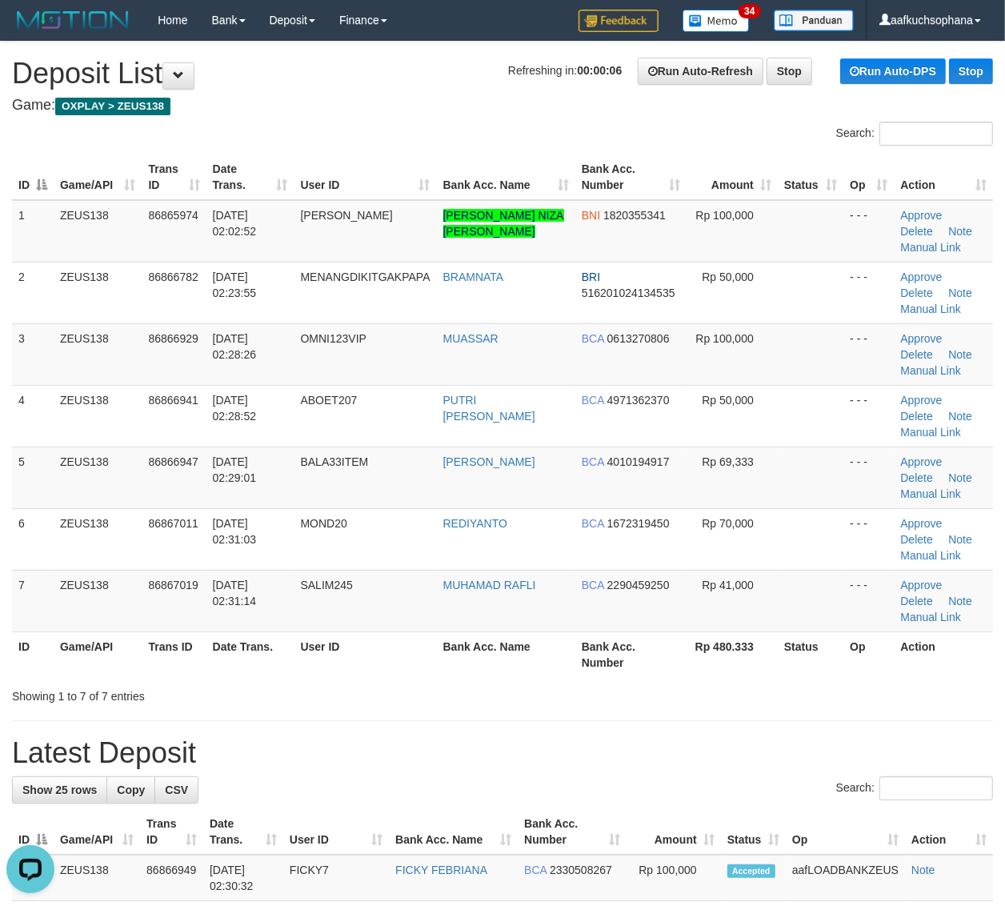
click at [913, 690] on div "Showing 1 to 7 of 7 entries" at bounding box center [502, 693] width 1005 height 22
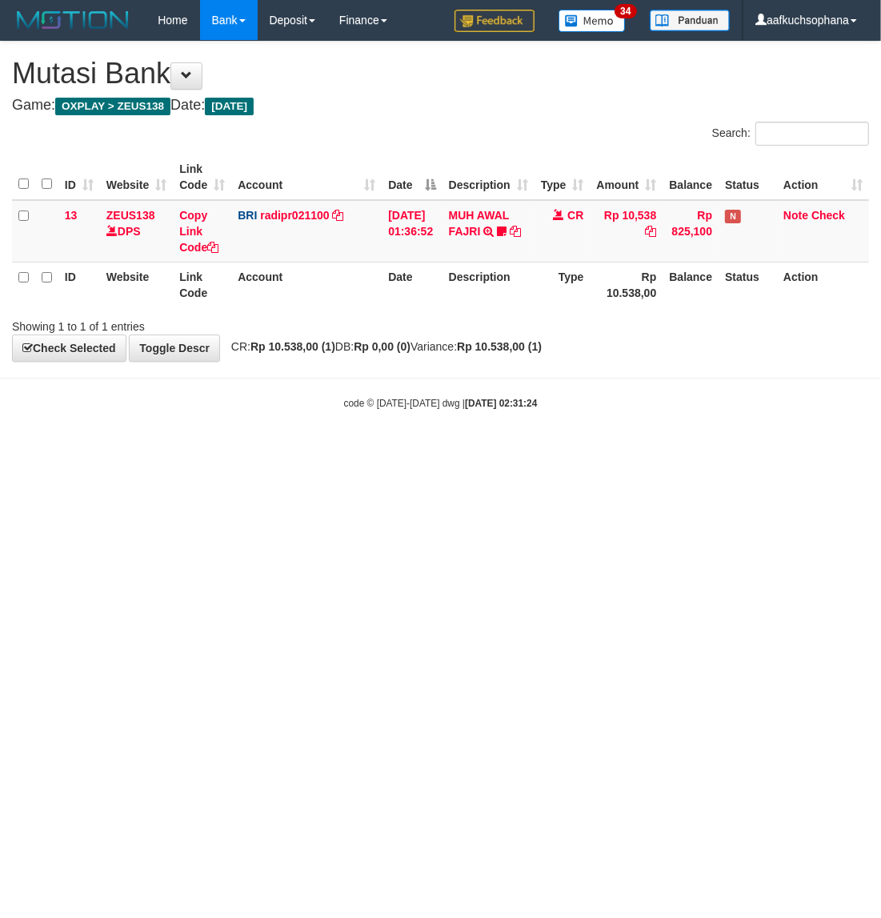
click at [212, 450] on html "Toggle navigation Home Bank Account List Load By Website Group [OXPLAY] ZEUS138…" at bounding box center [440, 225] width 881 height 450
click at [480, 450] on html "Toggle navigation Home Bank Account List Load By Website Group [OXPLAY] ZEUS138…" at bounding box center [440, 225] width 881 height 450
click at [477, 450] on html "Toggle navigation Home Bank Account List Load By Website Group [OXPLAY] ZEUS138…" at bounding box center [440, 225] width 881 height 450
drag, startPoint x: 0, startPoint y: 0, endPoint x: 472, endPoint y: 613, distance: 773.5
click at [472, 450] on html "Toggle navigation Home Bank Account List Load By Website Group [OXPLAY] ZEUS138…" at bounding box center [440, 225] width 881 height 450
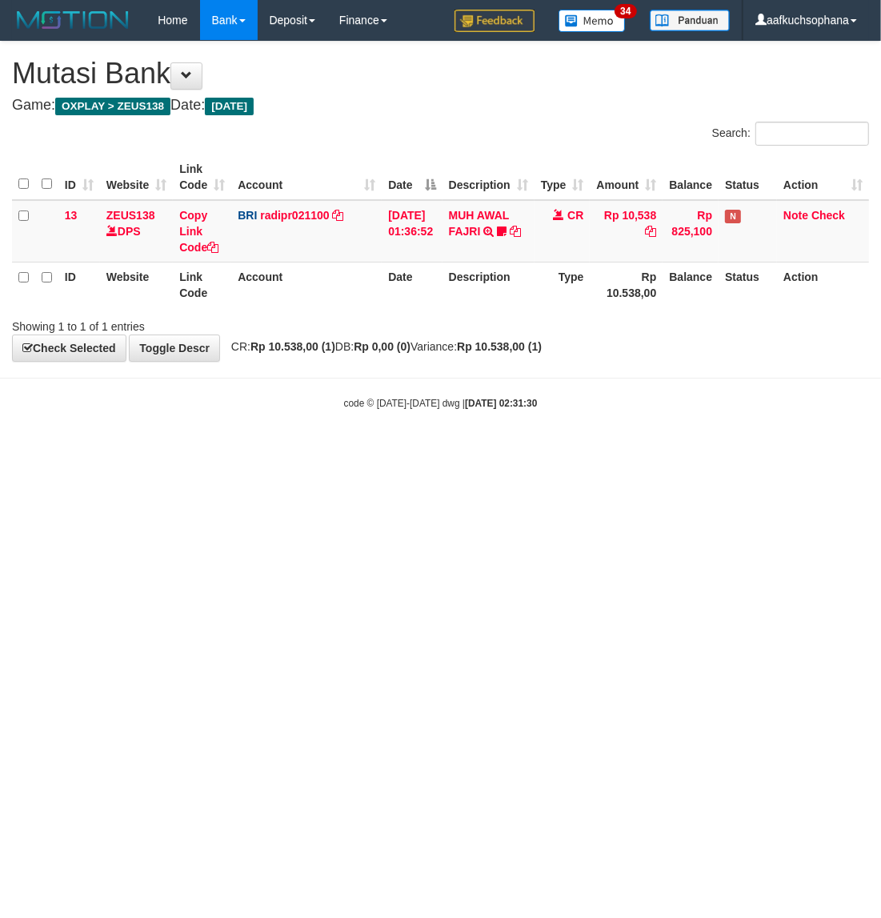
click at [242, 450] on html "Toggle navigation Home Bank Account List Load By Website Group [OXPLAY] ZEUS138…" at bounding box center [440, 225] width 881 height 450
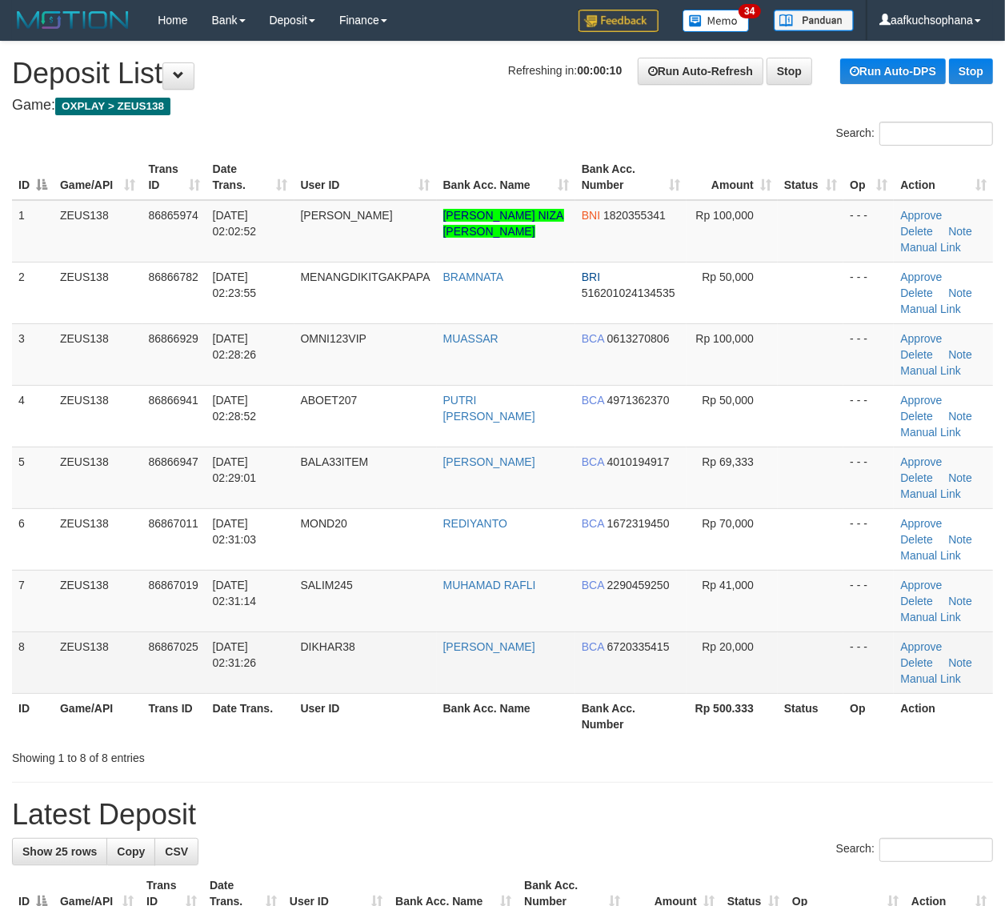
drag, startPoint x: 798, startPoint y: 752, endPoint x: 918, endPoint y: 672, distance: 143.6
click at [796, 745] on div "Showing 1 to 8 of 8 entries" at bounding box center [502, 754] width 1005 height 22
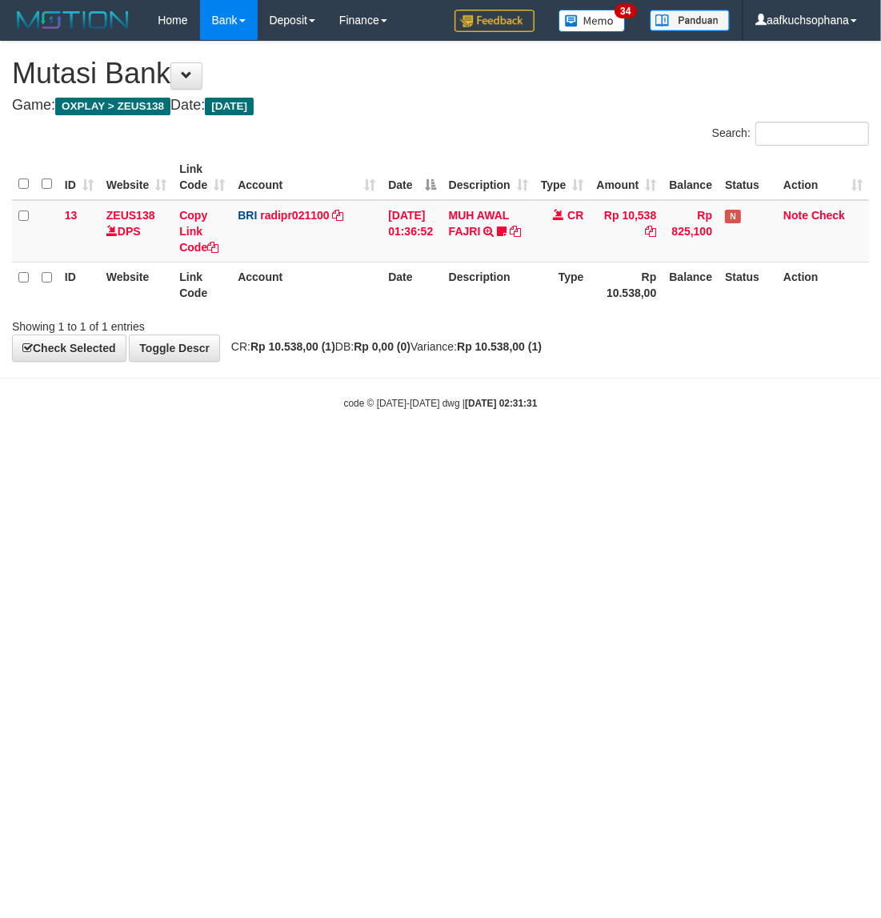
click at [238, 450] on html "Toggle navigation Home Bank Account List Load By Website Group [OXPLAY] ZEUS138…" at bounding box center [440, 225] width 881 height 450
drag, startPoint x: 262, startPoint y: 561, endPoint x: 18, endPoint y: 714, distance: 288.3
click at [262, 450] on html "Toggle navigation Home Bank Account List Load By Website Group [OXPLAY] ZEUS138…" at bounding box center [440, 225] width 881 height 450
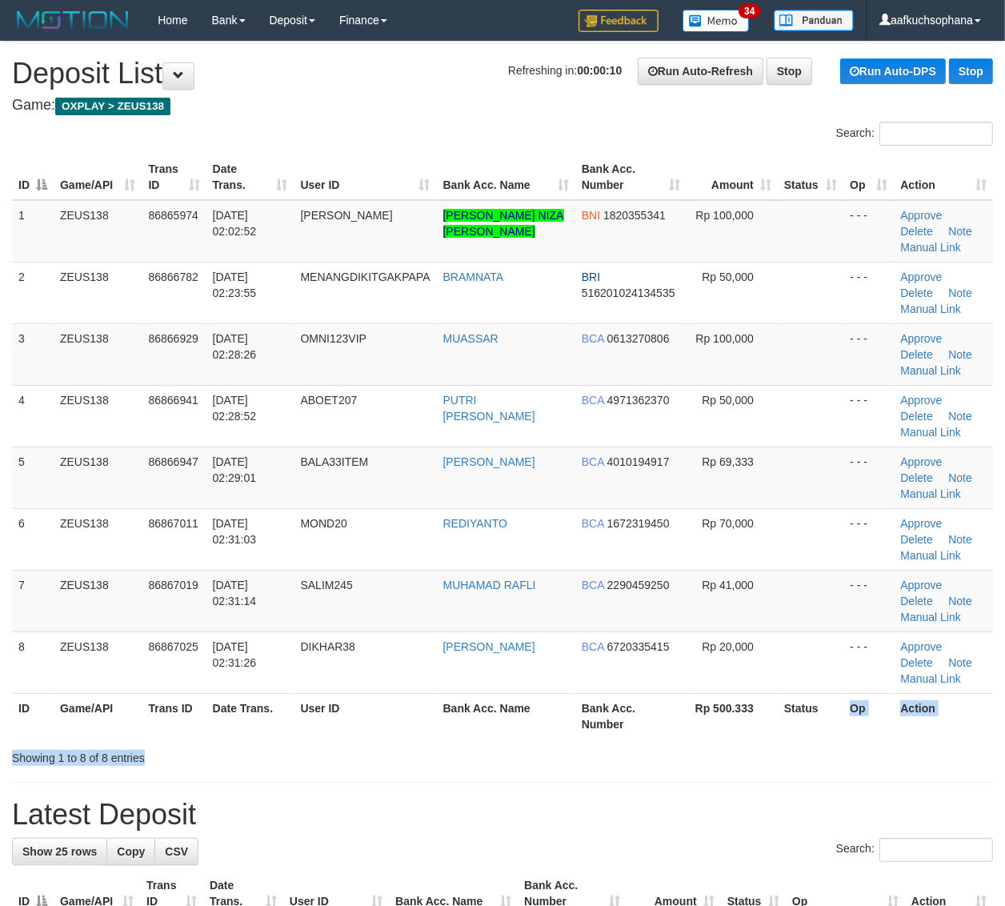
drag, startPoint x: 826, startPoint y: 744, endPoint x: 1018, endPoint y: 672, distance: 205.1
click at [833, 738] on th "Status" at bounding box center [811, 716] width 66 height 46
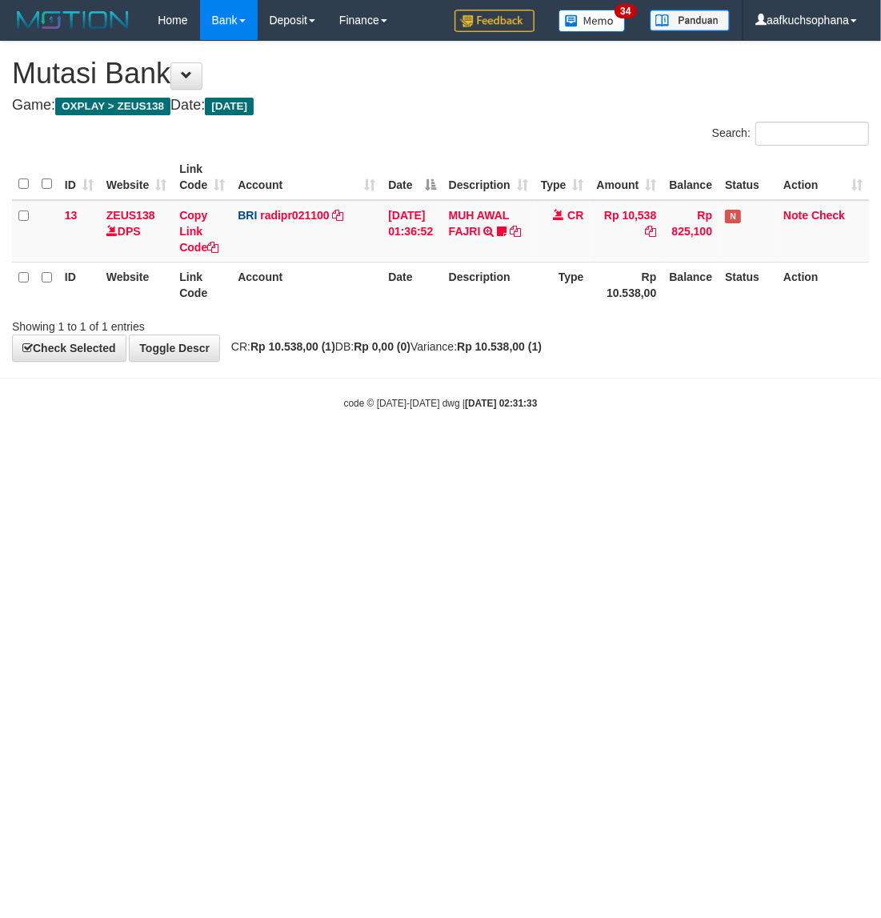
click at [402, 450] on html "Toggle navigation Home Bank Account List Load By Website Group [OXPLAY] ZEUS138…" at bounding box center [440, 225] width 881 height 450
click at [397, 450] on html "Toggle navigation Home Bank Account List Load By Website Group [OXPLAY] ZEUS138…" at bounding box center [440, 225] width 881 height 450
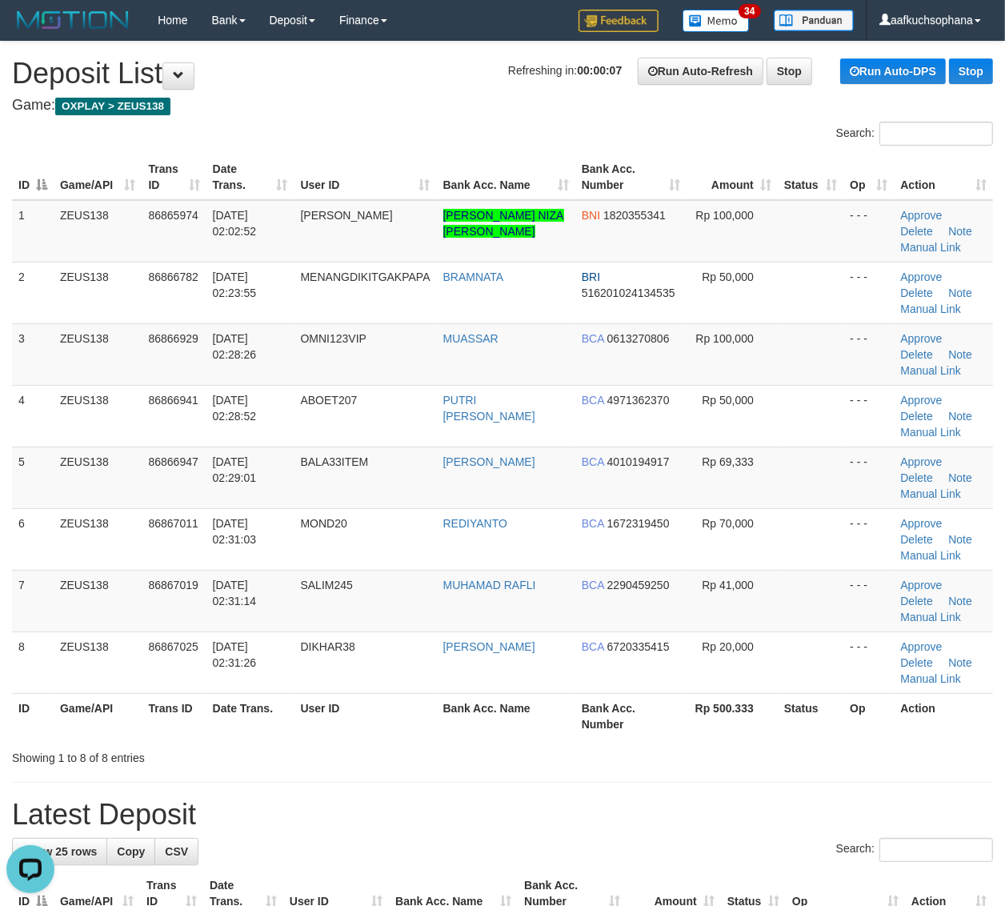
drag, startPoint x: 949, startPoint y: 765, endPoint x: 1018, endPoint y: 718, distance: 83.4
click at [950, 758] on div "Showing 1 to 8 of 8 entries" at bounding box center [502, 754] width 1005 height 22
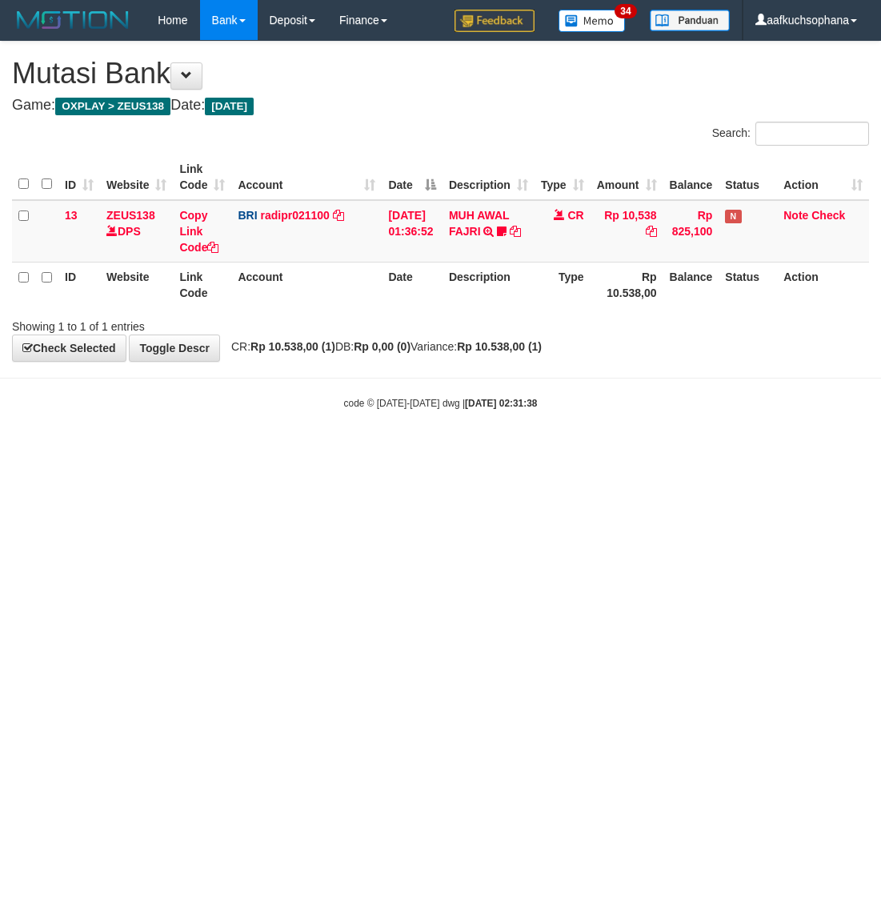
click at [205, 450] on html "Toggle navigation Home Bank Account List Load By Website Group [OXPLAY] ZEUS138…" at bounding box center [440, 225] width 881 height 450
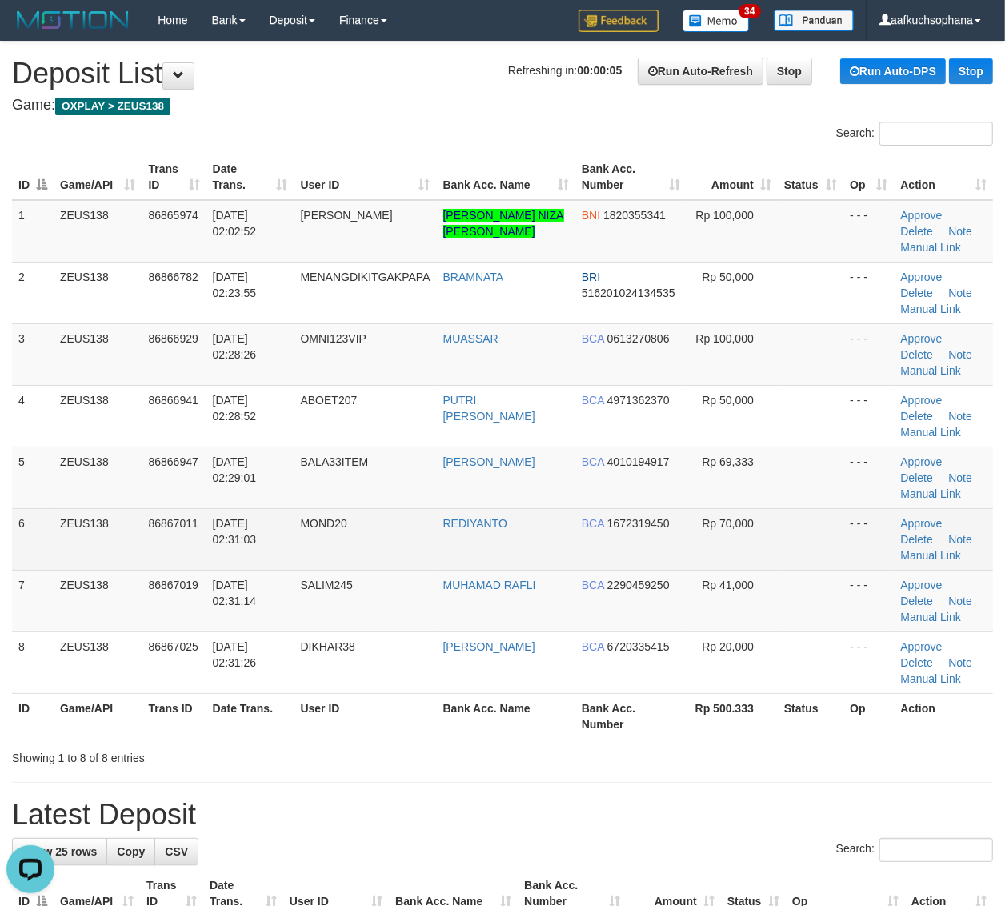
drag, startPoint x: 786, startPoint y: 542, endPoint x: 1018, endPoint y: 514, distance: 233.6
click at [788, 542] on td at bounding box center [811, 539] width 66 height 62
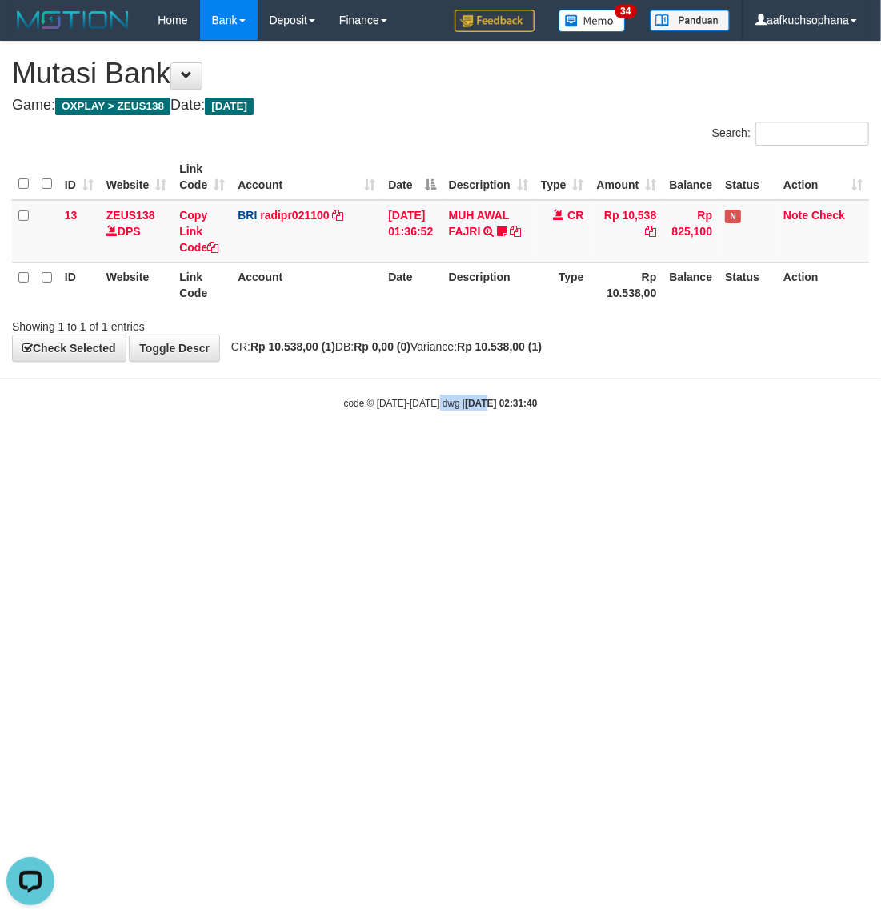
drag, startPoint x: 458, startPoint y: 646, endPoint x: 430, endPoint y: 641, distance: 28.6
click at [440, 450] on html "Toggle navigation Home Bank Account List Load By Website Group [OXPLAY] ZEUS138…" at bounding box center [440, 225] width 881 height 450
click at [418, 450] on html "Toggle navigation Home Bank Account List Load By Website Group [OXPLAY] ZEUS138…" at bounding box center [440, 225] width 881 height 450
click at [314, 450] on html "Toggle navigation Home Bank Account List Load By Website Group [OXPLAY] ZEUS138…" at bounding box center [440, 225] width 881 height 450
click at [357, 450] on html "Toggle navigation Home Bank Account List Load By Website Group [OXPLAY] ZEUS138…" at bounding box center [440, 225] width 881 height 450
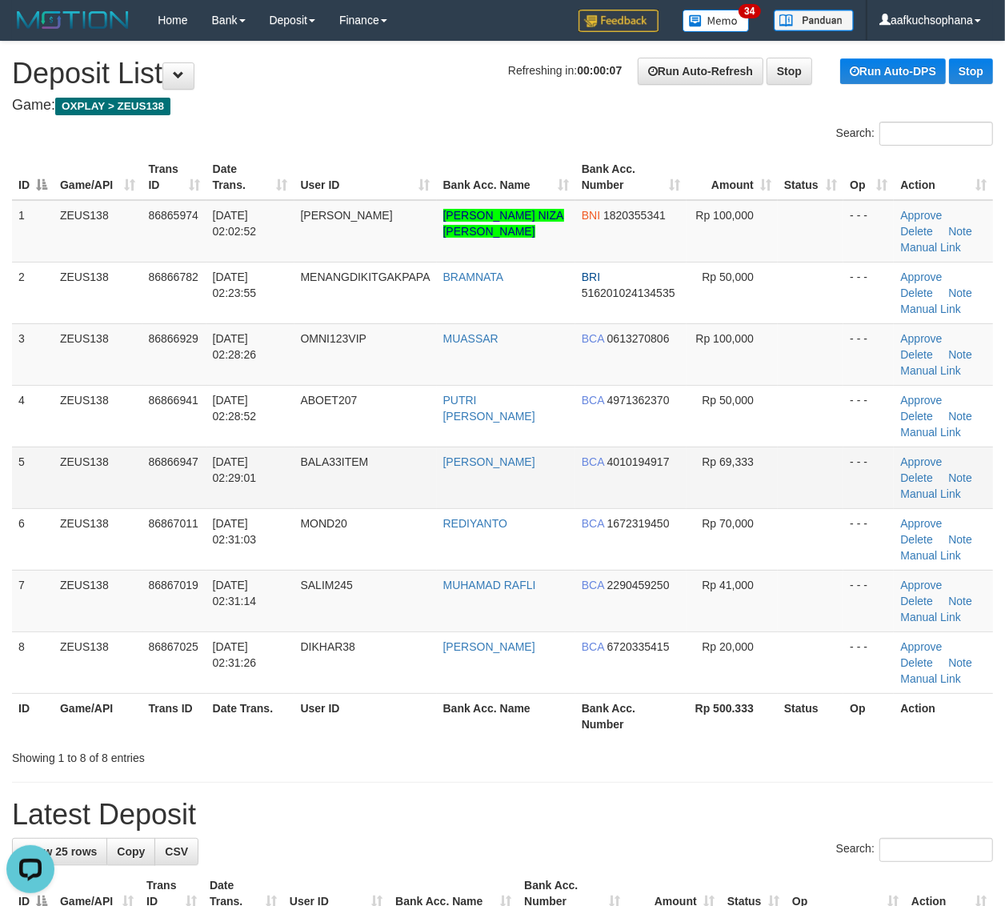
click at [810, 498] on td at bounding box center [811, 477] width 66 height 62
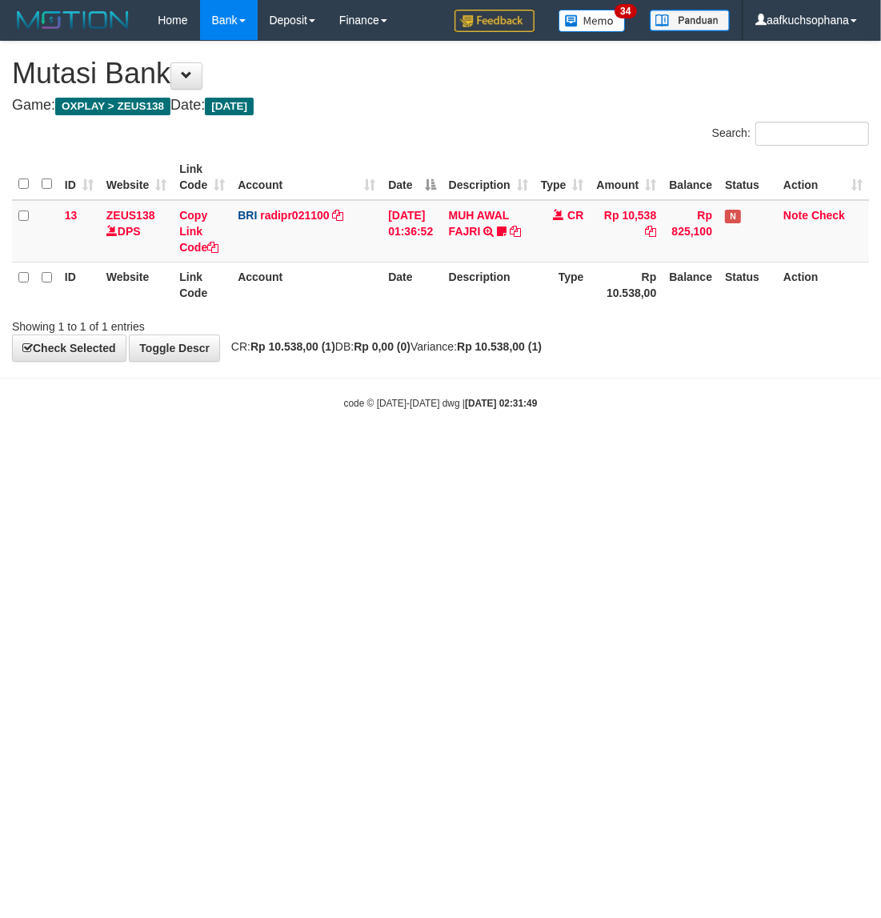
click at [278, 450] on html "Toggle navigation Home Bank Account List Load By Website Group [OXPLAY] ZEUS138…" at bounding box center [440, 225] width 881 height 450
click at [417, 450] on html "Toggle navigation Home Bank Account List Load By Website Group [OXPLAY] ZEUS138…" at bounding box center [440, 225] width 881 height 450
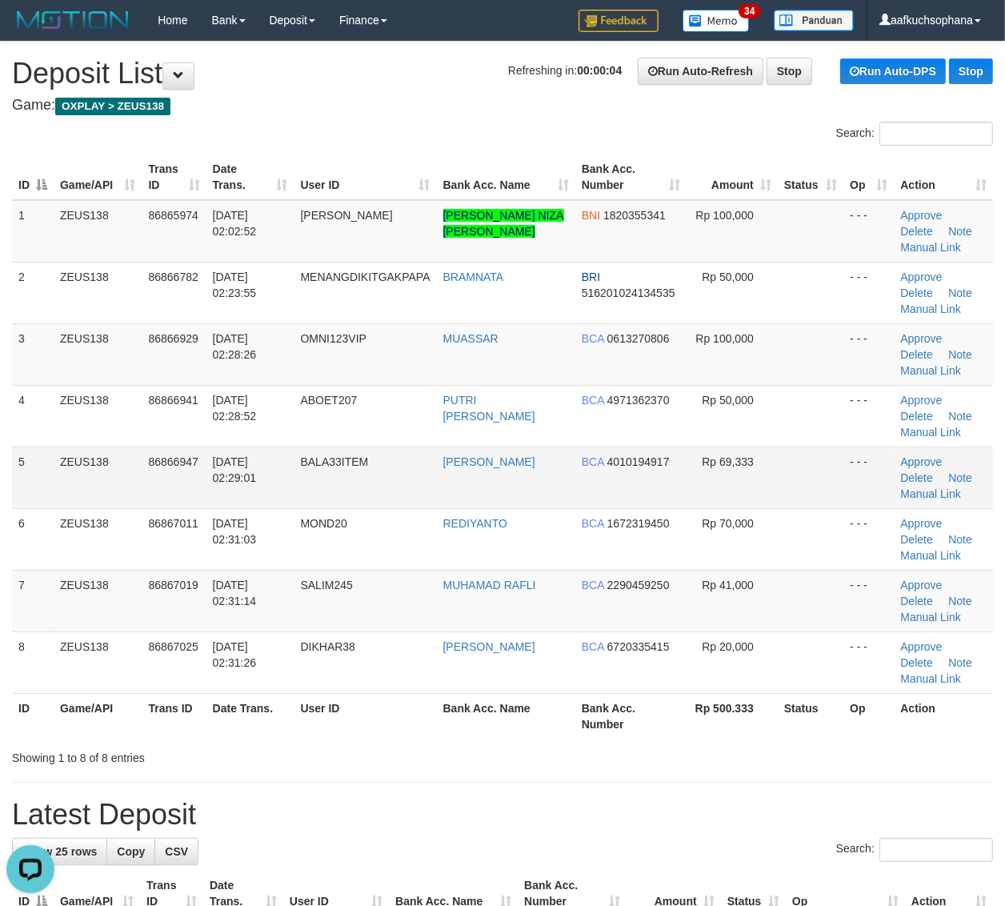
click at [792, 497] on td at bounding box center [811, 477] width 66 height 62
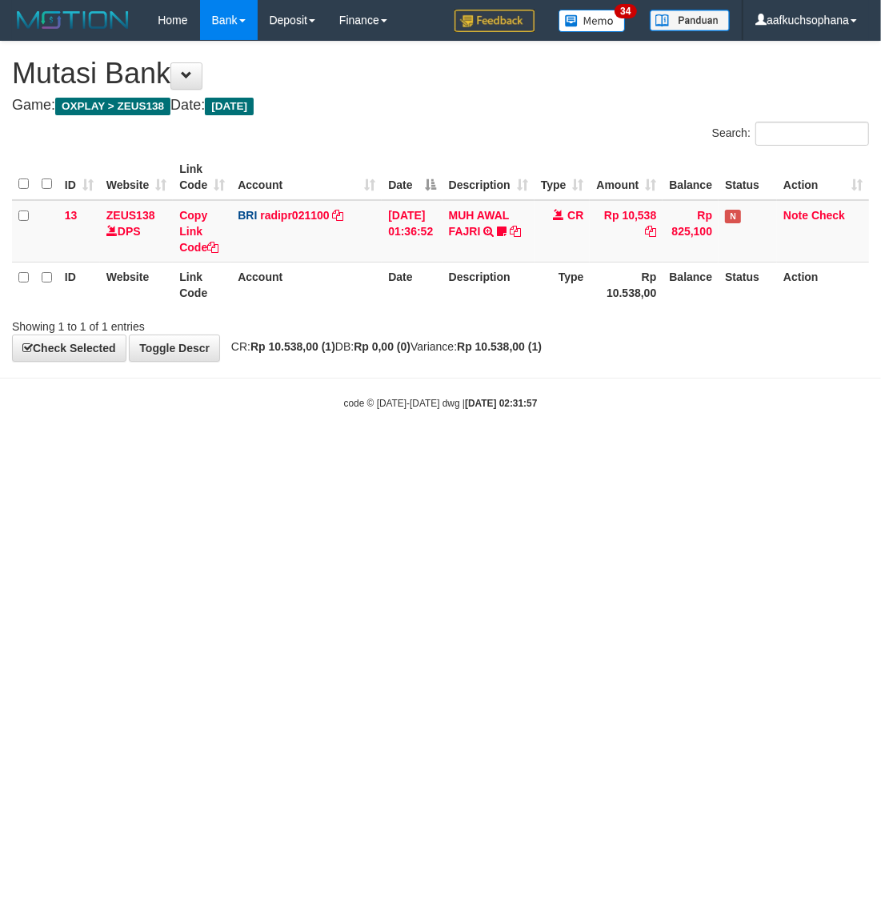
click at [329, 450] on html "Toggle navigation Home Bank Account List Load By Website Group [OXPLAY] ZEUS138…" at bounding box center [440, 225] width 881 height 450
click at [217, 450] on html "Toggle navigation Home Bank Account List Load By Website Group [OXPLAY] ZEUS138…" at bounding box center [440, 225] width 881 height 450
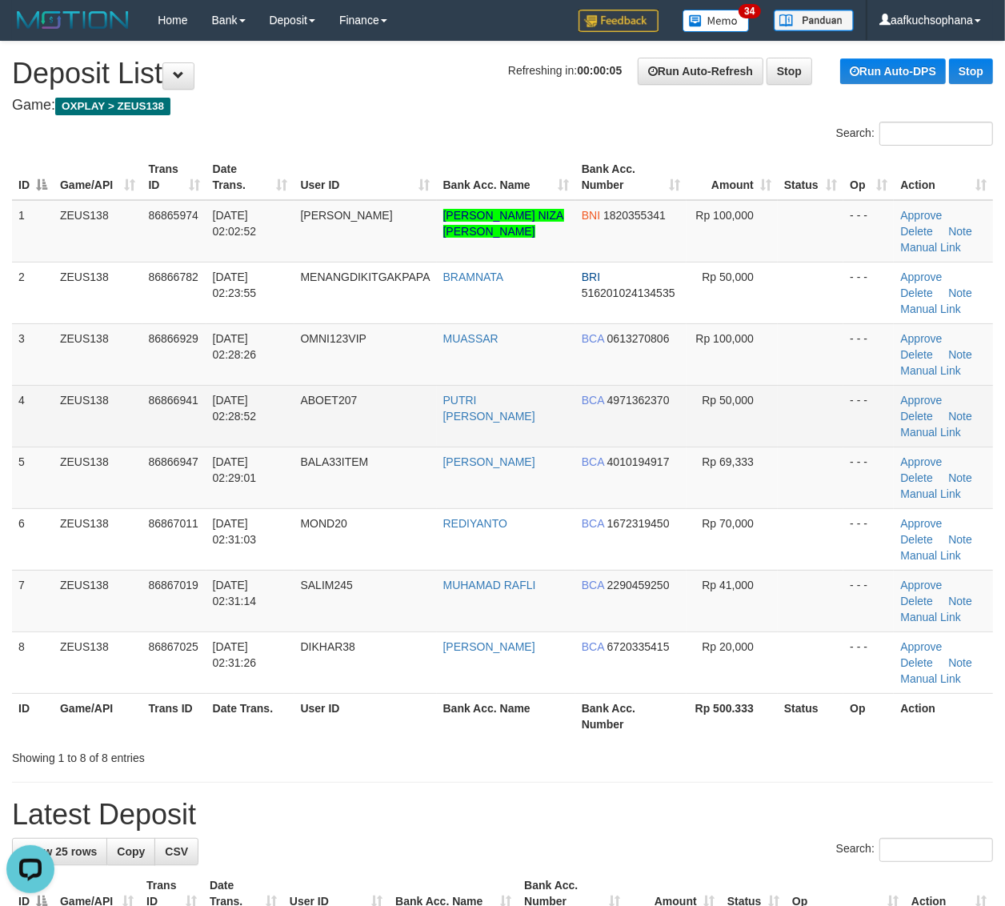
drag, startPoint x: 804, startPoint y: 404, endPoint x: 876, endPoint y: 405, distance: 72.0
click at [804, 402] on td at bounding box center [811, 416] width 66 height 62
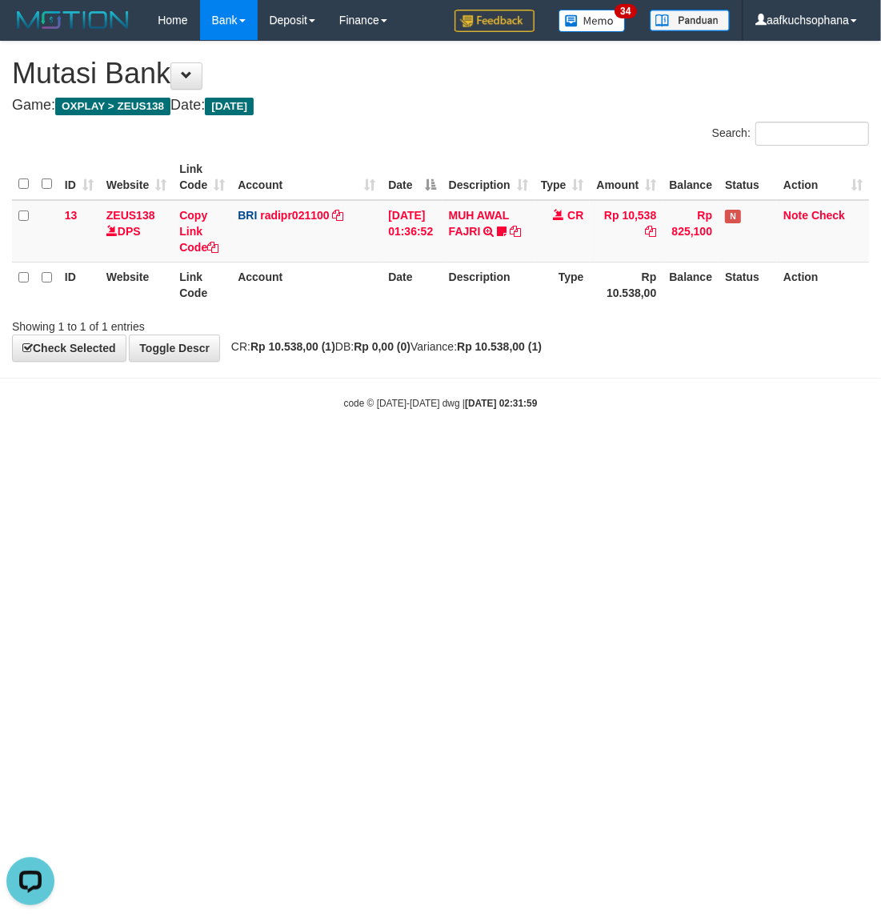
click at [601, 450] on html "Toggle navigation Home Bank Account List Load By Website Group [OXPLAY] ZEUS138…" at bounding box center [440, 225] width 881 height 450
click at [416, 450] on html "Toggle navigation Home Bank Account List Load By Website Group [OXPLAY] ZEUS138…" at bounding box center [440, 225] width 881 height 450
click at [338, 450] on html "Toggle navigation Home Bank Account List Load By Website Group [OXPLAY] ZEUS138…" at bounding box center [440, 225] width 881 height 450
click at [336, 450] on html "Toggle navigation Home Bank Account List Load By Website Group [OXPLAY] ZEUS138…" at bounding box center [440, 225] width 881 height 450
click at [298, 450] on html "Toggle navigation Home Bank Account List Load By Website Group [OXPLAY] ZEUS138…" at bounding box center [440, 225] width 881 height 450
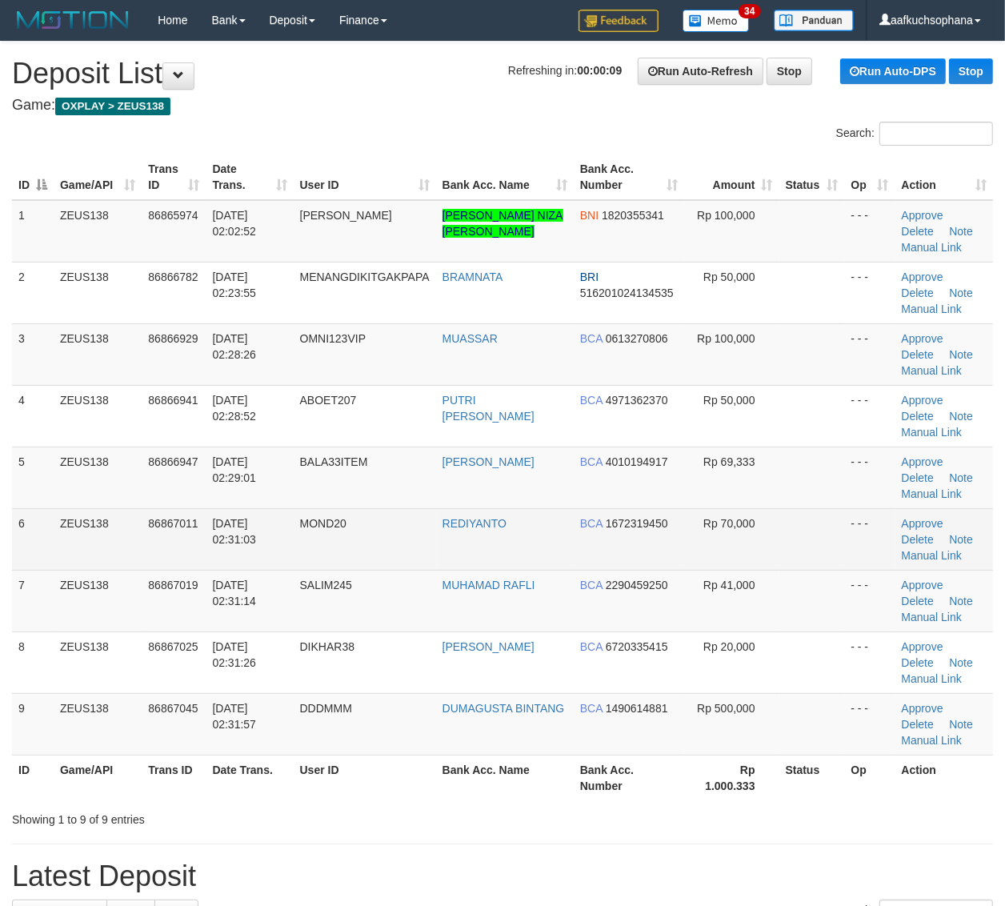
click at [792, 557] on td at bounding box center [812, 539] width 66 height 62
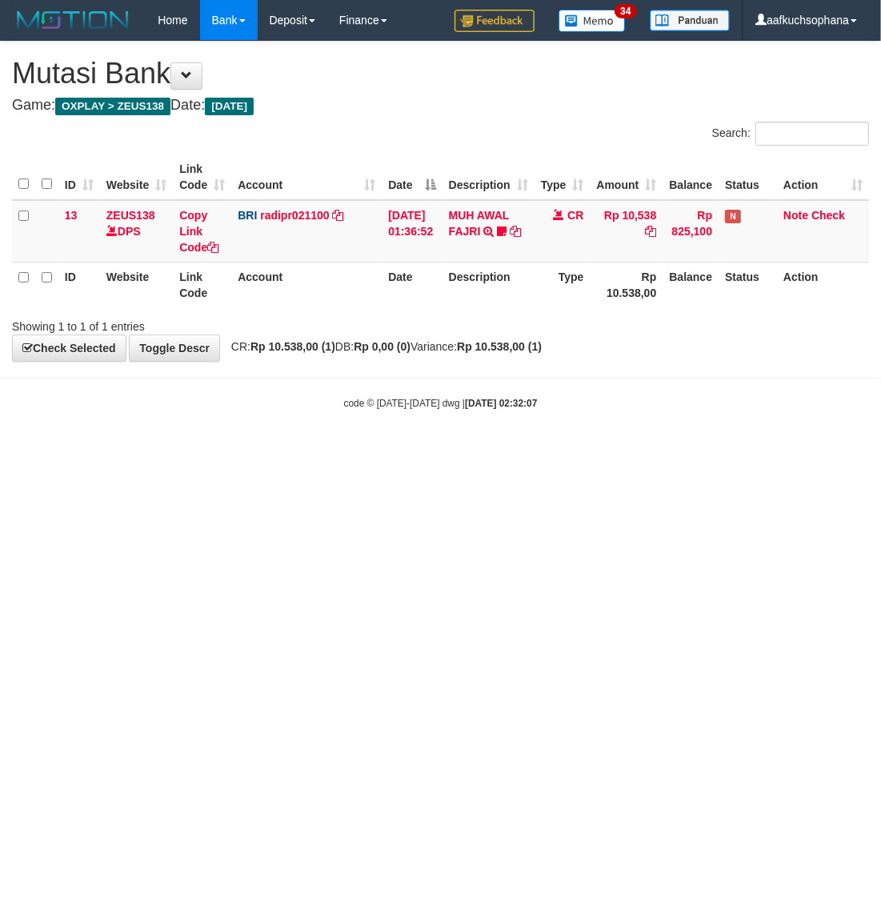
click at [337, 450] on html "Toggle navigation Home Bank Account List Load By Website Group [OXPLAY] ZEUS138…" at bounding box center [440, 225] width 881 height 450
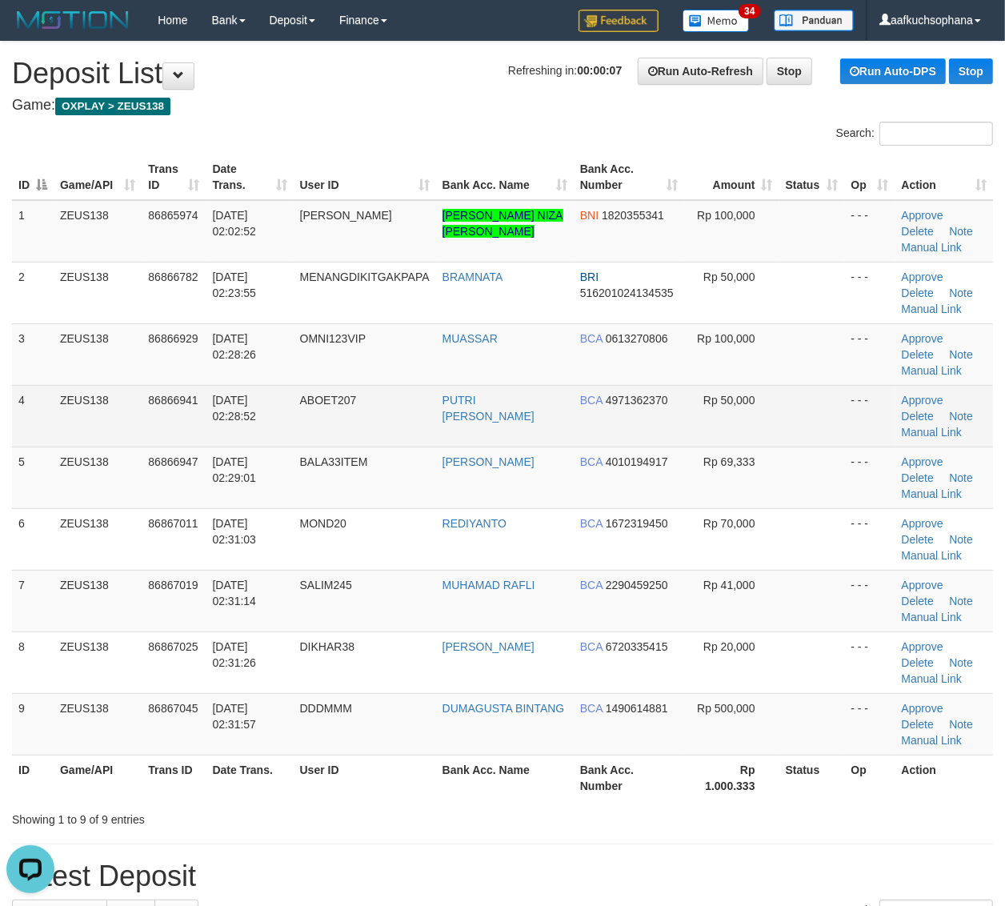
click at [798, 422] on td at bounding box center [812, 416] width 66 height 62
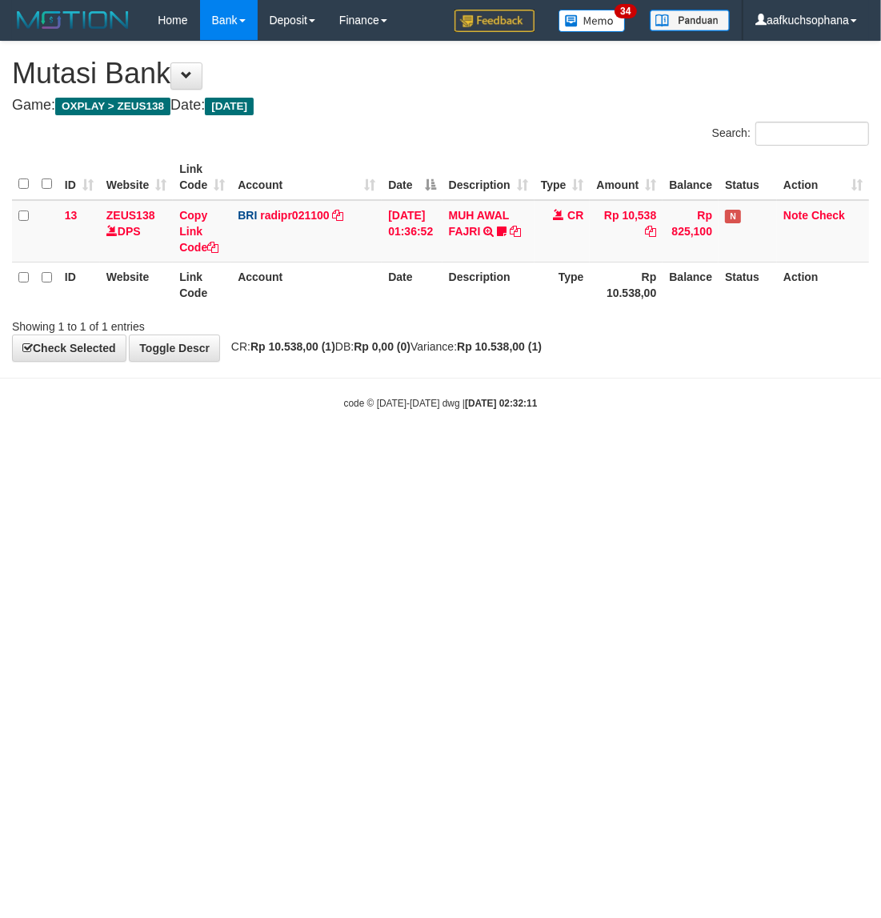
click at [309, 450] on html "Toggle navigation Home Bank Account List Load By Website Group [OXPLAY] ZEUS138…" at bounding box center [440, 225] width 881 height 450
click at [464, 450] on html "Toggle navigation Home Bank Account List Load By Website Group [OXPLAY] ZEUS138…" at bounding box center [440, 225] width 881 height 450
click at [452, 450] on html "Toggle navigation Home Bank Account List Load By Website Group [OXPLAY] ZEUS138…" at bounding box center [440, 225] width 881 height 450
click at [502, 450] on html "Toggle navigation Home Bank Account List Load By Website Group [OXPLAY] ZEUS138…" at bounding box center [440, 225] width 881 height 450
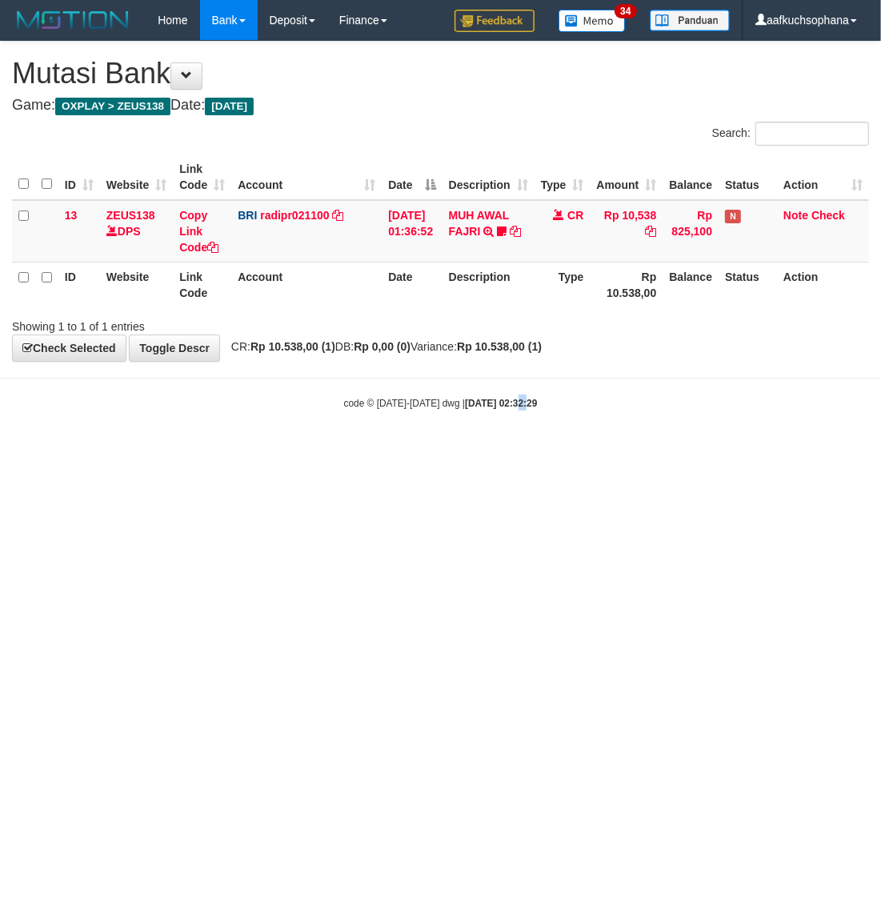
click at [505, 450] on html "Toggle navigation Home Bank Account List Load By Website Group [OXPLAY] ZEUS138…" at bounding box center [440, 225] width 881 height 450
click at [389, 450] on html "Toggle navigation Home Bank Account List Load By Website Group [OXPLAY] ZEUS138…" at bounding box center [440, 225] width 881 height 450
drag, startPoint x: 357, startPoint y: 462, endPoint x: 338, endPoint y: 472, distance: 21.5
click at [338, 450] on html "Toggle navigation Home Bank Account List Load By Website Group [OXPLAY] ZEUS138…" at bounding box center [440, 225] width 881 height 450
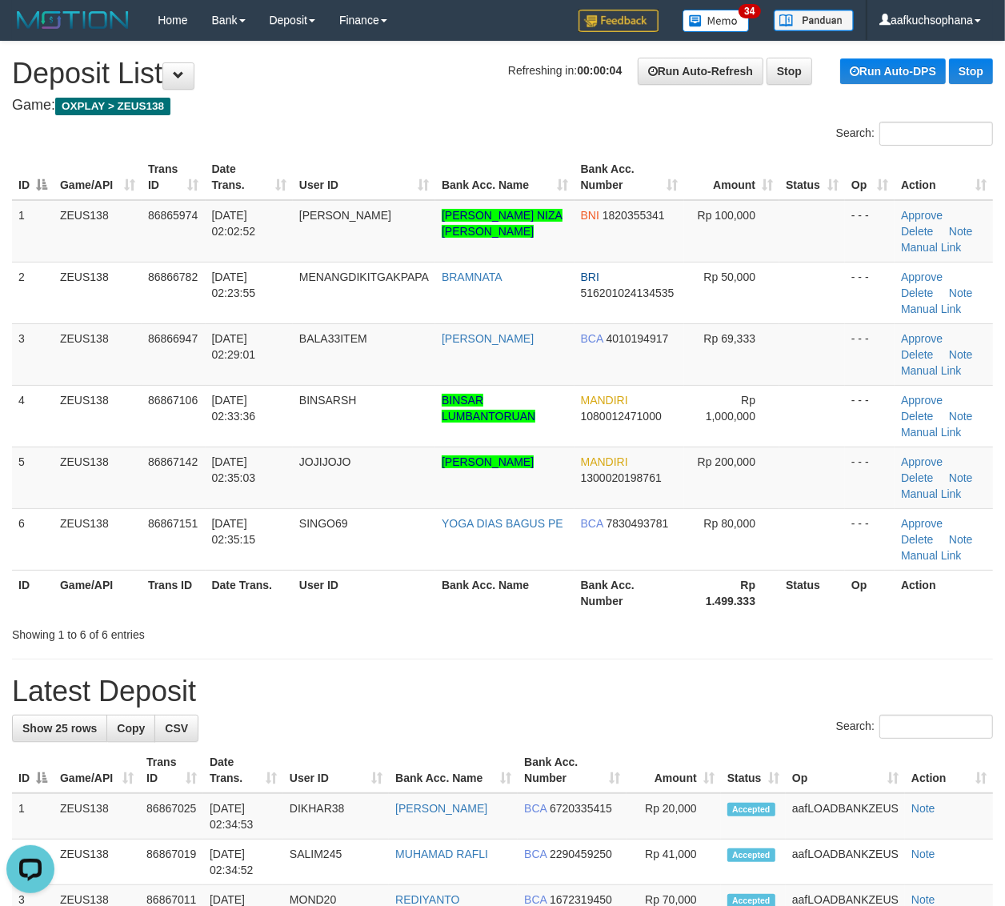
drag, startPoint x: 702, startPoint y: 664, endPoint x: 1018, endPoint y: 709, distance: 320.0
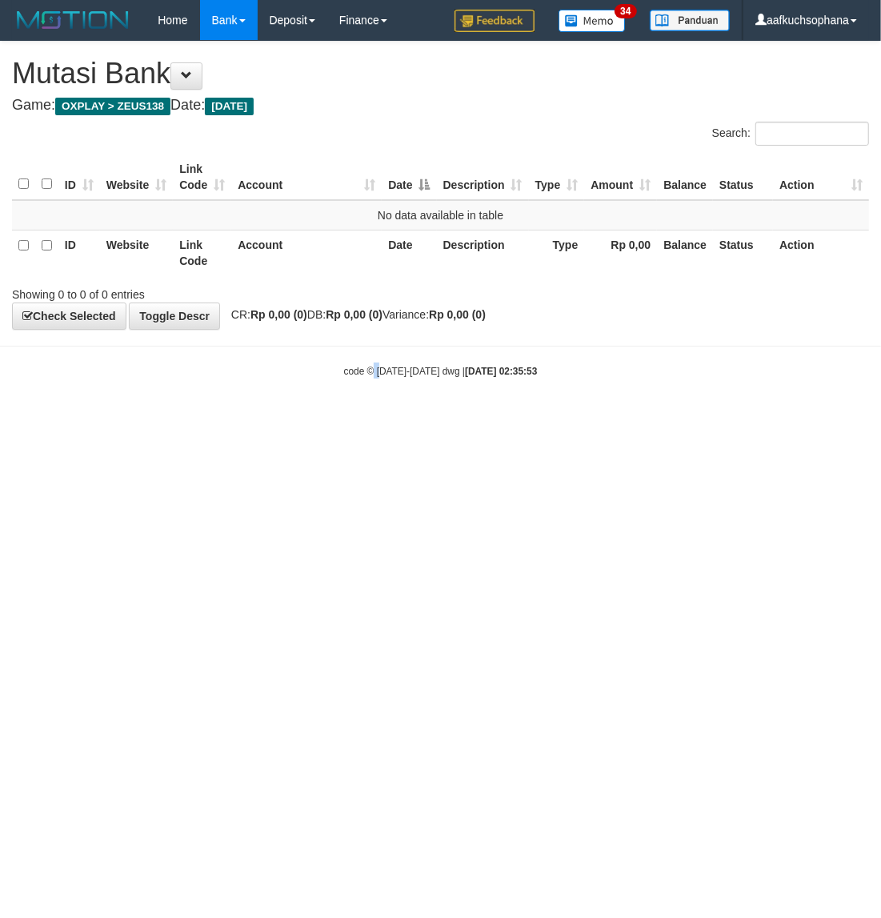
drag, startPoint x: 370, startPoint y: 486, endPoint x: 392, endPoint y: 486, distance: 21.6
click at [374, 418] on html "Toggle navigation Home Bank Account List Load By Website Group [OXPLAY] ZEUS138…" at bounding box center [440, 209] width 881 height 418
click at [313, 418] on html "Toggle navigation Home Bank Account List Load By Website Group [OXPLAY] ZEUS138…" at bounding box center [440, 209] width 881 height 418
click at [322, 418] on html "Toggle navigation Home Bank Account List Load By Website Group [OXPLAY] ZEUS138…" at bounding box center [440, 209] width 881 height 418
click at [334, 418] on html "Toggle navigation Home Bank Account List Load By Website Group [OXPLAY] ZEUS138…" at bounding box center [440, 209] width 881 height 418
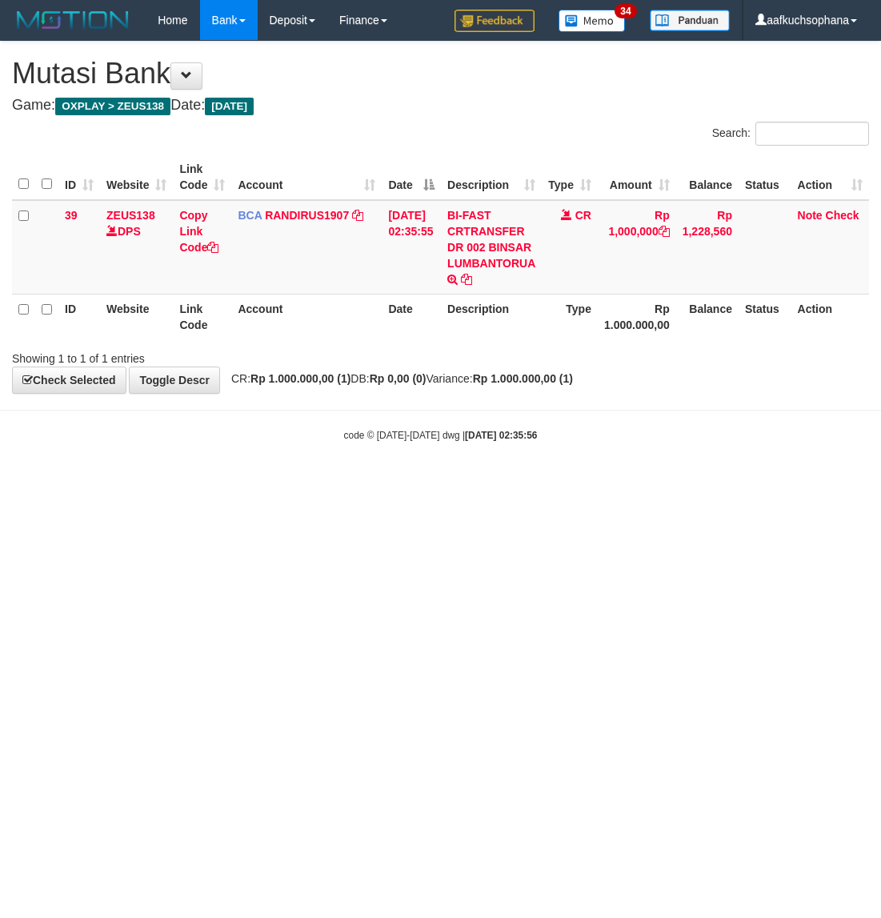
click at [448, 482] on html "Toggle navigation Home Bank Account List Load By Website Group [OXPLAY] ZEUS138…" at bounding box center [440, 241] width 881 height 482
click at [213, 249] on icon at bounding box center [212, 247] width 11 height 11
click at [217, 249] on icon at bounding box center [212, 247] width 11 height 11
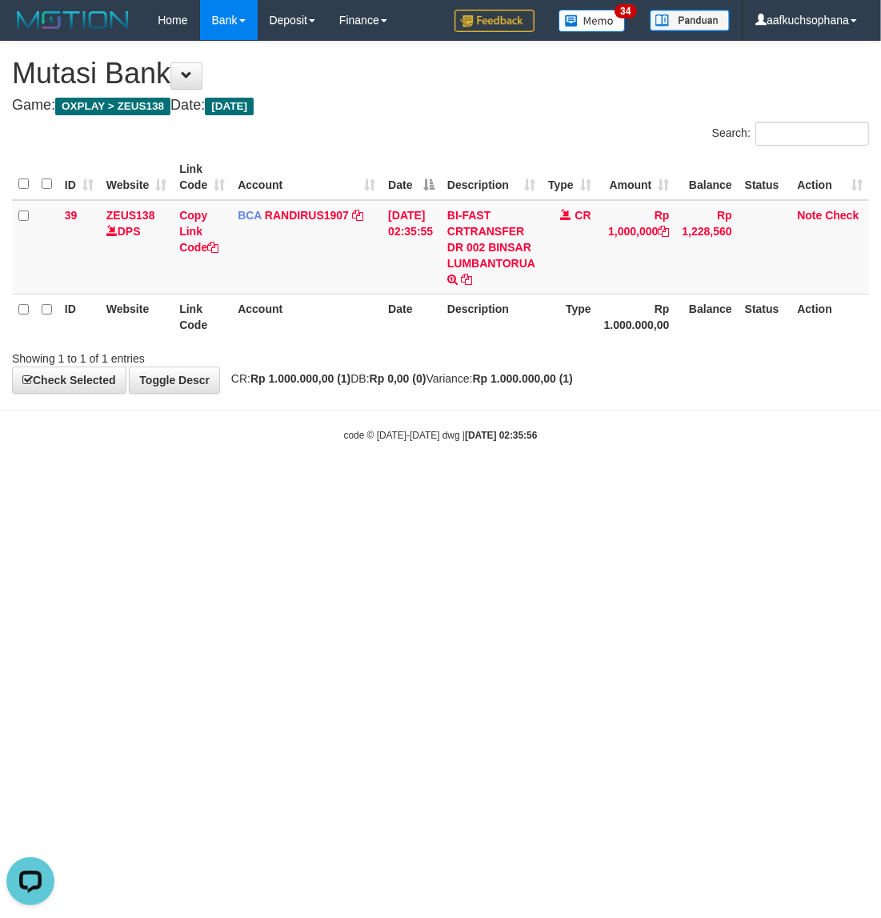
drag, startPoint x: 577, startPoint y: 506, endPoint x: 354, endPoint y: 530, distance: 223.6
click at [574, 482] on html "Toggle navigation Home Bank Account List Load By Website Group [OXPLAY] ZEUS138…" at bounding box center [440, 241] width 881 height 482
click at [557, 482] on html "Toggle navigation Home Bank Account List Load By Website Group [OXPLAY] ZEUS138…" at bounding box center [440, 241] width 881 height 482
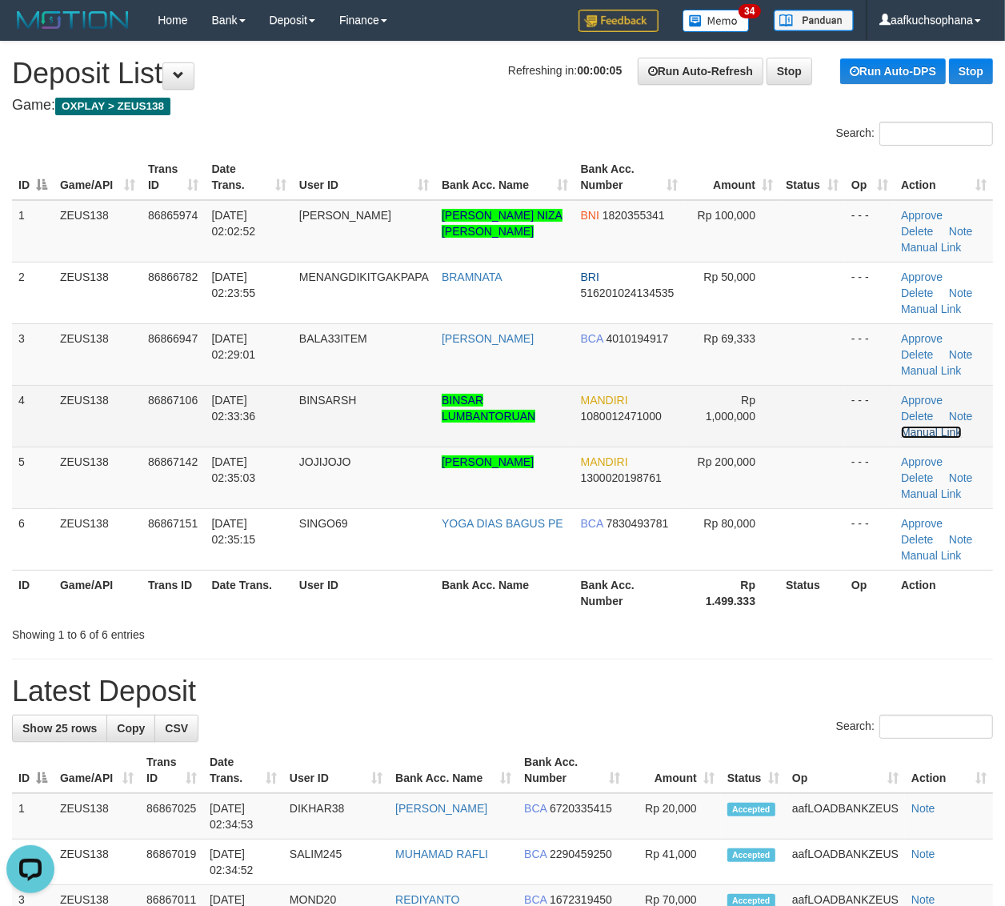
click at [929, 433] on link "Manual Link" at bounding box center [931, 432] width 61 height 13
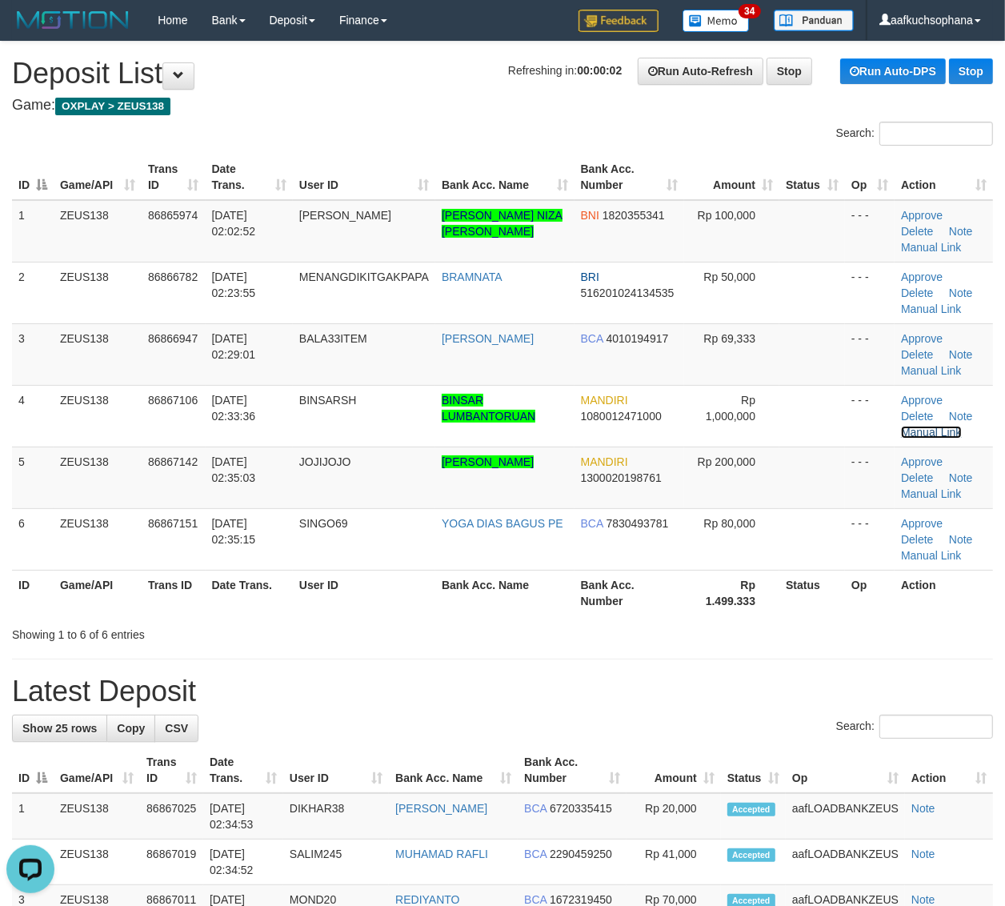
click at [901, 426] on link "Manual Link" at bounding box center [931, 432] width 61 height 13
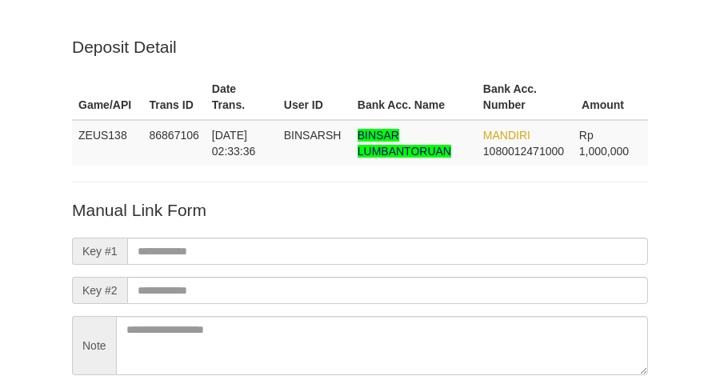
scroll to position [141, 0]
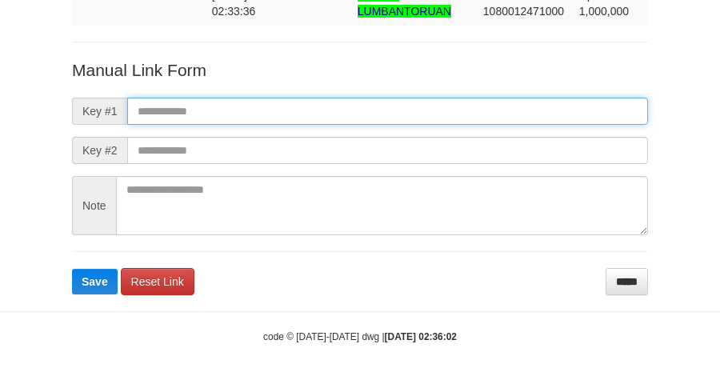
click at [386, 110] on input "text" at bounding box center [387, 111] width 521 height 27
paste input "**********"
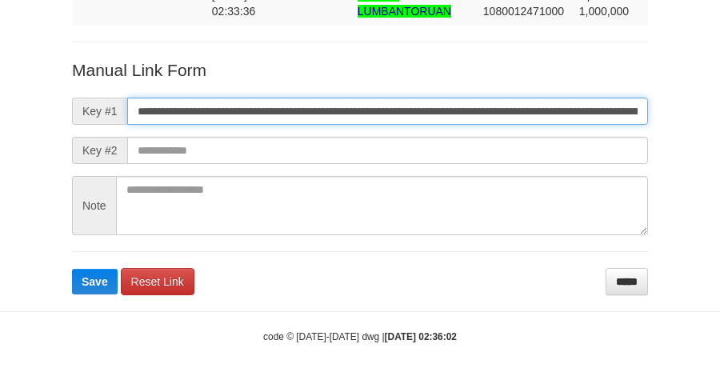
scroll to position [0, 910]
type input "**********"
click at [72, 269] on button "Save" at bounding box center [95, 282] width 46 height 26
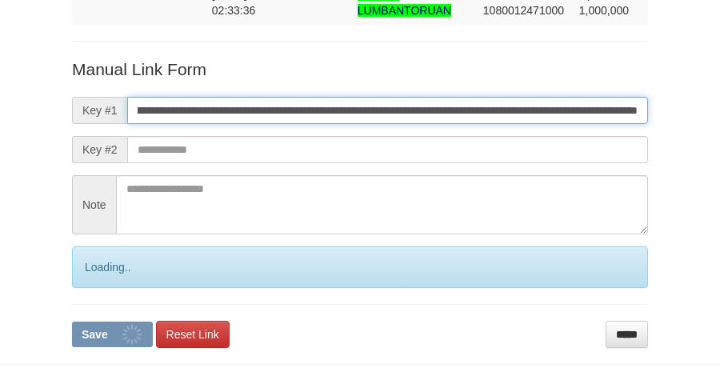
click at [72, 322] on button "Save" at bounding box center [112, 335] width 81 height 26
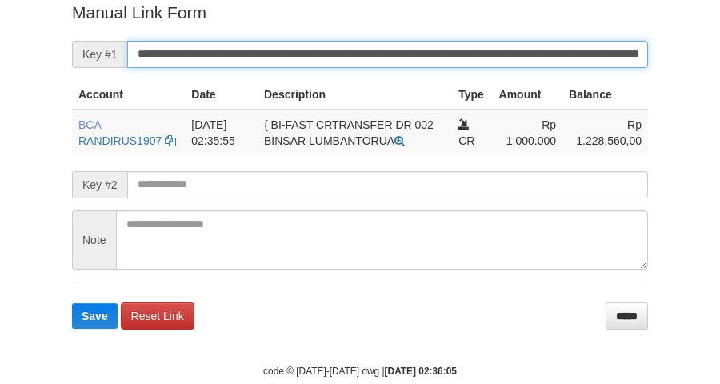
click at [72, 303] on button "Save" at bounding box center [95, 316] width 46 height 26
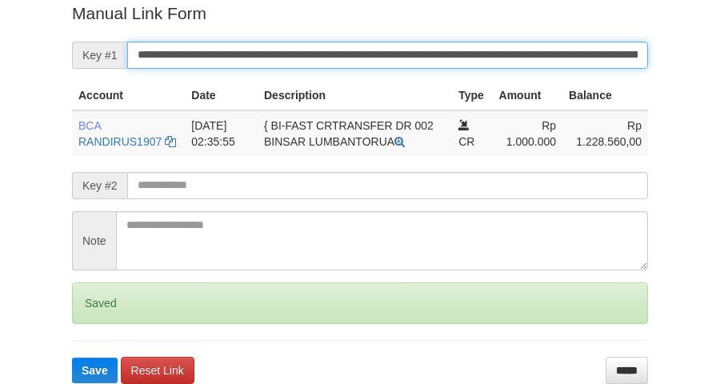
click at [72, 358] on button "Save" at bounding box center [95, 371] width 46 height 26
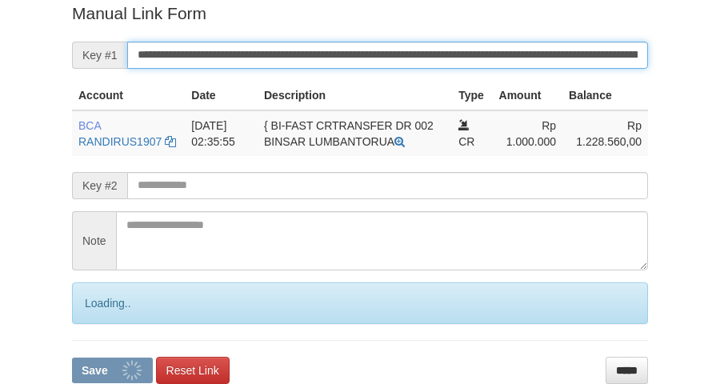
click at [72, 358] on button "Save" at bounding box center [112, 371] width 81 height 26
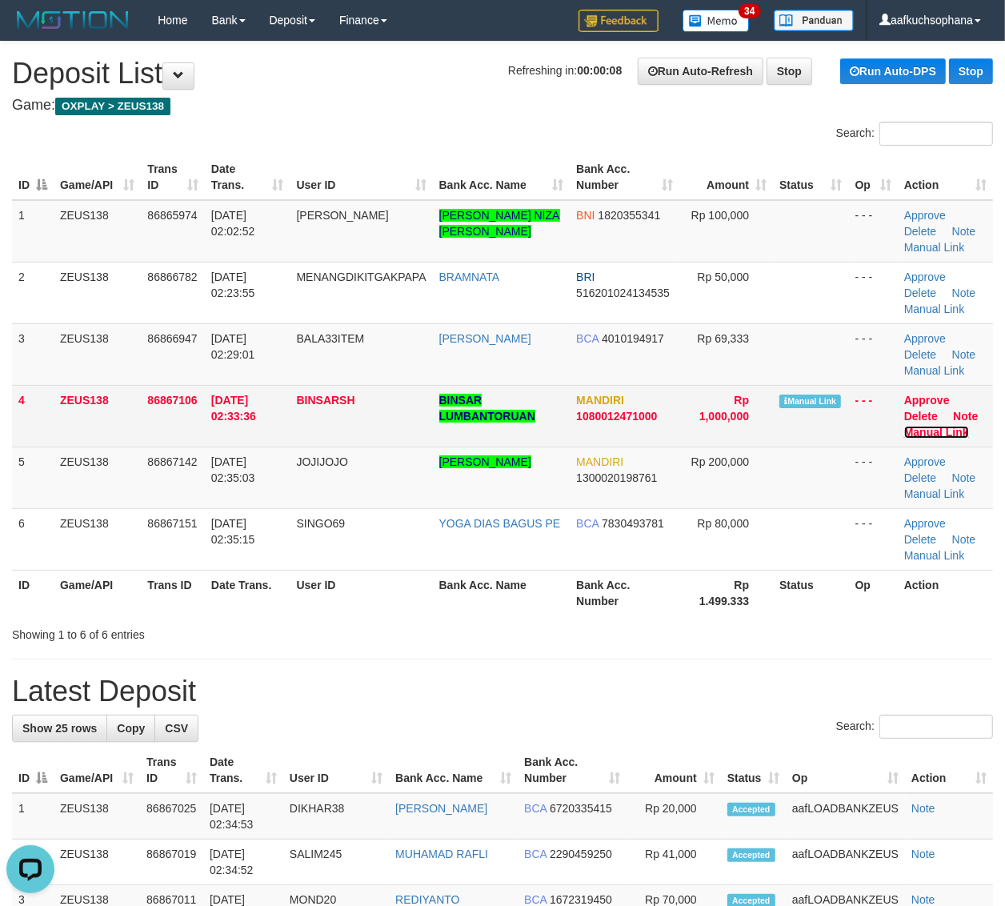
click at [944, 426] on link "Manual Link" at bounding box center [936, 432] width 65 height 13
click at [904, 426] on link "Manual Link" at bounding box center [936, 432] width 65 height 13
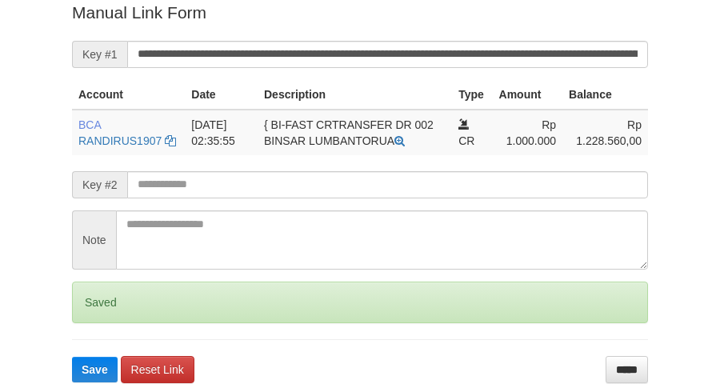
click at [72, 357] on button "Save" at bounding box center [95, 370] width 46 height 26
click at [390, 54] on input "**********" at bounding box center [387, 54] width 521 height 27
click at [72, 357] on button "Save" at bounding box center [95, 370] width 46 height 26
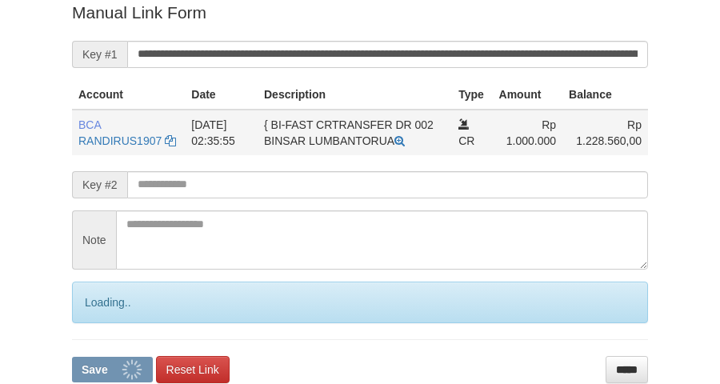
click at [72, 357] on button "Save" at bounding box center [112, 370] width 81 height 26
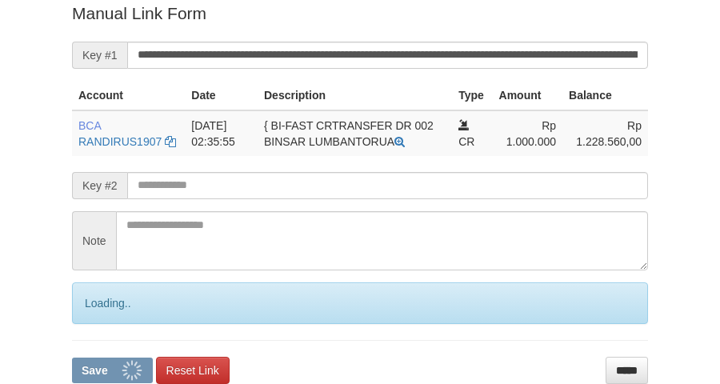
click at [72, 358] on button "Save" at bounding box center [112, 371] width 81 height 26
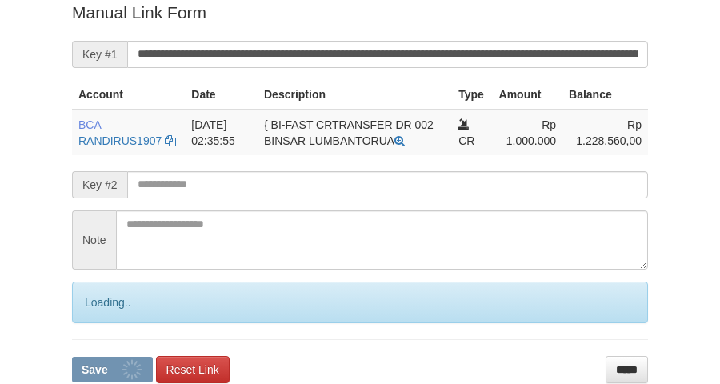
click at [72, 357] on button "Save" at bounding box center [112, 370] width 81 height 26
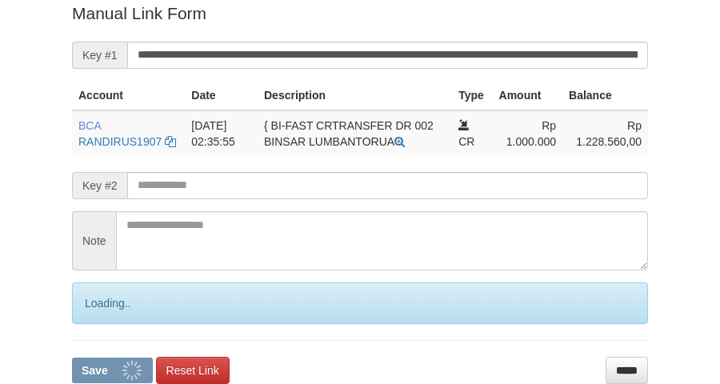
click at [72, 358] on button "Save" at bounding box center [112, 371] width 81 height 26
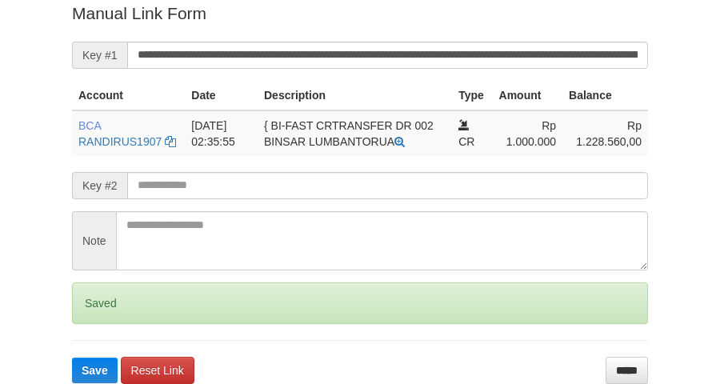
click at [72, 358] on button "Save" at bounding box center [95, 371] width 46 height 26
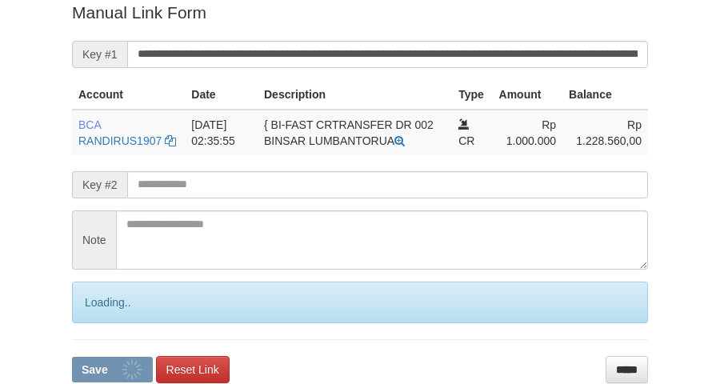
click at [72, 357] on button "Save" at bounding box center [112, 370] width 81 height 26
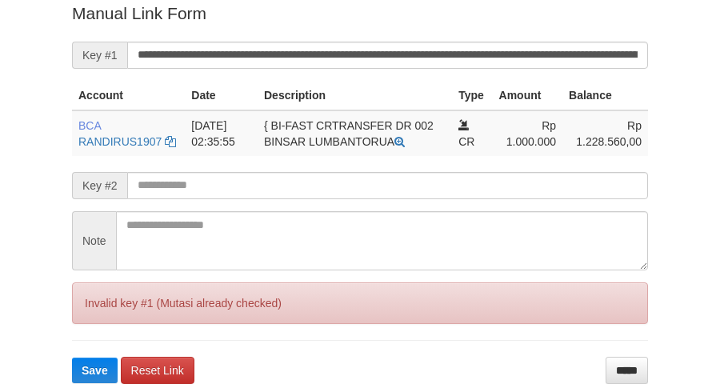
click at [72, 358] on button "Save" at bounding box center [95, 371] width 46 height 26
click at [422, 49] on input "**********" at bounding box center [387, 55] width 521 height 27
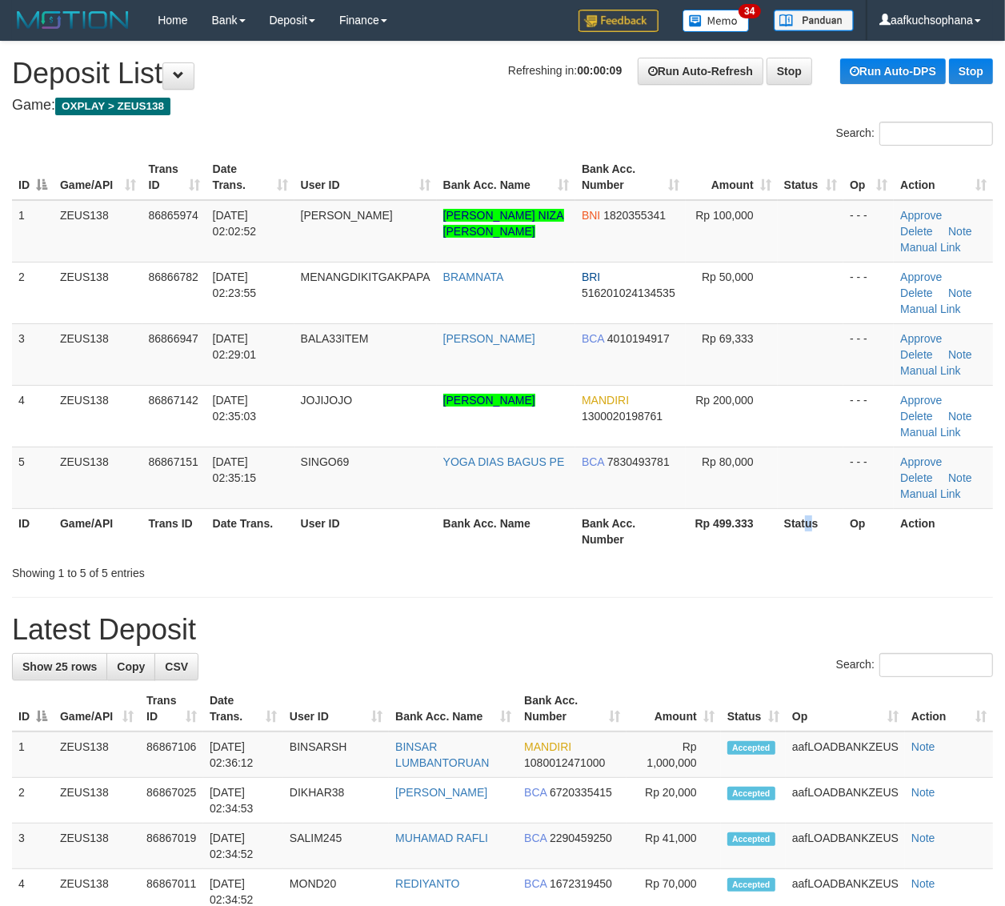
click at [802, 520] on th "Status" at bounding box center [811, 531] width 66 height 46
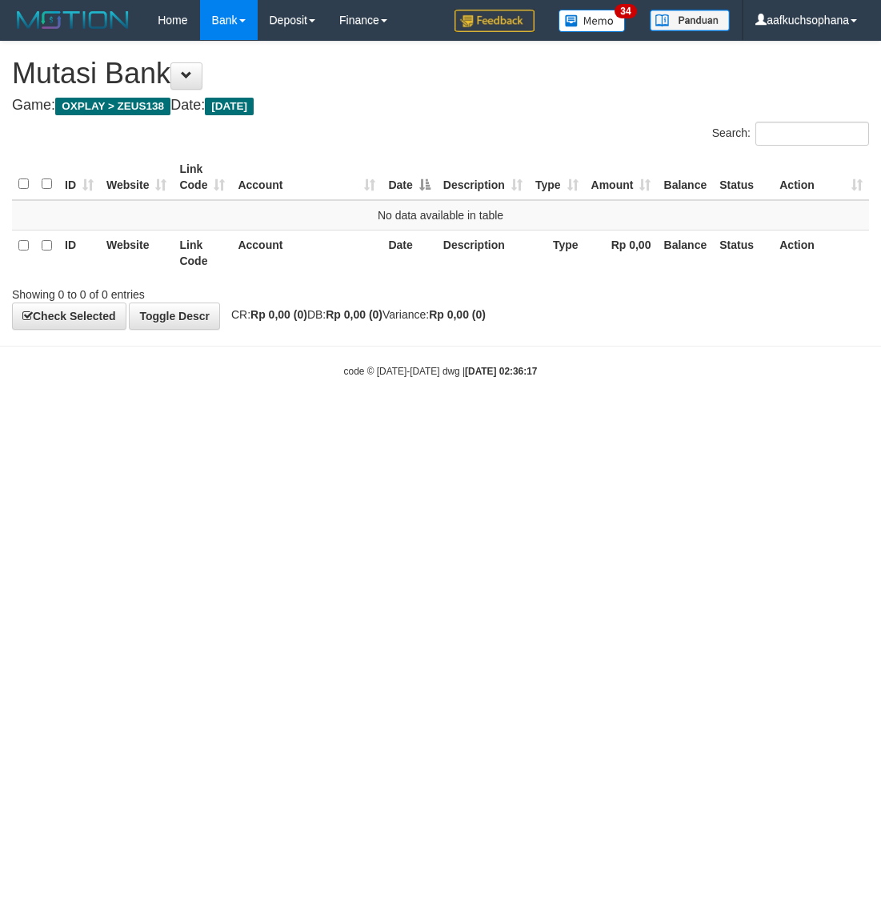
click at [418, 418] on html "Toggle navigation Home Bank Account List Load By Website Group [OXPLAY] ZEUS138…" at bounding box center [440, 209] width 881 height 418
drag, startPoint x: 258, startPoint y: 550, endPoint x: 269, endPoint y: 550, distance: 11.2
click at [258, 418] on html "Toggle navigation Home Bank Account List Load By Website Group [OXPLAY] ZEUS138…" at bounding box center [440, 209] width 881 height 418
drag, startPoint x: 269, startPoint y: 550, endPoint x: 870, endPoint y: 349, distance: 634.5
click at [312, 418] on html "Toggle navigation Home Bank Account List Load By Website Group [OXPLAY] ZEUS138…" at bounding box center [440, 209] width 881 height 418
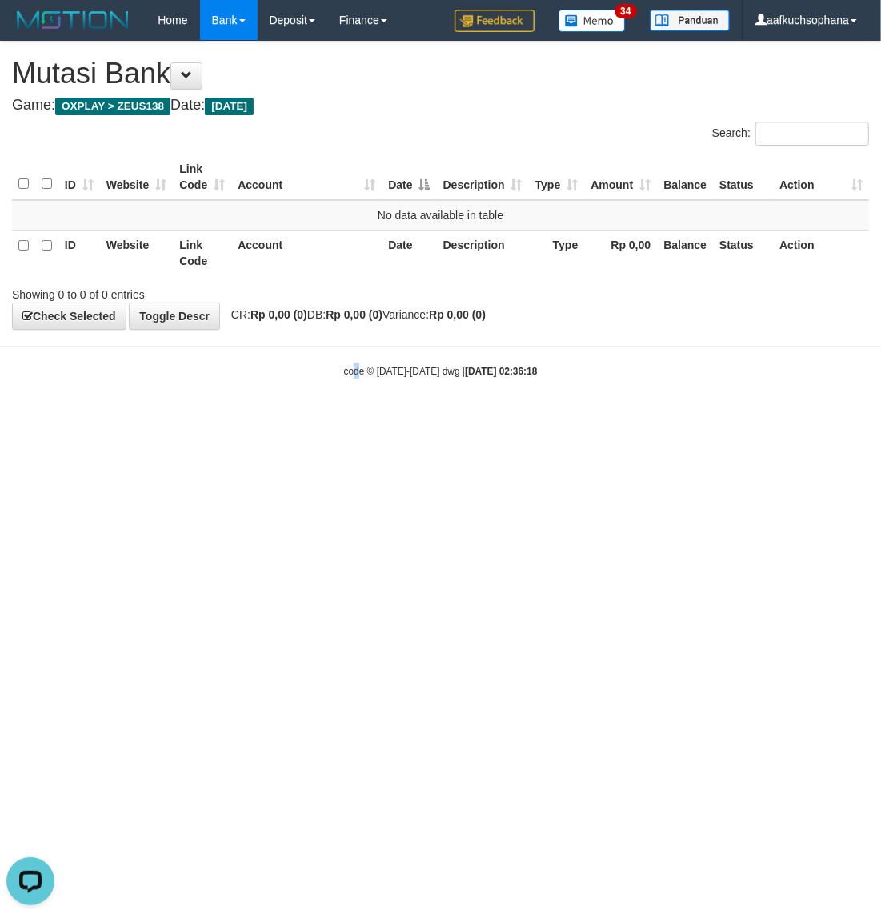
click at [354, 418] on html "Toggle navigation Home Bank Account List Load By Website Group [OXPLAY] ZEUS138…" at bounding box center [440, 209] width 881 height 418
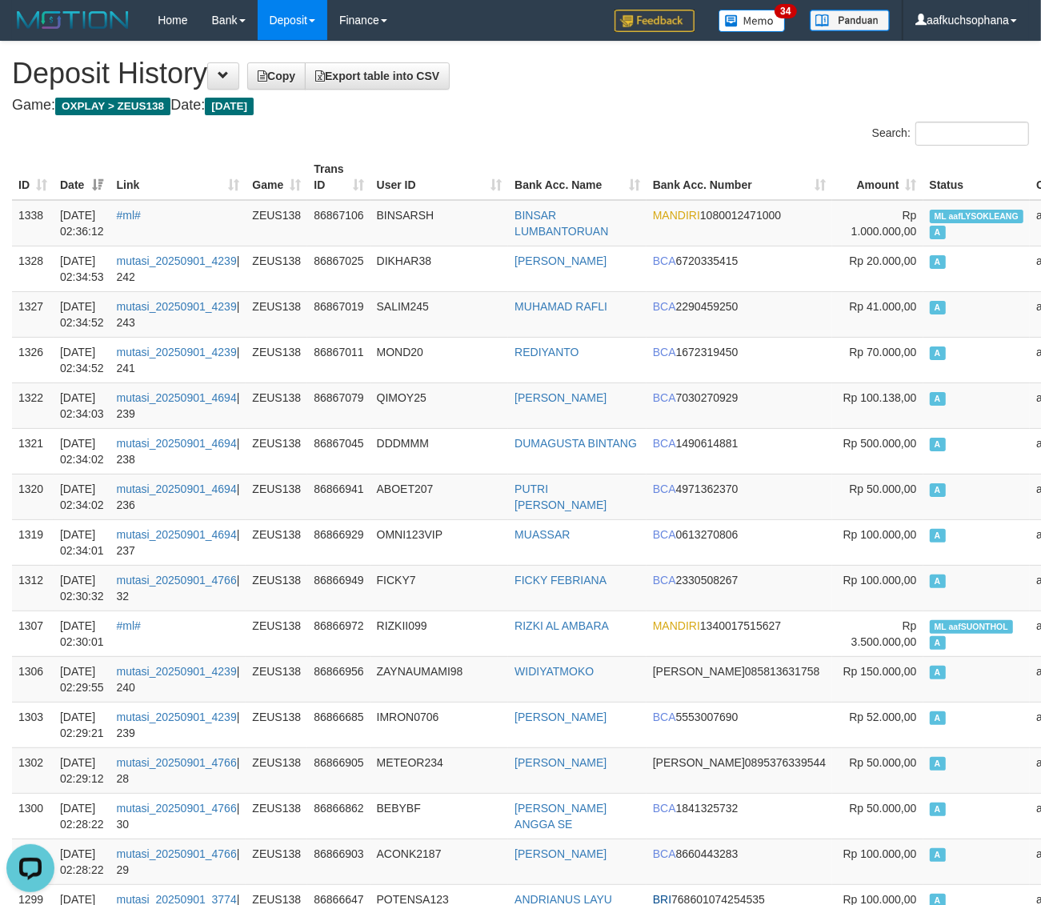
drag, startPoint x: 678, startPoint y: 117, endPoint x: 545, endPoint y: 109, distance: 133.8
click at [789, 105] on h4 "Game: OXPLAY > ZEUS138 Date: Today" at bounding box center [520, 106] width 1017 height 16
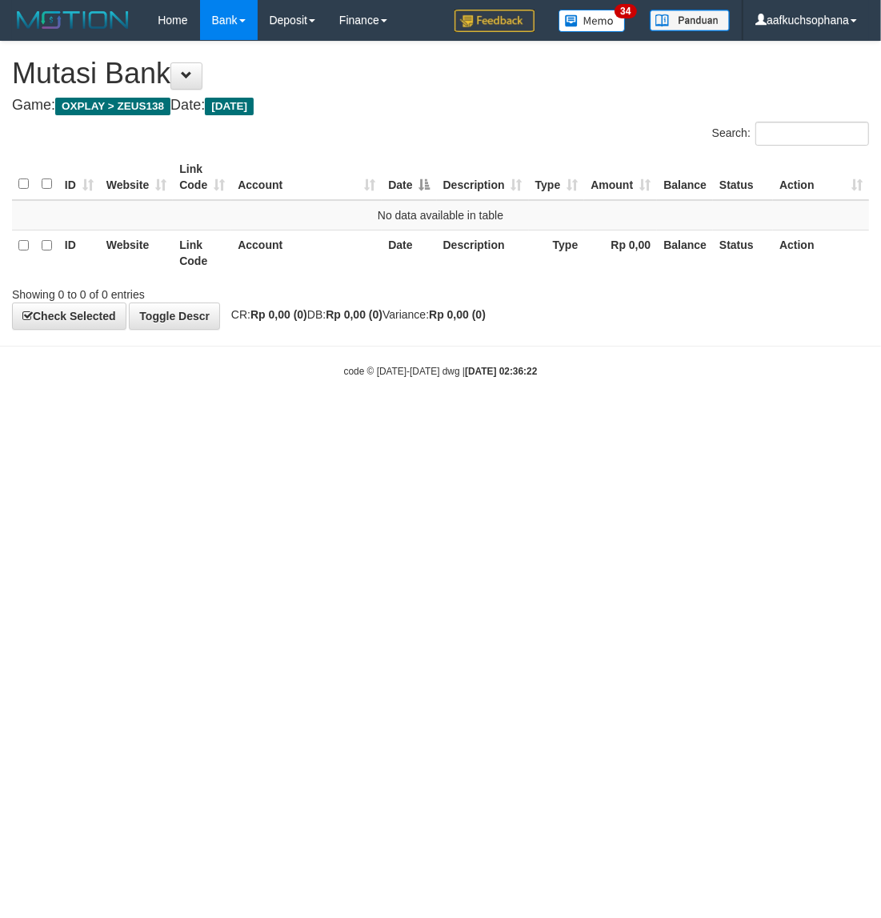
drag, startPoint x: 202, startPoint y: 490, endPoint x: 477, endPoint y: 404, distance: 288.2
click at [204, 418] on html "Toggle navigation Home Bank Account List Load By Website Group [OXPLAY] ZEUS138…" at bounding box center [440, 209] width 881 height 418
click at [562, 418] on html "Toggle navigation Home Bank Account List Load By Website Group [OXPLAY] ZEUS138…" at bounding box center [440, 209] width 881 height 418
click at [614, 418] on html "Toggle navigation Home Bank Account List Load By Website Group [OXPLAY] ZEUS138…" at bounding box center [440, 209] width 881 height 418
drag, startPoint x: 310, startPoint y: 498, endPoint x: 317, endPoint y: 502, distance: 8.2
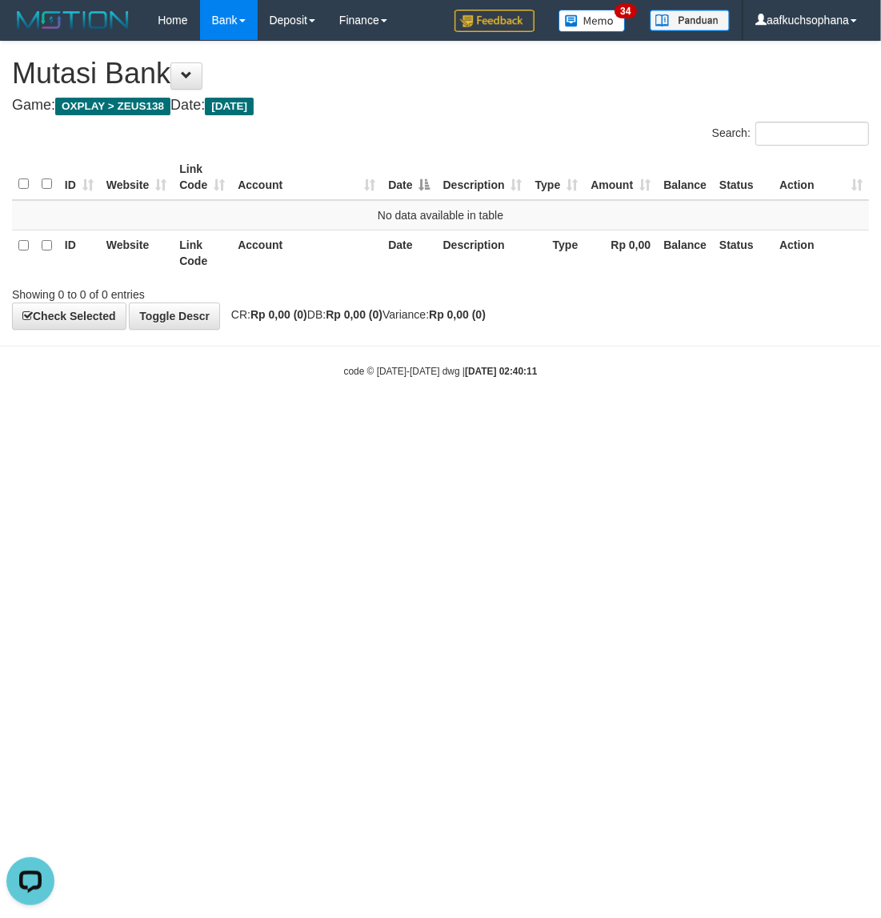
click at [316, 418] on html "Toggle navigation Home Bank Account List Load By Website Group [OXPLAY] ZEUS138…" at bounding box center [440, 209] width 881 height 418
click at [441, 418] on html "Toggle navigation Home Bank Account List Load By Website Group [OXPLAY] ZEUS138…" at bounding box center [440, 209] width 881 height 418
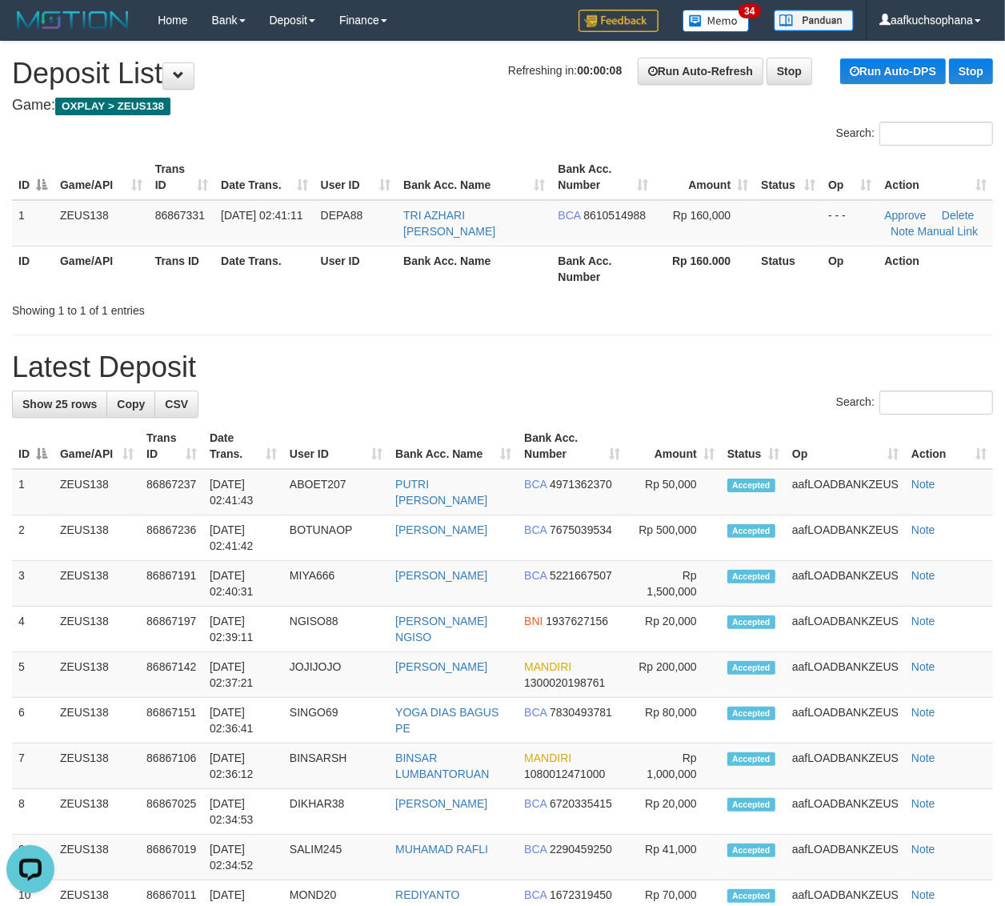
drag, startPoint x: 661, startPoint y: 312, endPoint x: 1014, endPoint y: 380, distance: 360.1
click at [693, 320] on div "**********" at bounding box center [502, 879] width 1005 height 1674
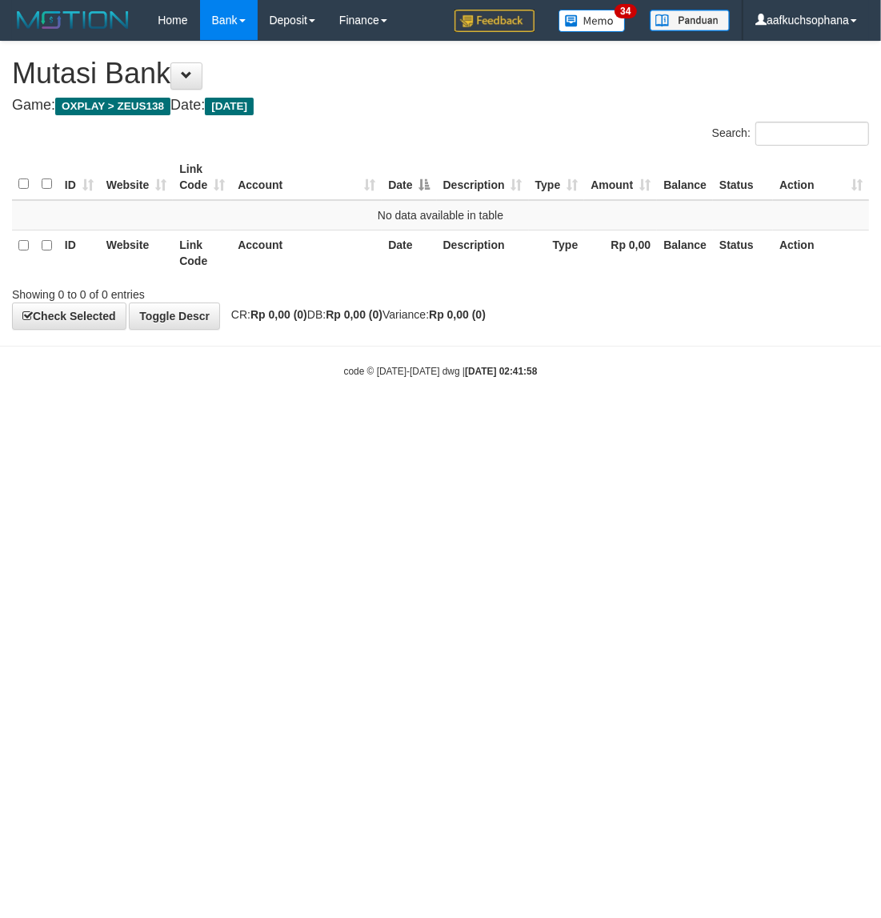
drag, startPoint x: 0, startPoint y: 0, endPoint x: 674, endPoint y: 580, distance: 889.5
click at [674, 418] on html "Toggle navigation Home Bank Account List Load By Website Group [OXPLAY] ZEUS138…" at bounding box center [440, 209] width 881 height 418
drag, startPoint x: 526, startPoint y: 602, endPoint x: 489, endPoint y: 662, distance: 70.8
click at [493, 418] on html "Toggle navigation Home Bank Account List Load By Website Group [OXPLAY] ZEUS138…" at bounding box center [440, 209] width 881 height 418
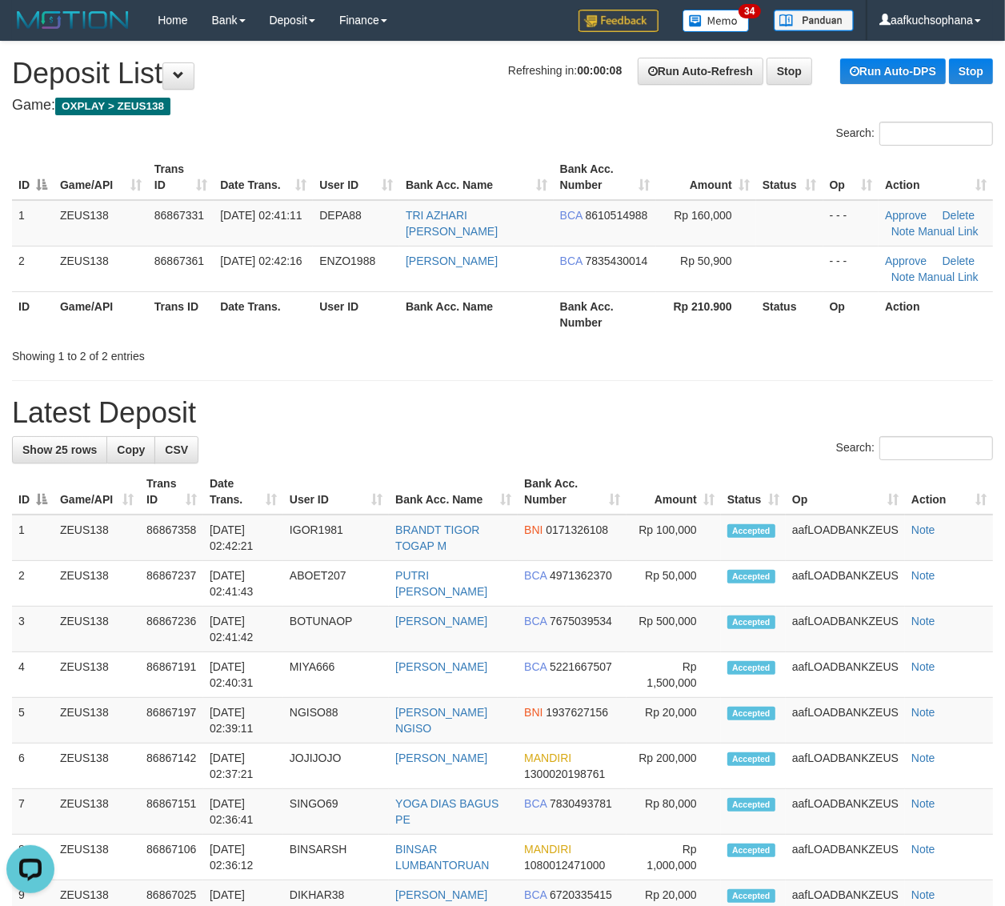
click at [844, 402] on h1 "Latest Deposit" at bounding box center [502, 413] width 981 height 32
drag, startPoint x: 726, startPoint y: 382, endPoint x: 1018, endPoint y: 418, distance: 294.2
click at [748, 385] on div "**********" at bounding box center [502, 902] width 1005 height 1720
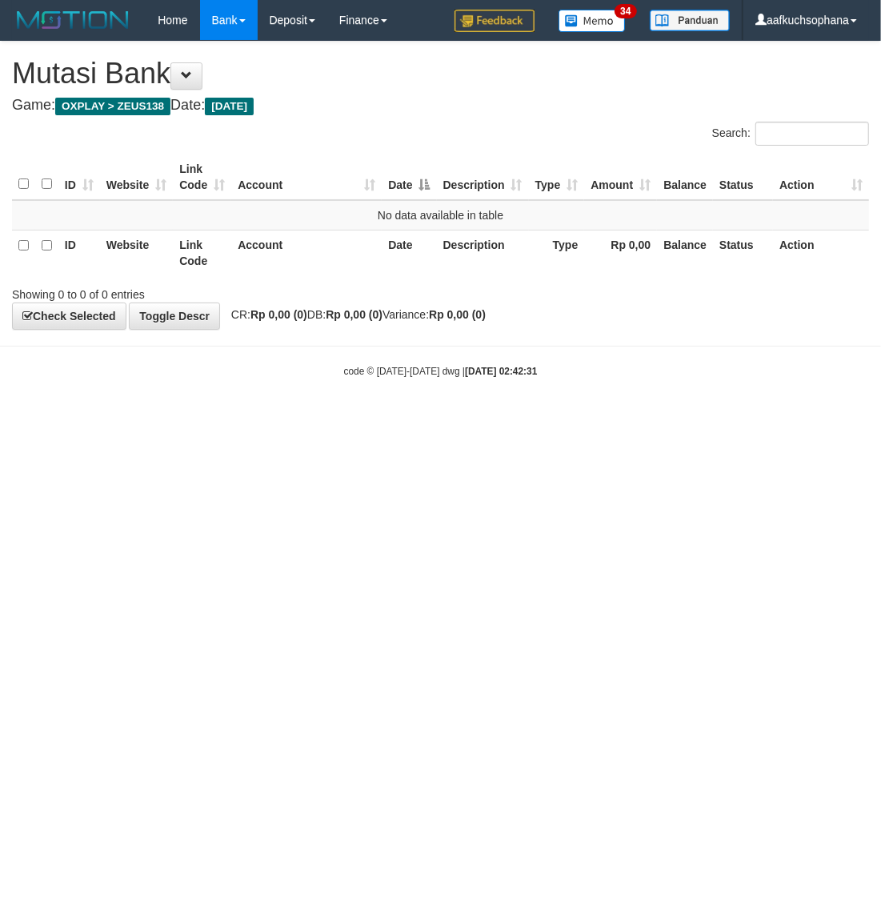
drag, startPoint x: 233, startPoint y: 544, endPoint x: 242, endPoint y: 556, distance: 15.4
click at [233, 418] on html "Toggle navigation Home Bank Account List Load By Website Group [OXPLAY] ZEUS138…" at bounding box center [440, 209] width 881 height 418
click at [246, 418] on html "Toggle navigation Home Bank Account List Load By Website Group [OXPLAY] ZEUS138…" at bounding box center [440, 209] width 881 height 418
click at [441, 418] on html "Toggle navigation Home Bank Account List Load By Website Group [OXPLAY] ZEUS138…" at bounding box center [440, 209] width 881 height 418
click at [406, 418] on html "Toggle navigation Home Bank Account List Load By Website Group [OXPLAY] ZEUS138…" at bounding box center [440, 209] width 881 height 418
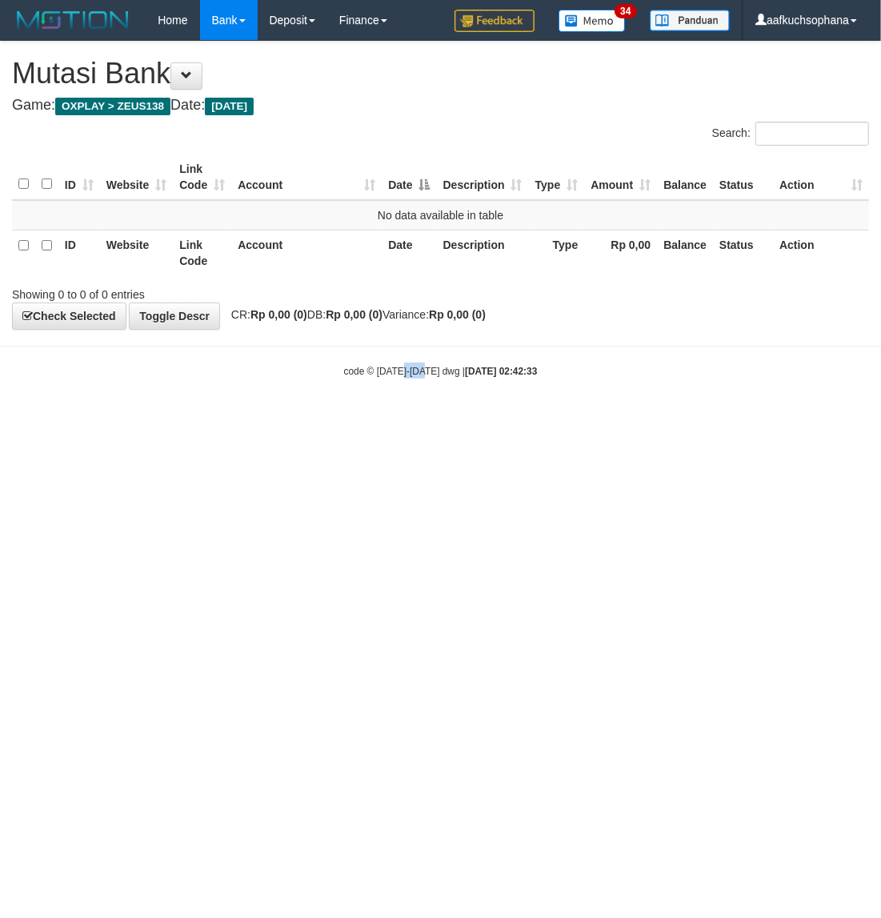
click at [406, 418] on html "Toggle navigation Home Bank Account List Load By Website Group [OXPLAY] ZEUS138…" at bounding box center [440, 209] width 881 height 418
click at [242, 418] on html "Toggle navigation Home Bank Account List Load By Website Group [OXPLAY] ZEUS138…" at bounding box center [440, 209] width 881 height 418
drag, startPoint x: 438, startPoint y: 484, endPoint x: 469, endPoint y: 454, distance: 43.6
click at [440, 418] on html "Toggle navigation Home Bank Account List Load By Website Group [OXPLAY] ZEUS138…" at bounding box center [440, 209] width 881 height 418
click at [481, 418] on html "Toggle navigation Home Bank Account List Load By Website Group [OXPLAY] ZEUS138…" at bounding box center [440, 209] width 881 height 418
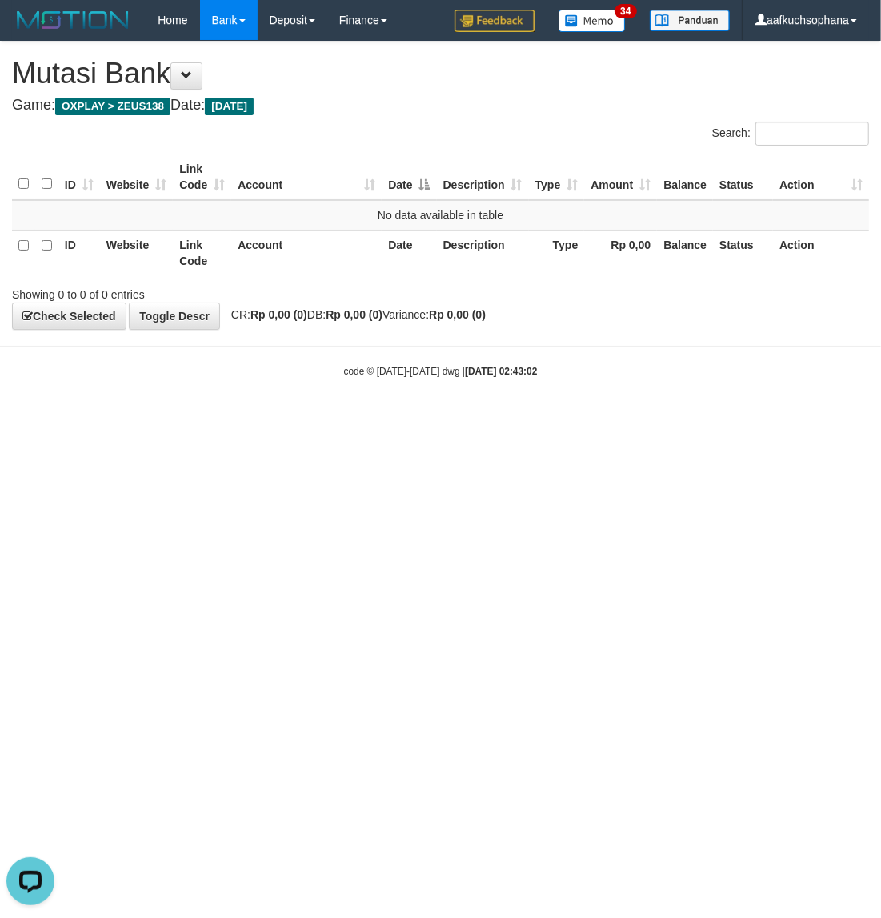
drag, startPoint x: 566, startPoint y: 482, endPoint x: 562, endPoint y: 489, distance: 8.7
click at [562, 418] on html "Toggle navigation Home Bank Account List Load By Website Group [OXPLAY] ZEUS138…" at bounding box center [440, 209] width 881 height 418
drag, startPoint x: 694, startPoint y: 590, endPoint x: 872, endPoint y: 518, distance: 192.4
click at [701, 418] on html "Toggle navigation Home Bank Account List Load By Website Group [OXPLAY] ZEUS138…" at bounding box center [440, 209] width 881 height 418
drag, startPoint x: 586, startPoint y: 610, endPoint x: 492, endPoint y: 558, distance: 107.5
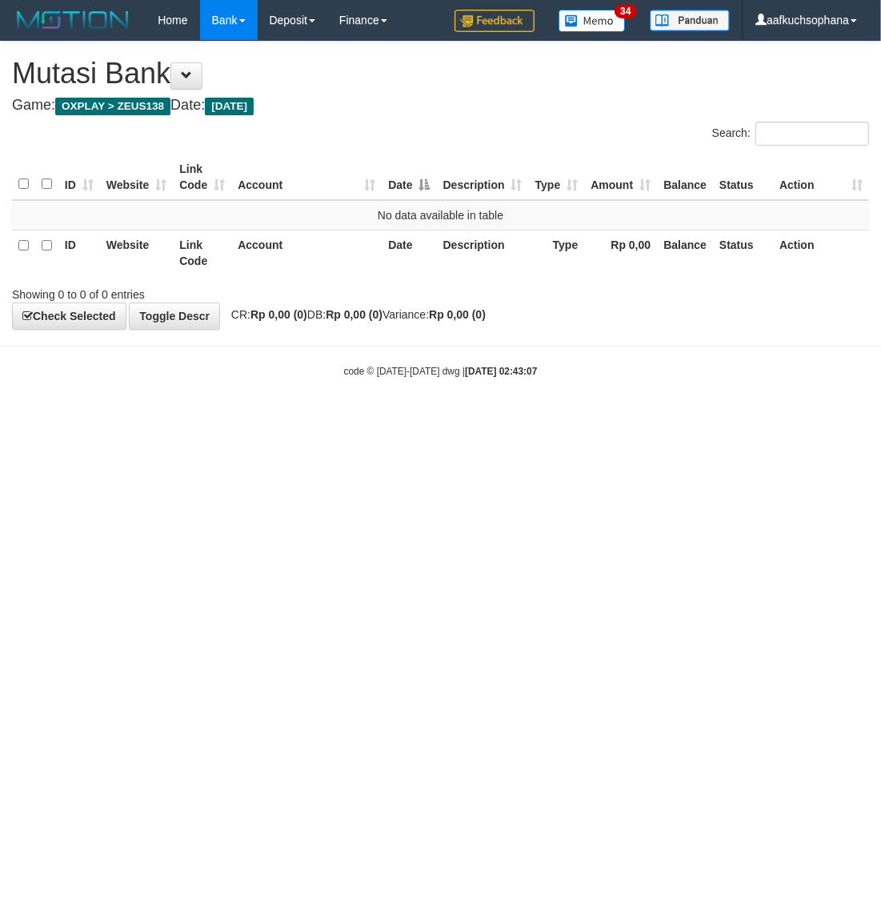
click at [582, 418] on html "Toggle navigation Home Bank Account List Load By Website Group [OXPLAY] ZEUS138…" at bounding box center [440, 209] width 881 height 418
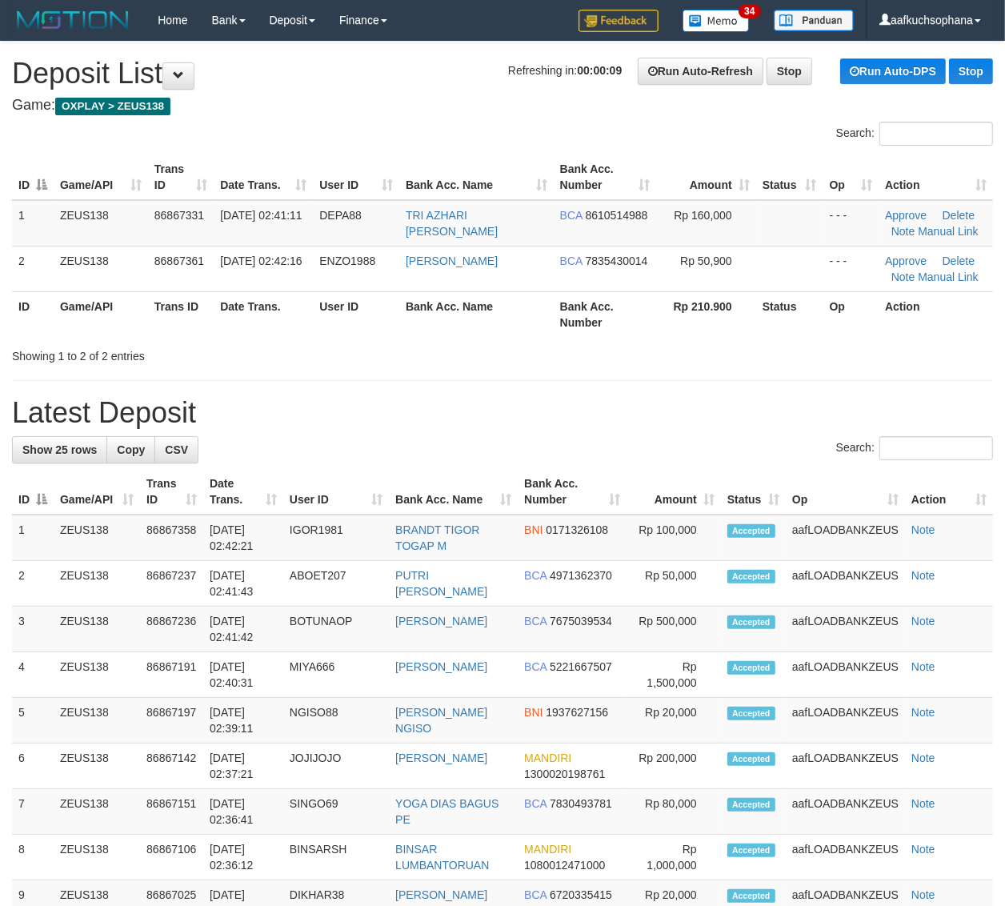
drag, startPoint x: 718, startPoint y: 342, endPoint x: 1017, endPoint y: 414, distance: 306.8
click at [724, 342] on div "Showing 1 to 2 of 2 entries" at bounding box center [502, 353] width 1005 height 22
drag, startPoint x: 893, startPoint y: 370, endPoint x: 1002, endPoint y: 370, distance: 109.6
click at [893, 370] on div "**********" at bounding box center [502, 902] width 1005 height 1720
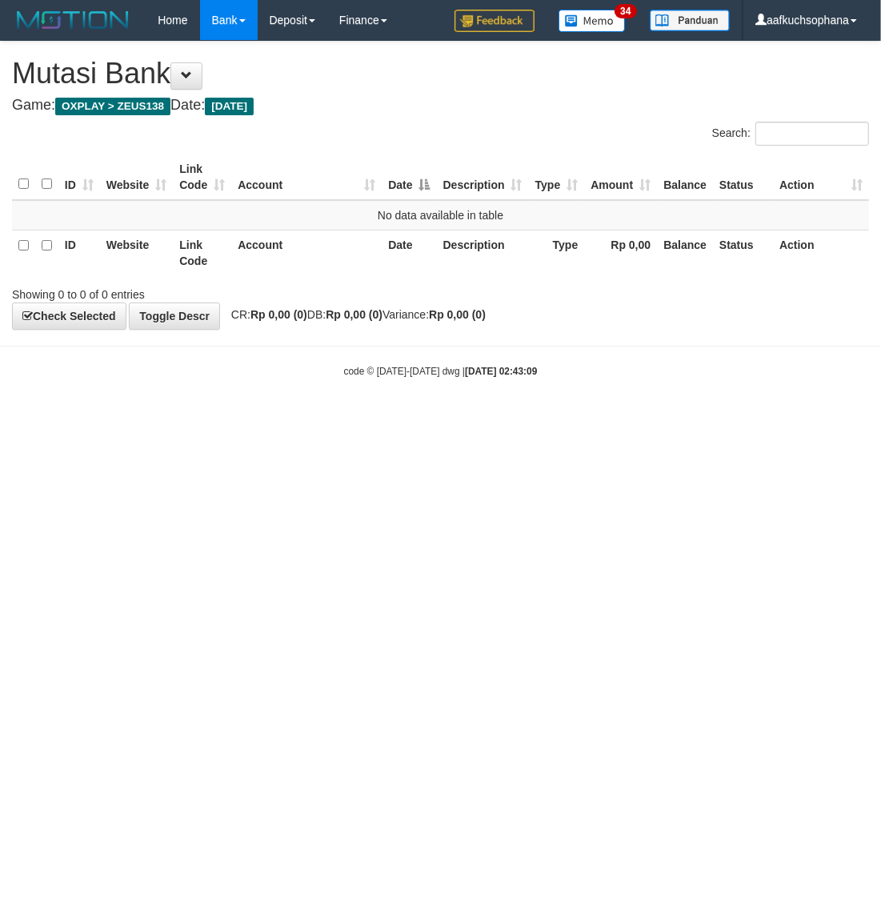
click at [258, 418] on html "Toggle navigation Home Bank Account List Load By Website Group [OXPLAY] ZEUS138…" at bounding box center [440, 209] width 881 height 418
drag, startPoint x: 590, startPoint y: 477, endPoint x: 590, endPoint y: 486, distance: 8.8
click at [590, 418] on html "Toggle navigation Home Bank Account List Load By Website Group [OXPLAY] ZEUS138…" at bounding box center [440, 209] width 881 height 418
drag, startPoint x: 514, startPoint y: 508, endPoint x: 878, endPoint y: 429, distance: 373.3
click at [536, 418] on html "Toggle navigation Home Bank Account List Load By Website Group [OXPLAY] ZEUS138…" at bounding box center [440, 209] width 881 height 418
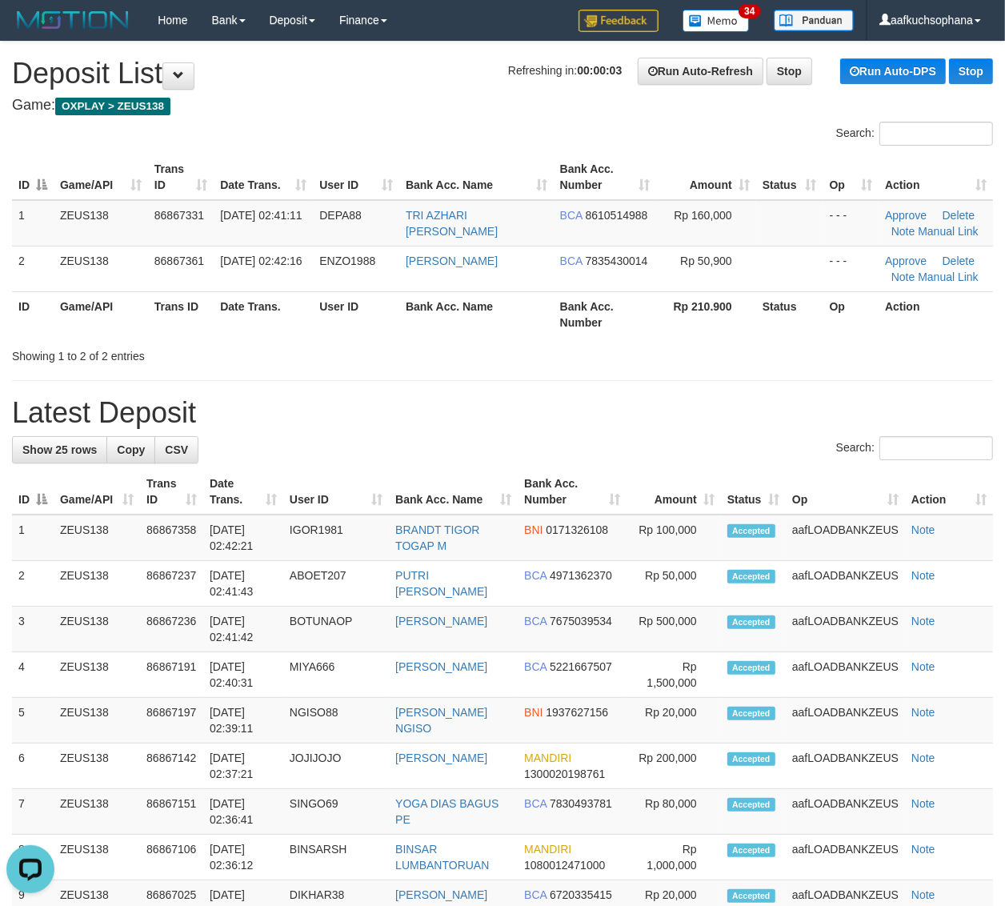
drag, startPoint x: 622, startPoint y: 366, endPoint x: 669, endPoint y: 361, distance: 47.4
click at [625, 366] on div "**********" at bounding box center [502, 902] width 1005 height 1720
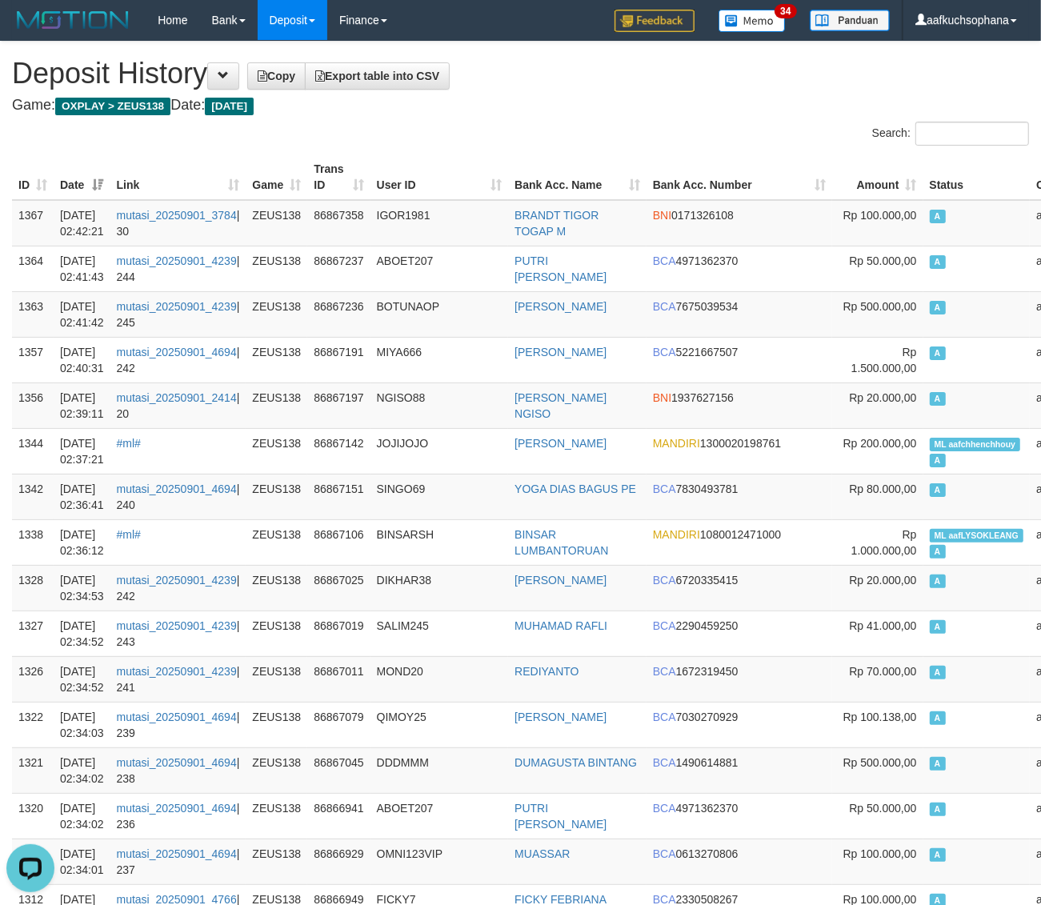
click at [532, 74] on h1 "Deposit History Copy Export table into CSV" at bounding box center [520, 74] width 1017 height 32
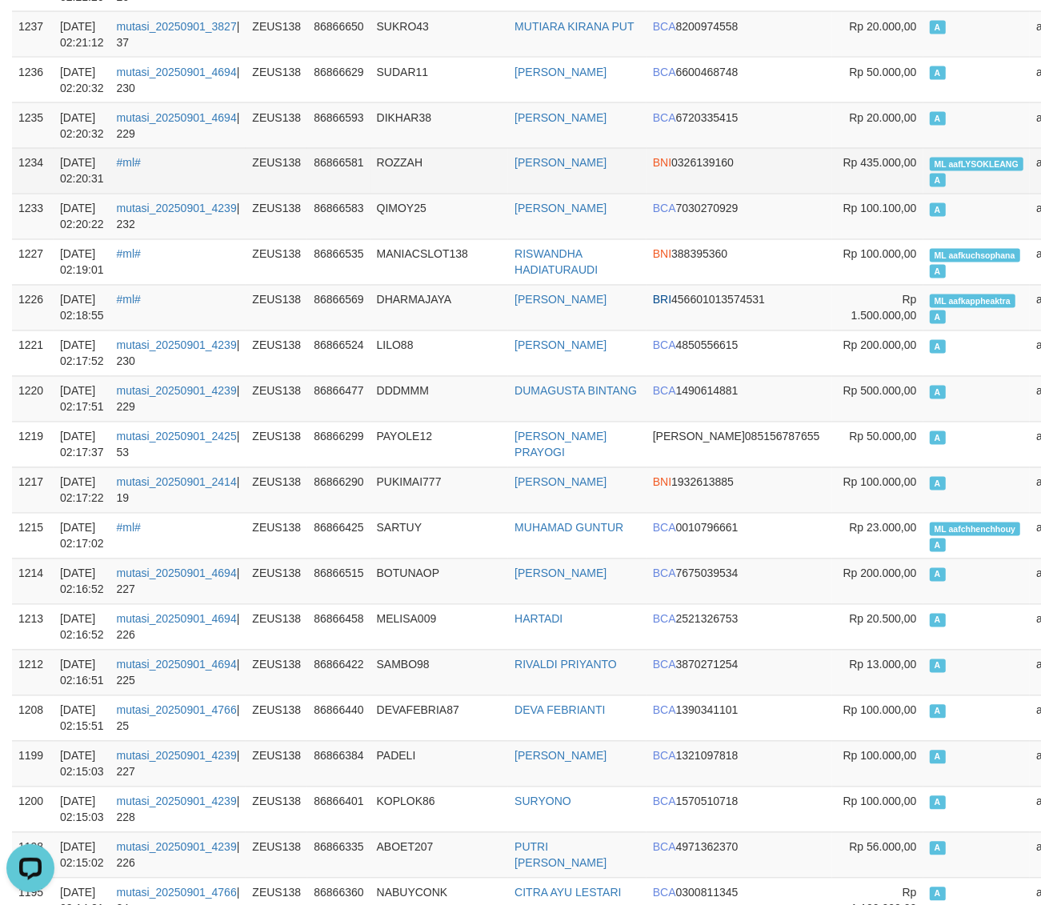
click at [564, 157] on td "HENDRA ROZA" at bounding box center [577, 171] width 138 height 46
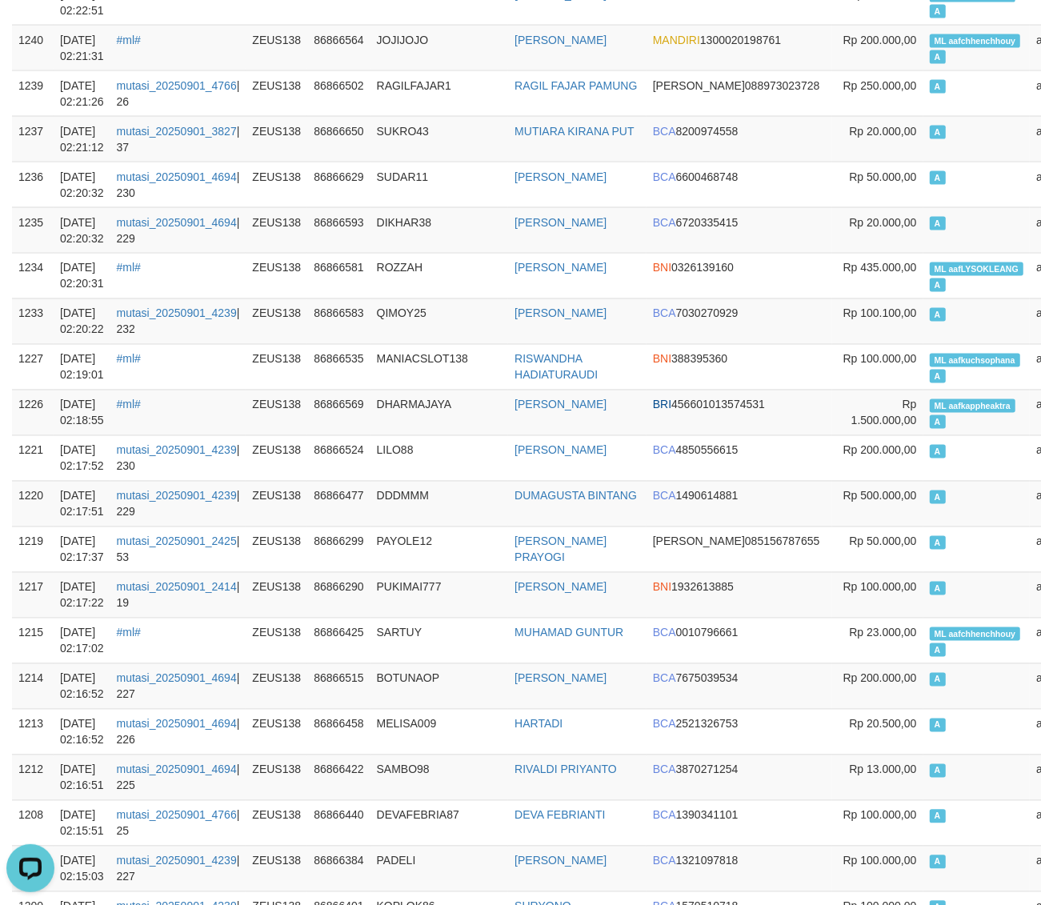
scroll to position [1622, 0]
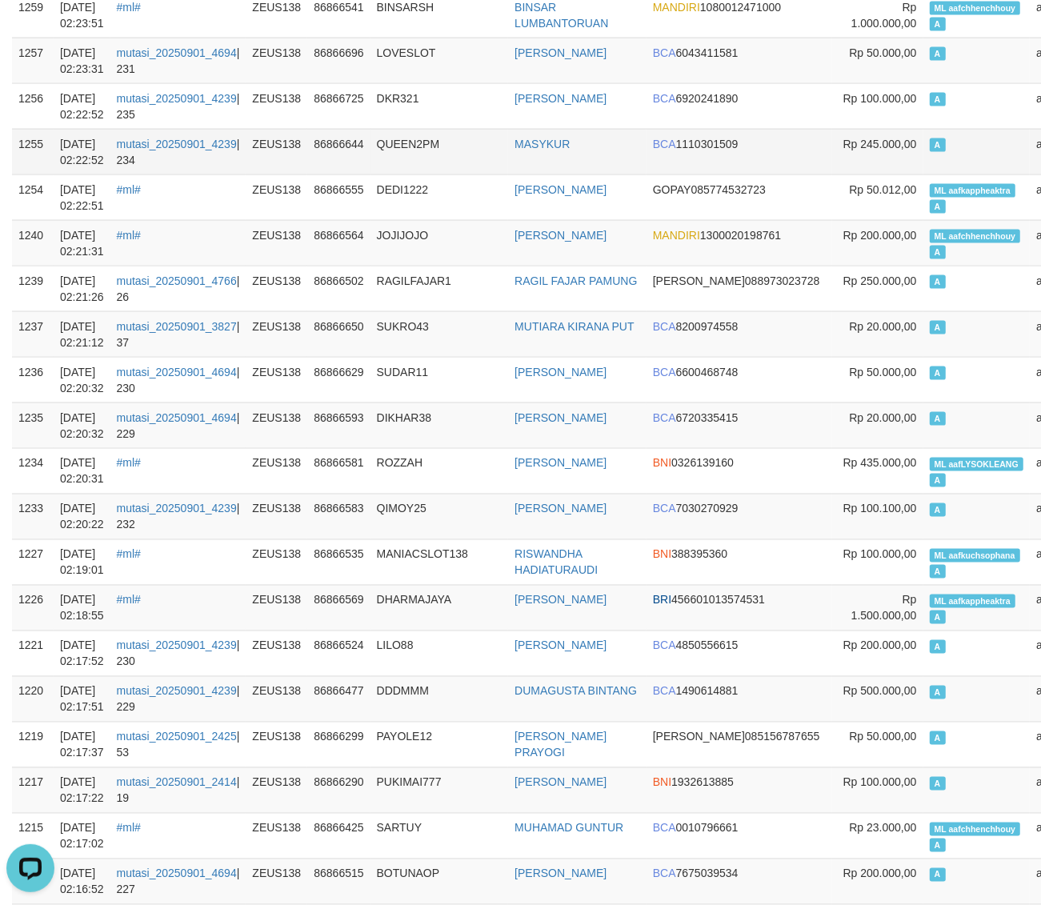
click at [832, 162] on td "Rp 245.000,00" at bounding box center [877, 152] width 90 height 46
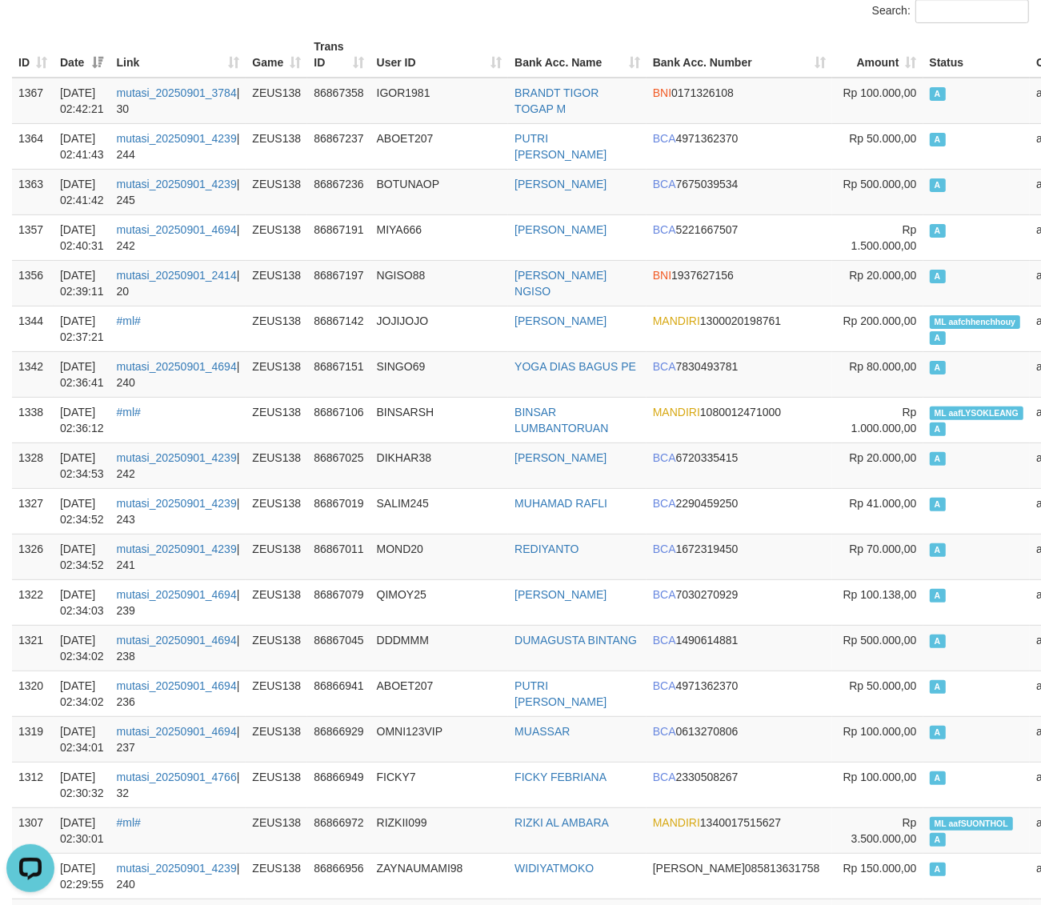
scroll to position [0, 0]
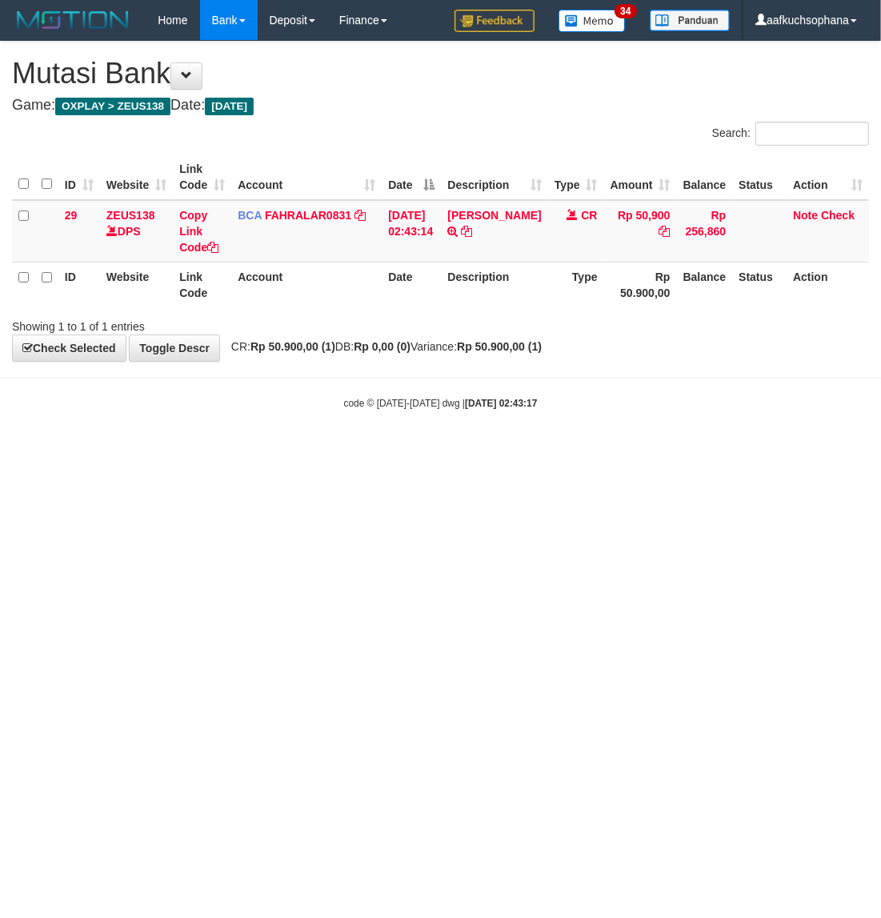
drag, startPoint x: 634, startPoint y: 573, endPoint x: 586, endPoint y: 502, distance: 85.4
click at [630, 450] on html "Toggle navigation Home Bank Account List Load By Website Group [OXPLAY] ZEUS138…" at bounding box center [440, 225] width 881 height 450
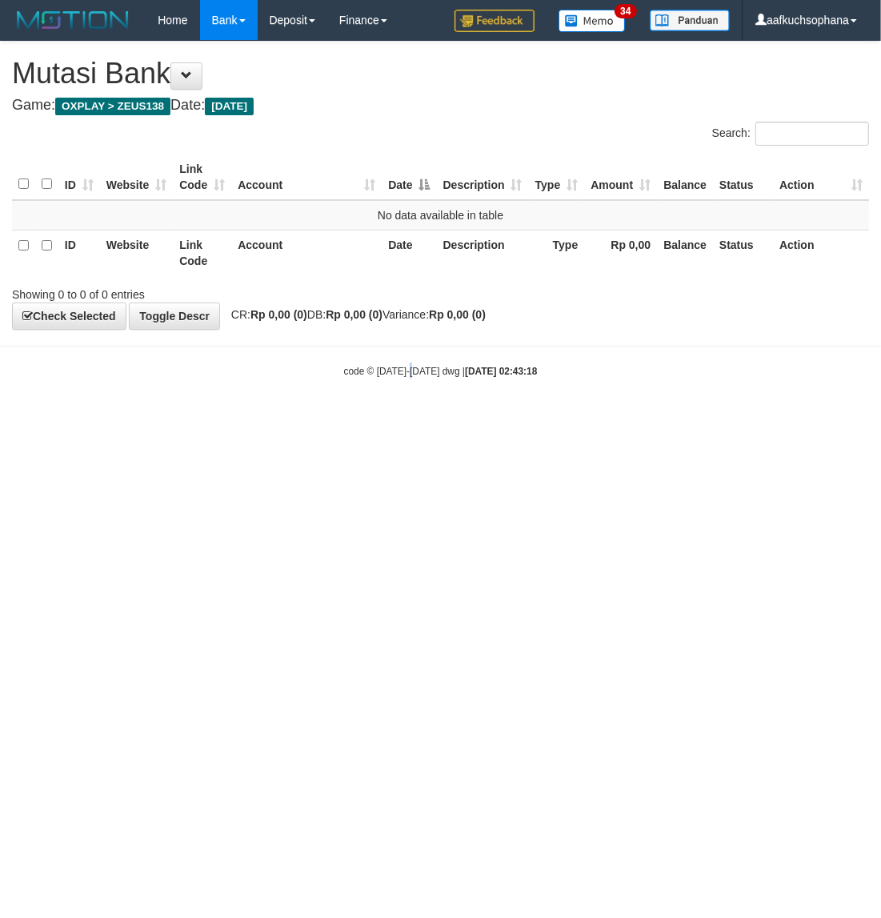
click at [416, 418] on html "Toggle navigation Home Bank Account List Load By Website Group [OXPLAY] ZEUS138…" at bounding box center [440, 209] width 881 height 418
click at [290, 418] on html "Toggle navigation Home Bank Account List Load By Website Group [OXPLAY] ZEUS138…" at bounding box center [440, 209] width 881 height 418
drag, startPoint x: 556, startPoint y: 633, endPoint x: 602, endPoint y: 616, distance: 49.3
click at [556, 418] on html "Toggle navigation Home Bank Account List Load By Website Group [OXPLAY] ZEUS138…" at bounding box center [440, 209] width 881 height 418
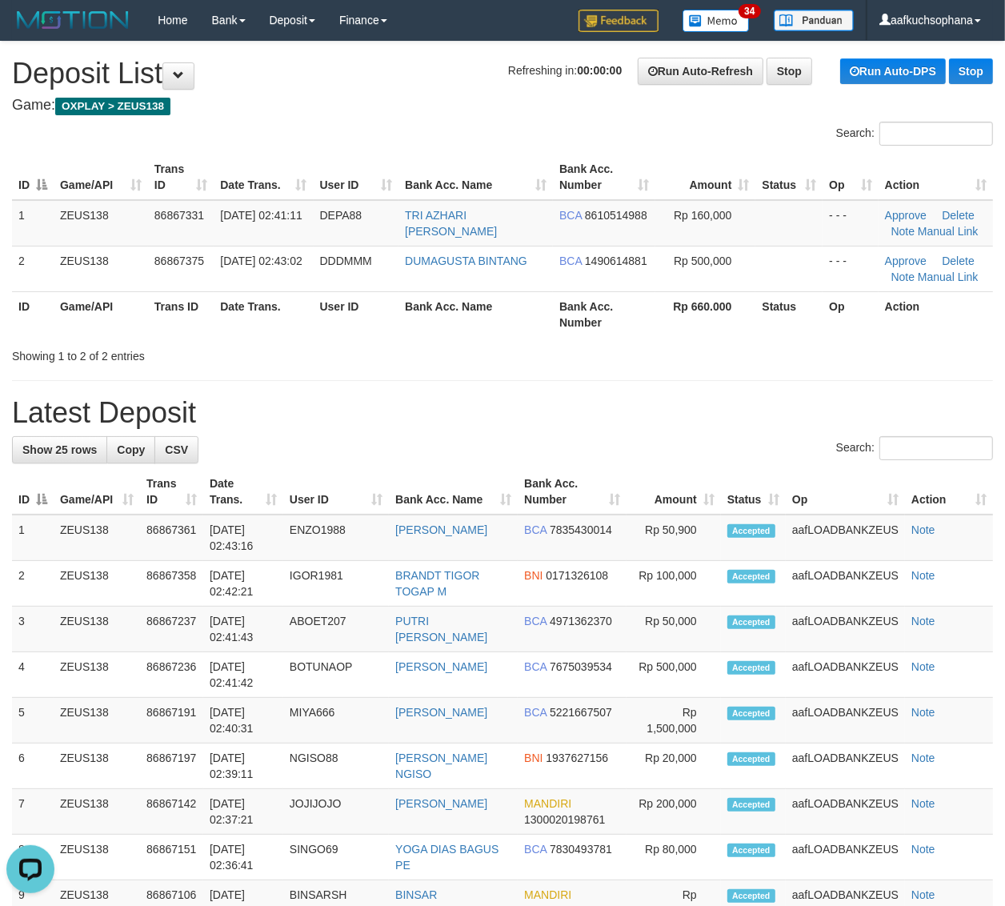
drag, startPoint x: 850, startPoint y: 340, endPoint x: 1001, endPoint y: 356, distance: 152.0
click at [853, 342] on div "Search: ID Game/API Trans ID Date Trans. User ID Bank Acc. Name Bank Acc. Numbe…" at bounding box center [502, 243] width 981 height 242
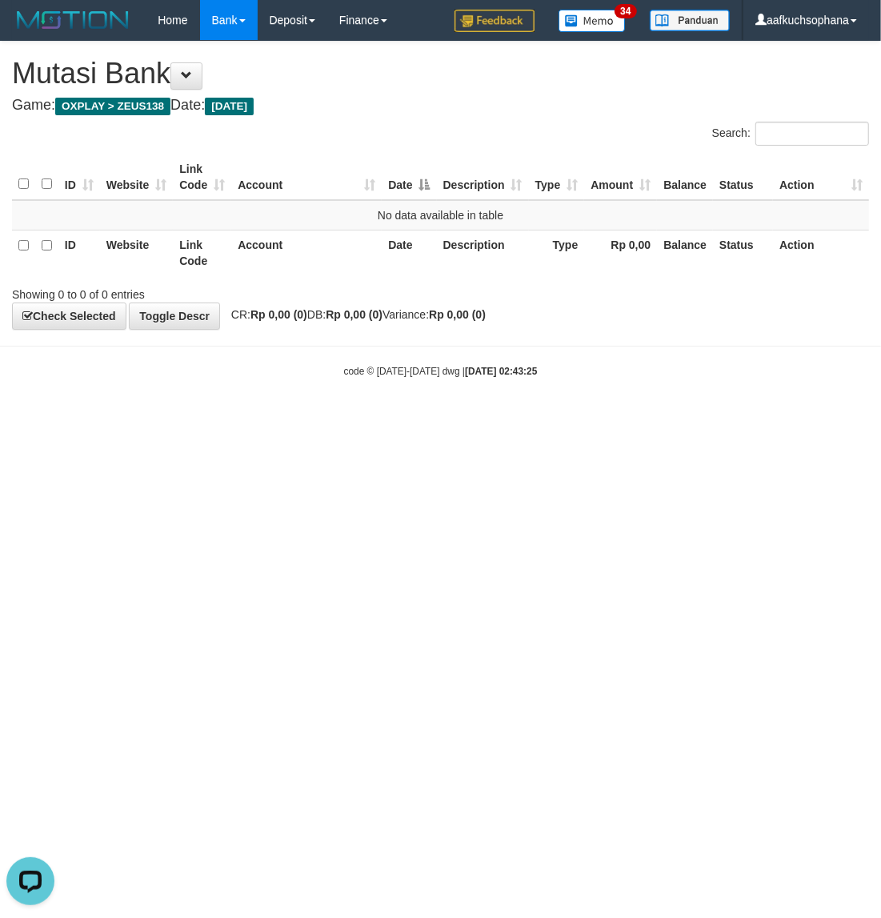
drag, startPoint x: 462, startPoint y: 588, endPoint x: 462, endPoint y: 597, distance: 8.8
click at [462, 418] on html "Toggle navigation Home Bank Account List Load By Website Group [OXPLAY] ZEUS138…" at bounding box center [440, 209] width 881 height 418
click at [134, 418] on html "Toggle navigation Home Bank Account List Load By Website Group [OXPLAY] ZEUS138…" at bounding box center [440, 209] width 881 height 418
click at [460, 418] on html "Toggle navigation Home Bank Account List Load By Website Group [OXPLAY] ZEUS138…" at bounding box center [440, 209] width 881 height 418
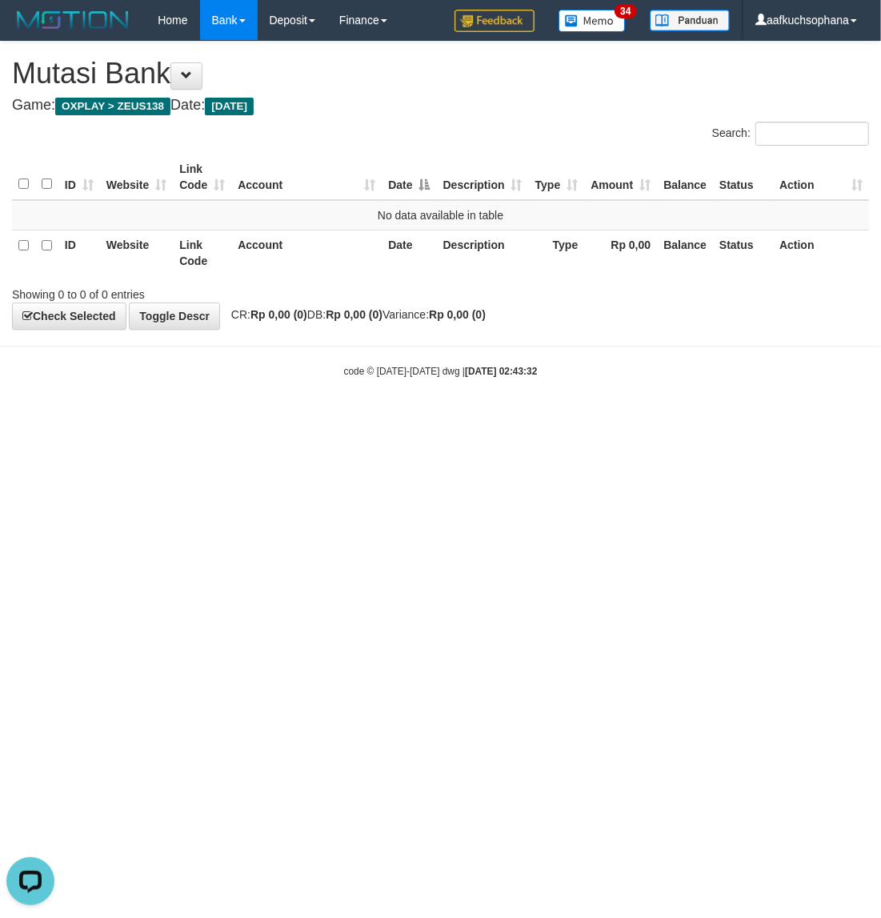
click at [418, 418] on html "Toggle navigation Home Bank Account List Load By Website Group [OXPLAY] ZEUS138…" at bounding box center [440, 209] width 881 height 418
click at [550, 418] on html "Toggle navigation Home Bank Account List Load By Website Group [OXPLAY] ZEUS138…" at bounding box center [440, 209] width 881 height 418
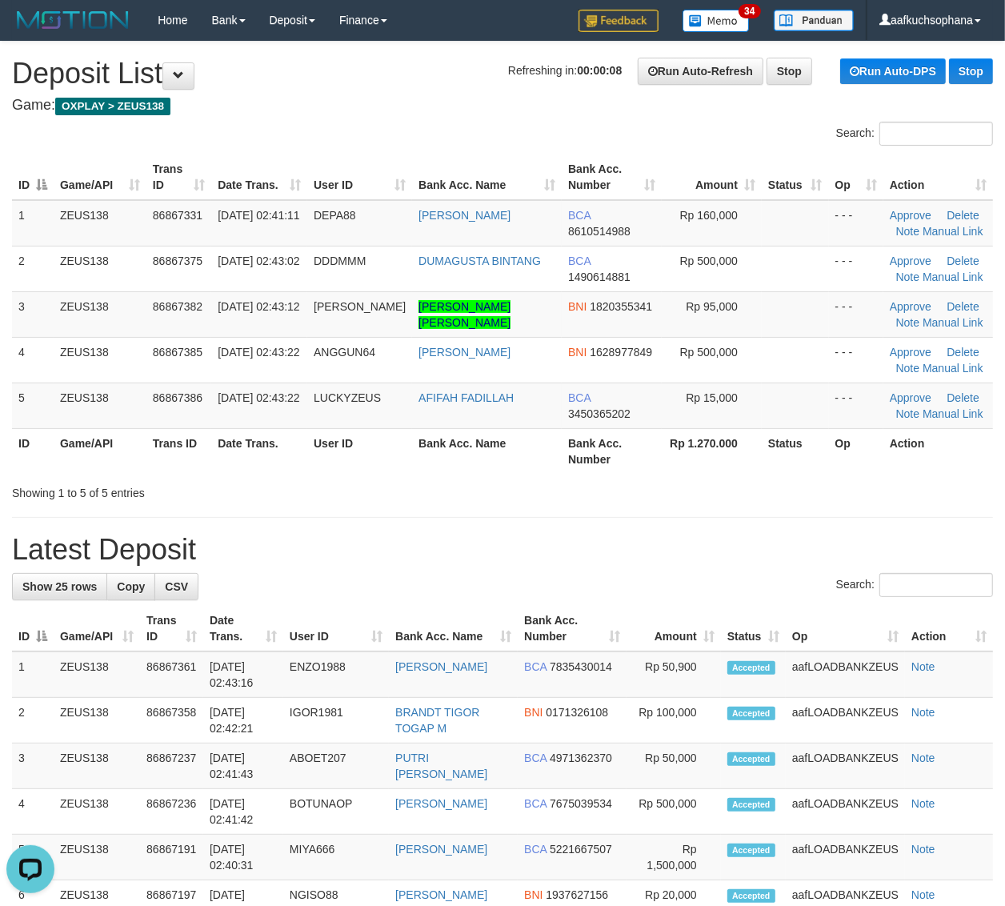
drag, startPoint x: 766, startPoint y: 478, endPoint x: 1018, endPoint y: 477, distance: 252.0
click at [777, 474] on div "Search: ID Game/API Trans ID Date Trans. User ID Bank Acc. Name Bank Acc. Numbe…" at bounding box center [502, 311] width 981 height 379
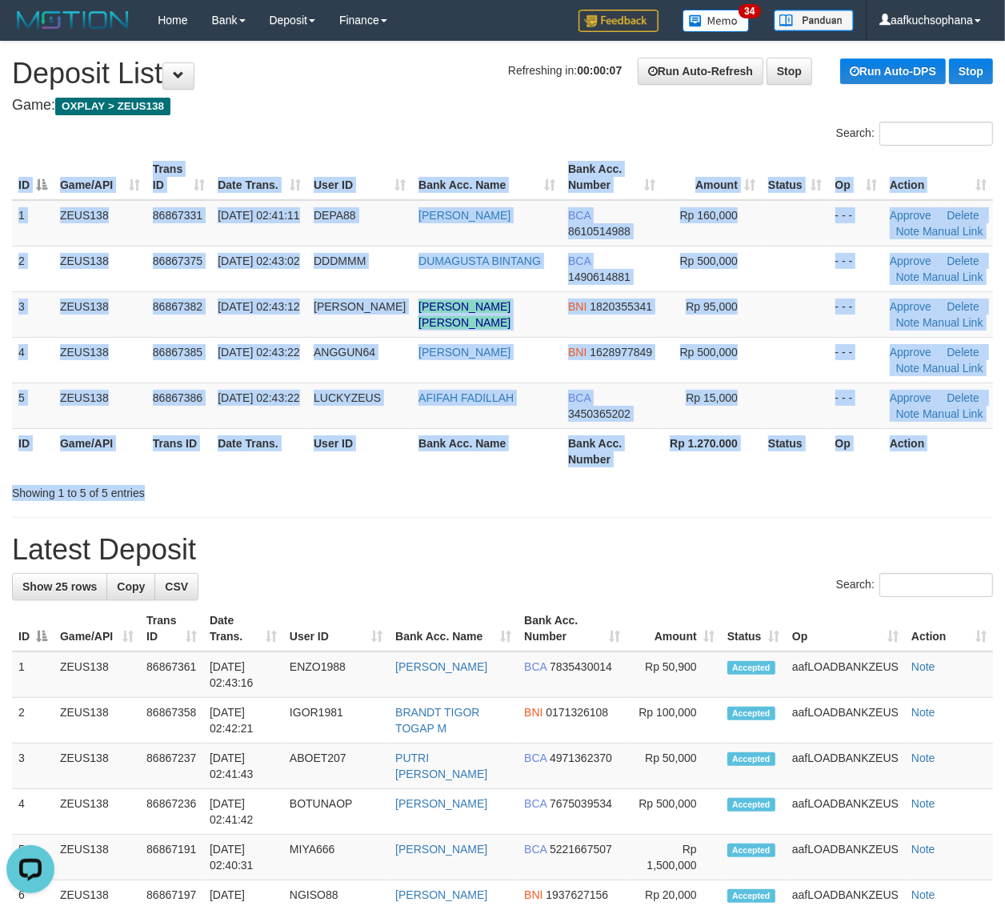
click at [848, 498] on div "Showing 1 to 5 of 5 entries" at bounding box center [502, 489] width 1005 height 22
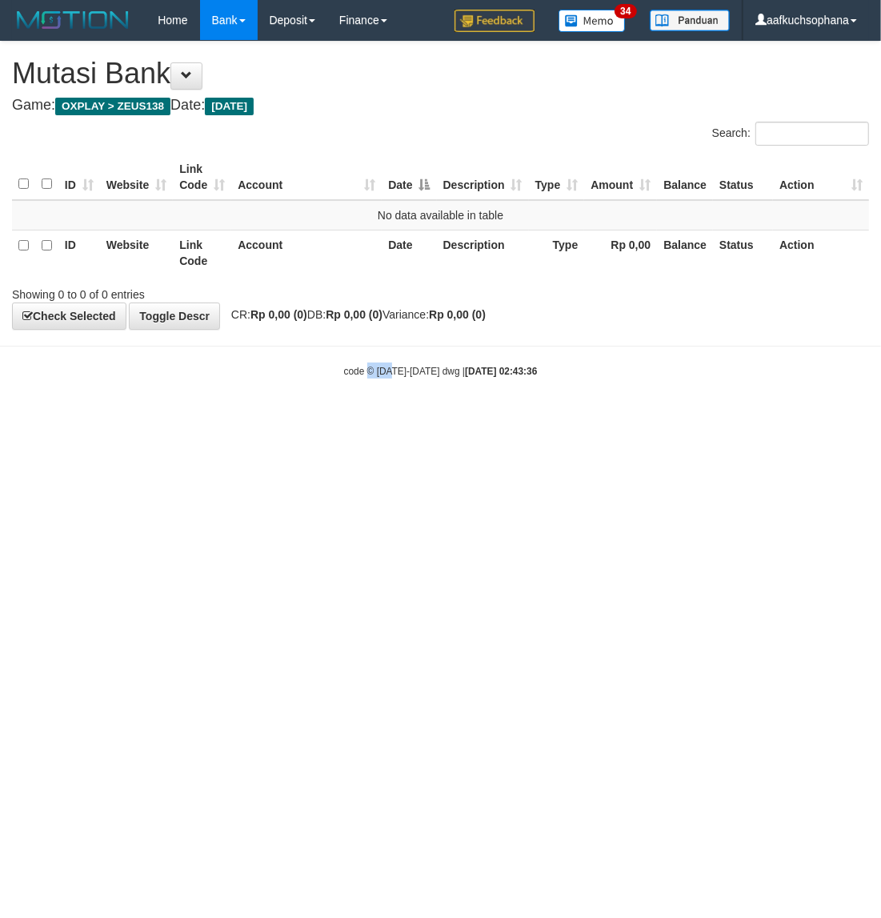
click at [390, 418] on html "Toggle navigation Home Bank Account List Load By Website Group [OXPLAY] ZEUS138…" at bounding box center [440, 209] width 881 height 418
click at [645, 418] on html "Toggle navigation Home Bank Account List Load By Website Group [OXPLAY] ZEUS138…" at bounding box center [440, 209] width 881 height 418
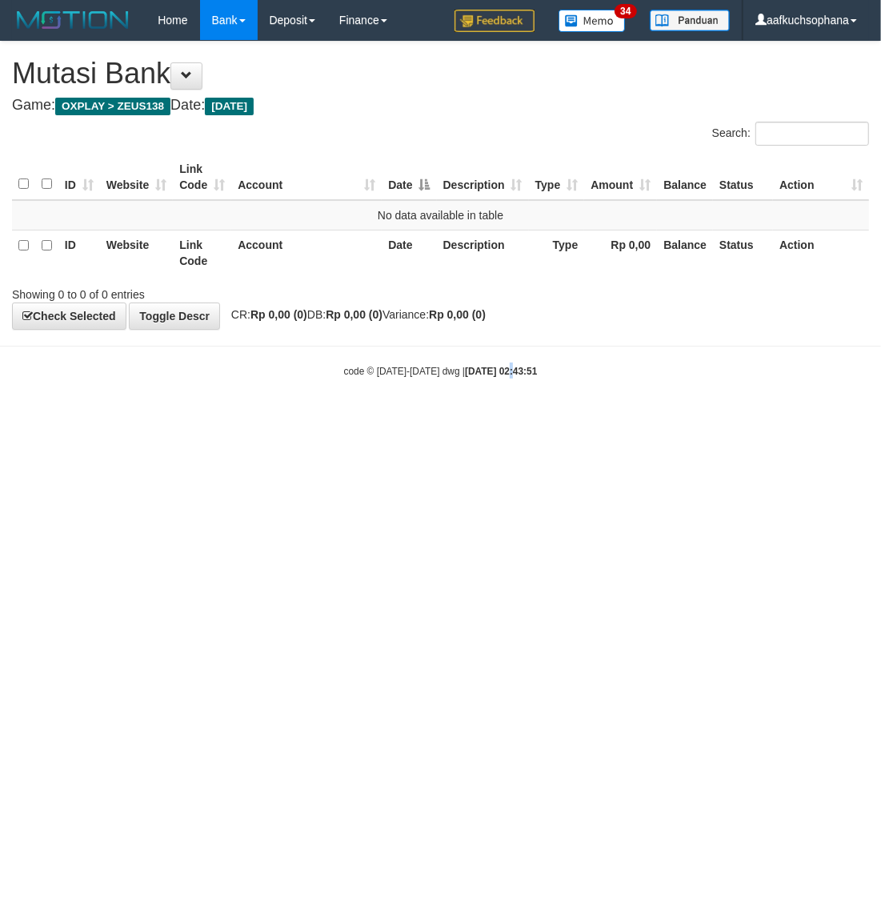
click at [492, 418] on html "Toggle navigation Home Bank Account List Load By Website Group [OXPLAY] ZEUS138…" at bounding box center [440, 209] width 881 height 418
drag, startPoint x: 444, startPoint y: 613, endPoint x: 450, endPoint y: 601, distance: 13.6
click at [445, 418] on html "Toggle navigation Home Bank Account List Load By Website Group [OXPLAY] ZEUS138…" at bounding box center [440, 209] width 881 height 418
click at [456, 418] on html "Toggle navigation Home Bank Account List Load By Website Group [OXPLAY] ZEUS138…" at bounding box center [440, 209] width 881 height 418
click at [449, 418] on html "Toggle navigation Home Bank Account List Load By Website Group [OXPLAY] ZEUS138…" at bounding box center [440, 209] width 881 height 418
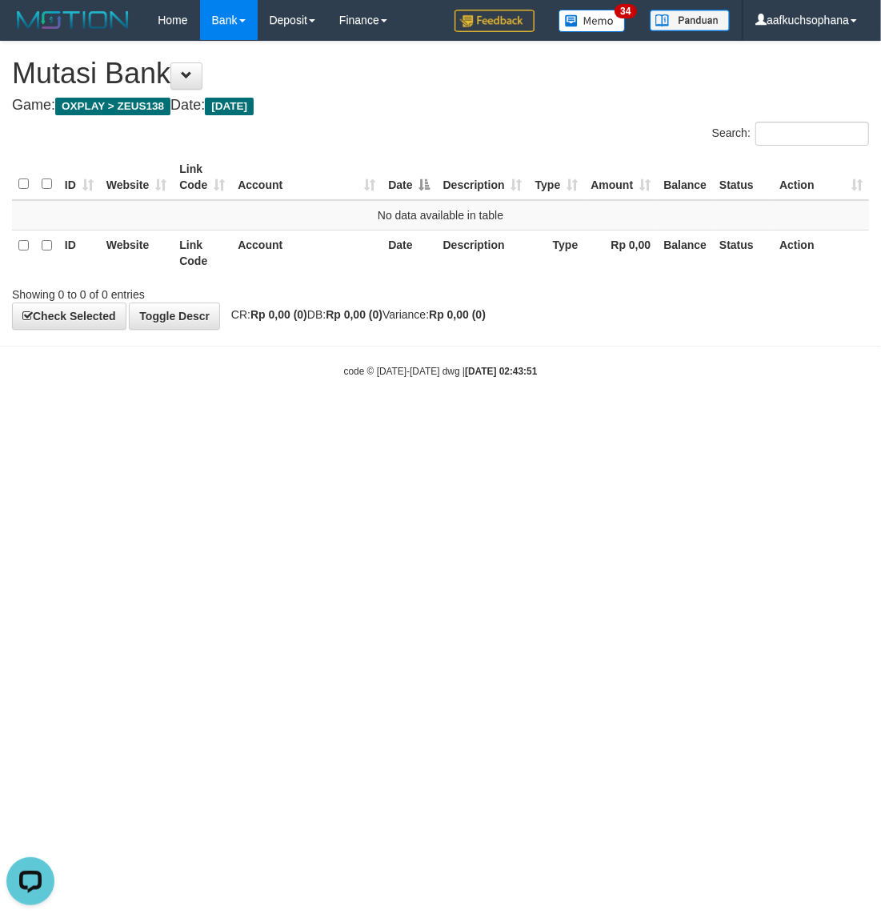
click at [449, 418] on html "Toggle navigation Home Bank Account List Load By Website Group [OXPLAY] ZEUS138…" at bounding box center [440, 209] width 881 height 418
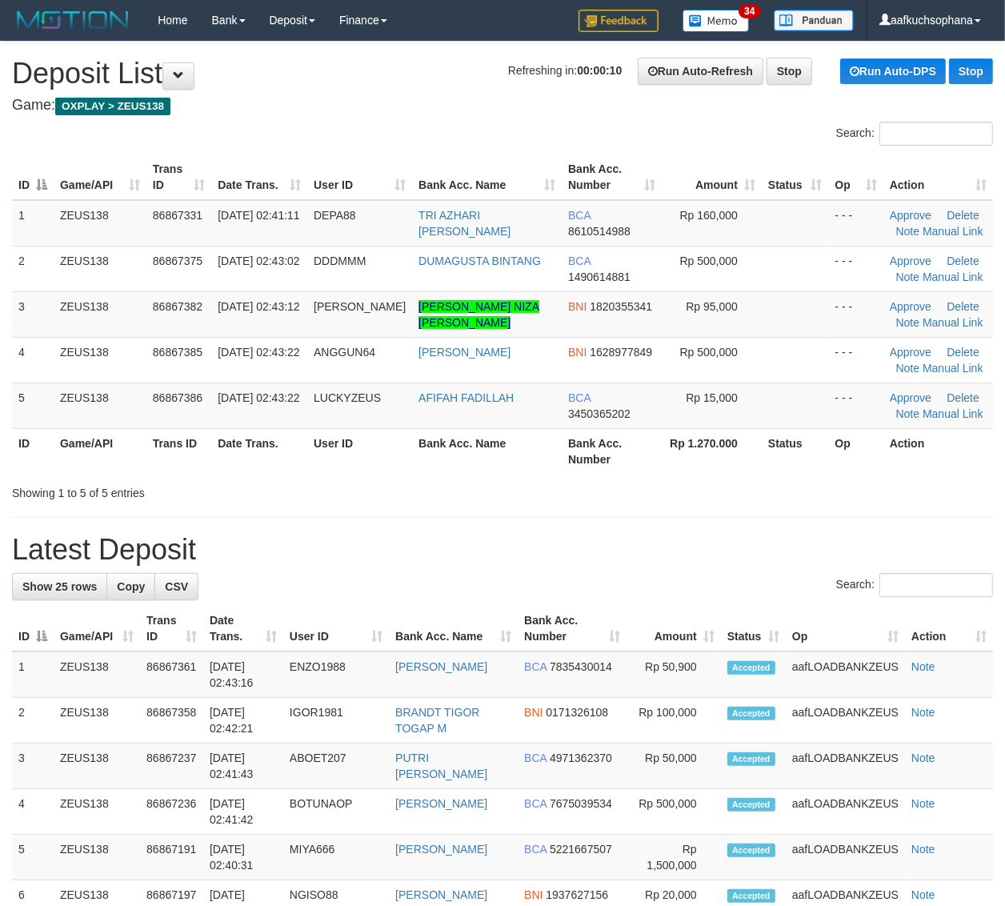
drag, startPoint x: 840, startPoint y: 529, endPoint x: 1017, endPoint y: 506, distance: 178.3
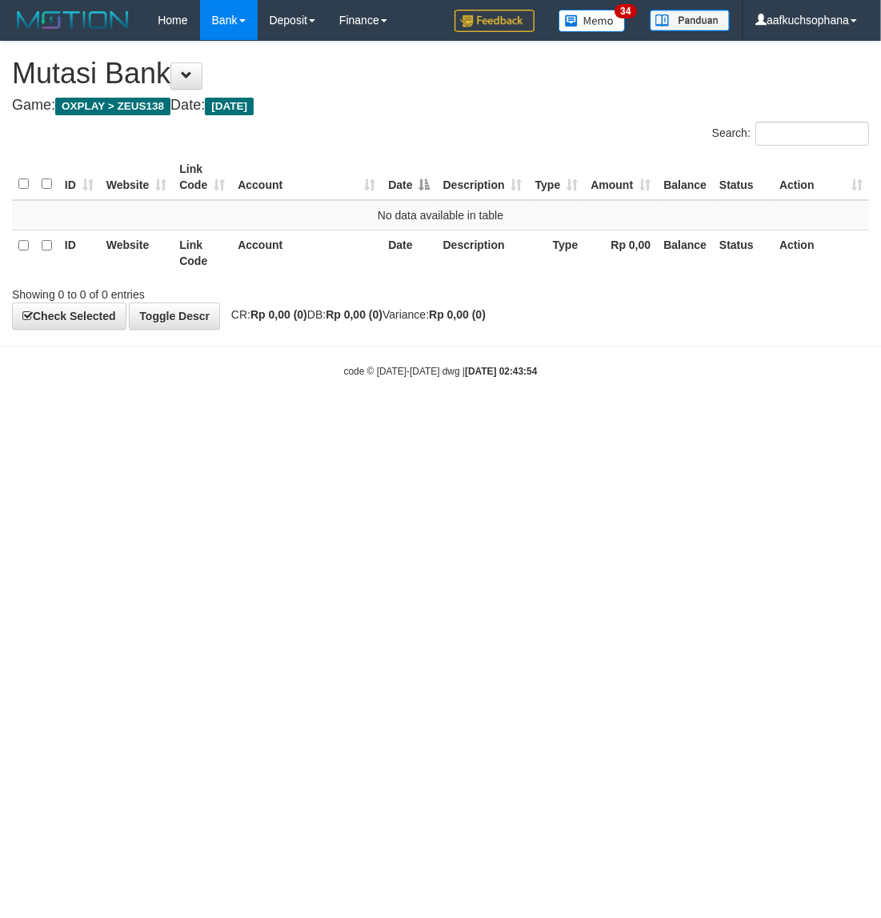
click at [410, 418] on html "Toggle navigation Home Bank Account List Load By Website Group [OXPLAY] ZEUS138…" at bounding box center [440, 209] width 881 height 418
